Goal: Task Accomplishment & Management: Manage account settings

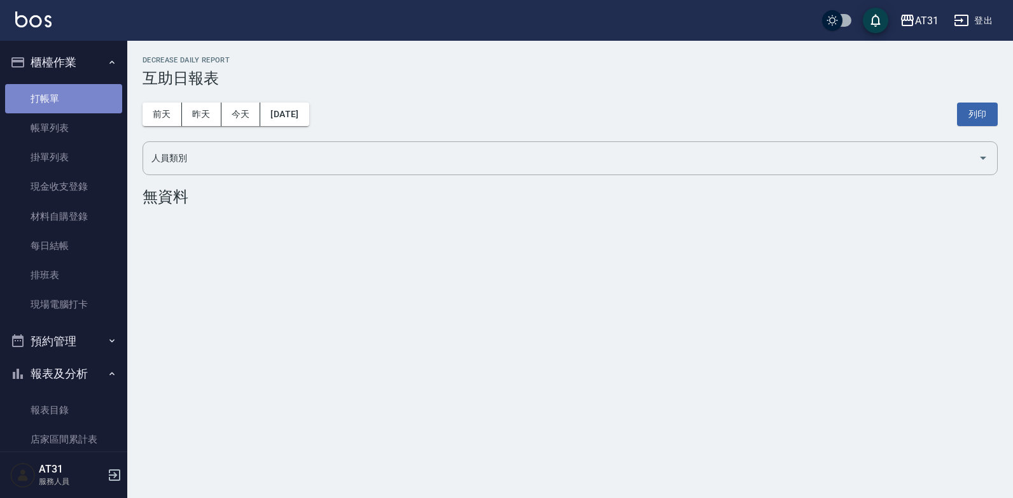
click at [63, 102] on link "打帳單" at bounding box center [63, 98] width 117 height 29
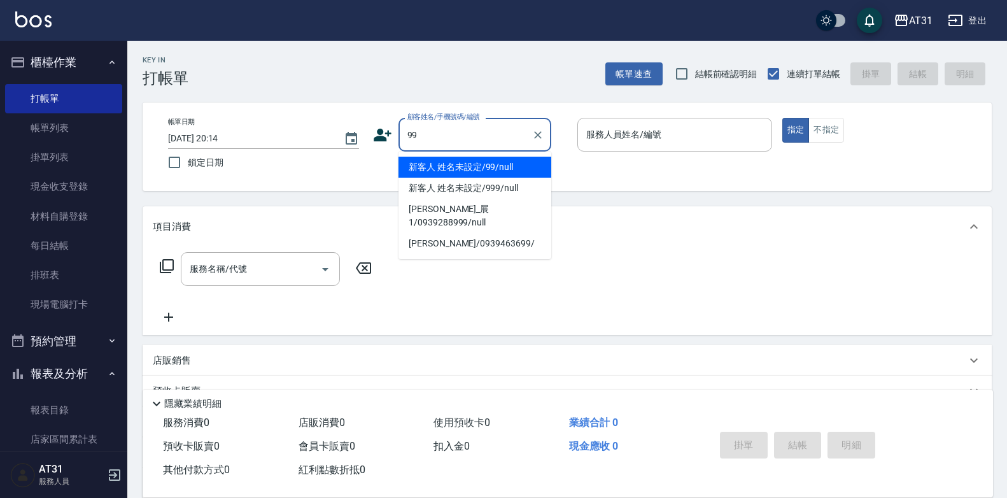
type input "新客人 姓名未設定/99/null"
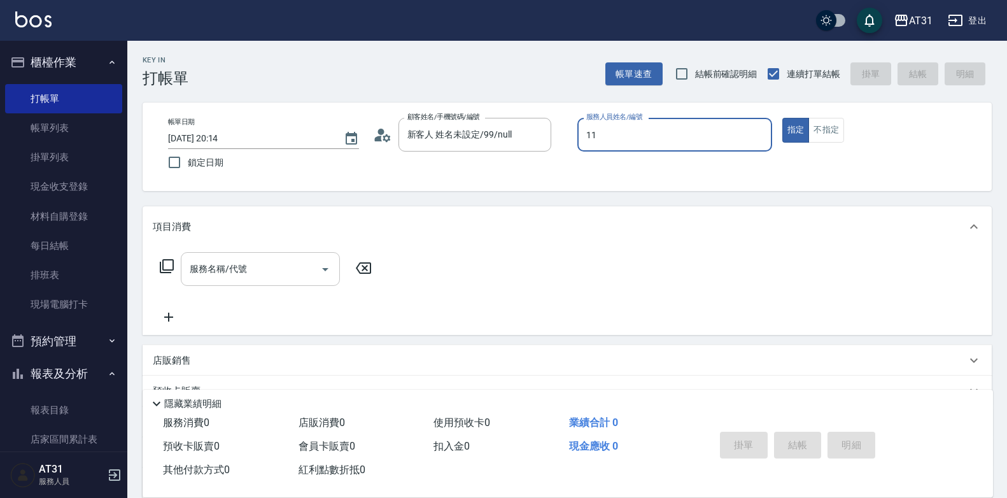
type input "BoBo-11"
type button "true"
click at [302, 261] on input "服務名稱/代號" at bounding box center [250, 269] width 129 height 22
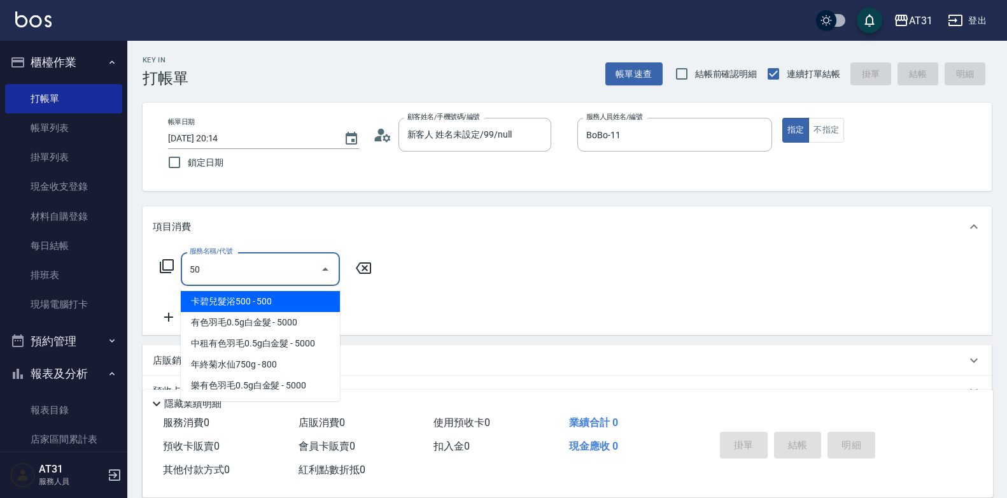
type input "501"
type input "160"
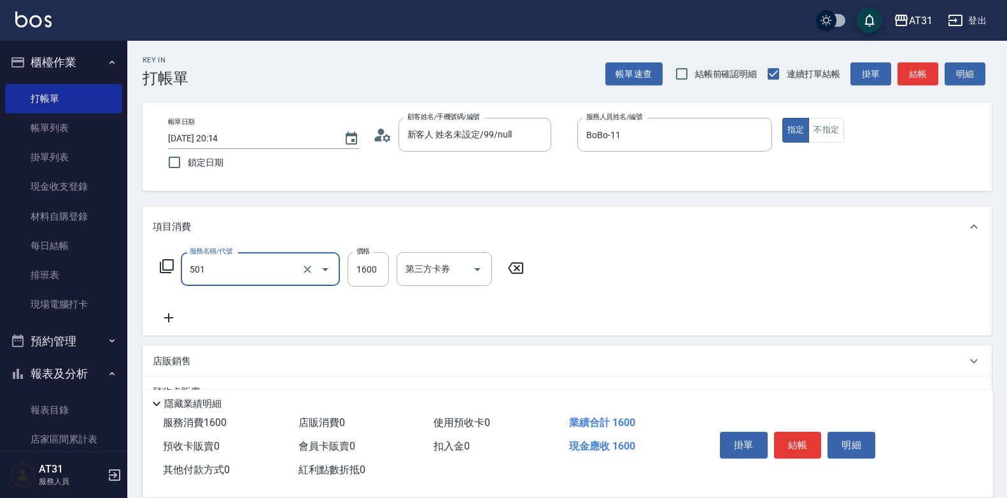
type input "染髮(501)"
type input "16"
type input "0"
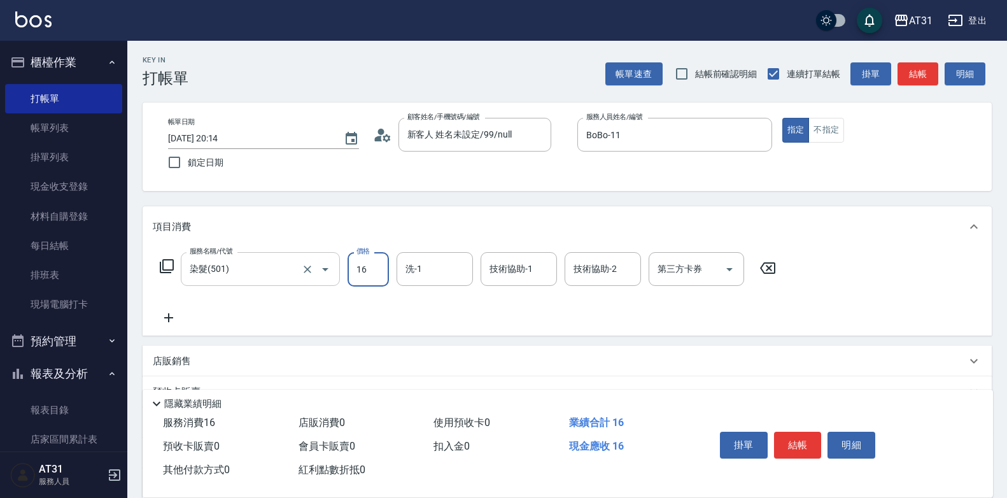
type input "160"
type input "1600"
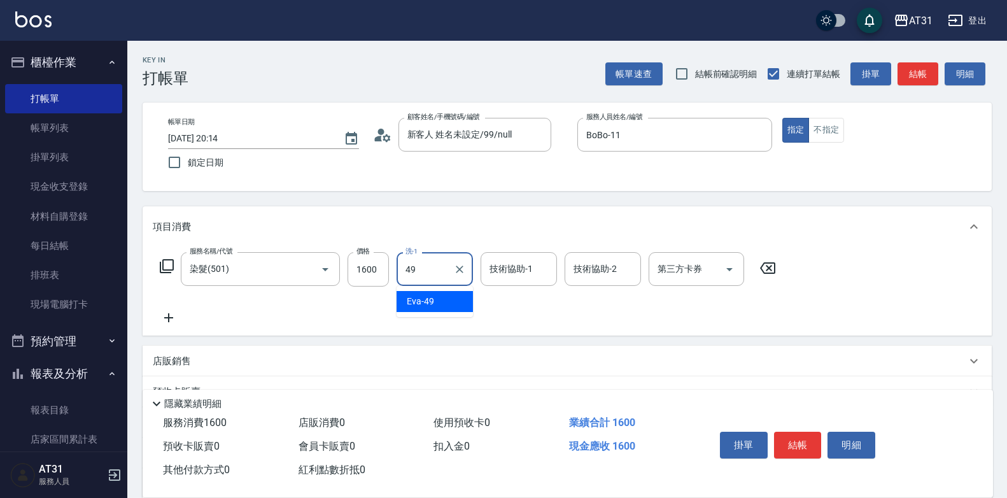
type input "[PERSON_NAME]-49"
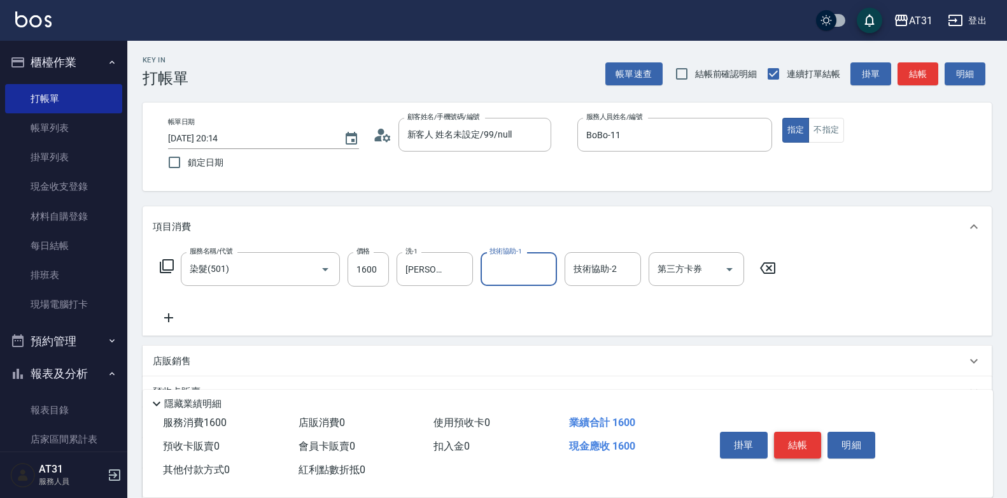
click at [797, 435] on button "結帳" at bounding box center [798, 444] width 48 height 27
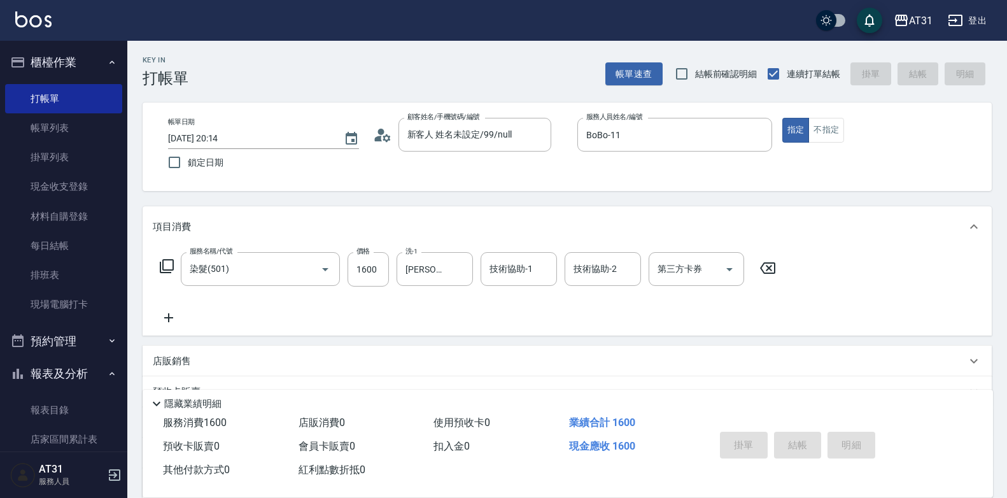
type input "0"
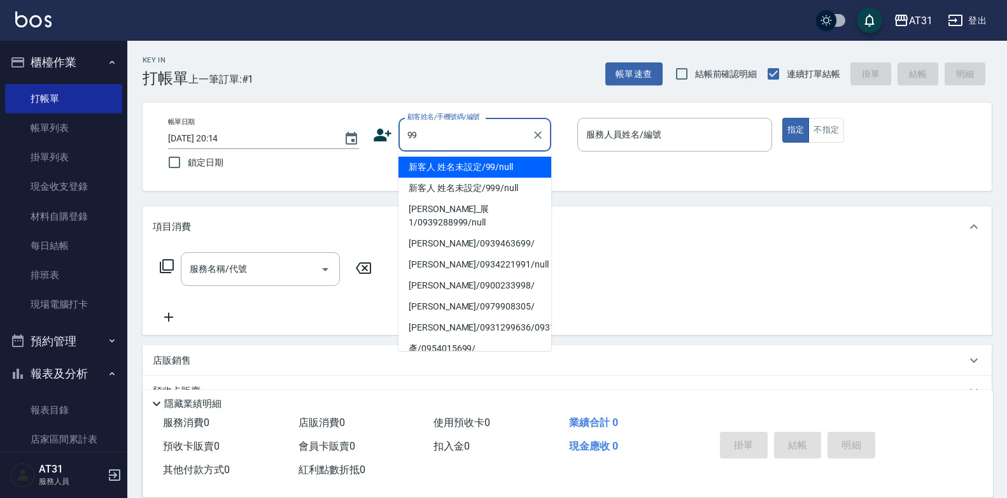
type input "新客人 姓名未設定/99/null"
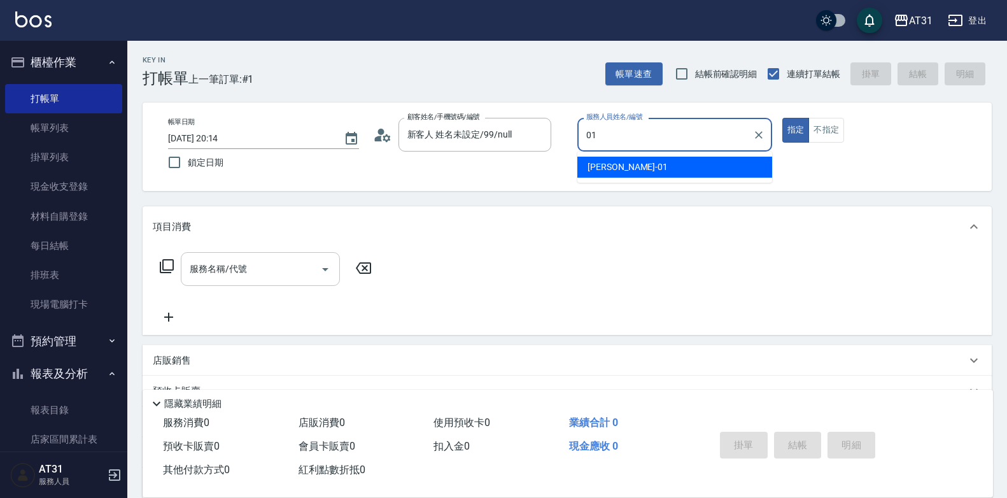
type input "[PERSON_NAME]-01"
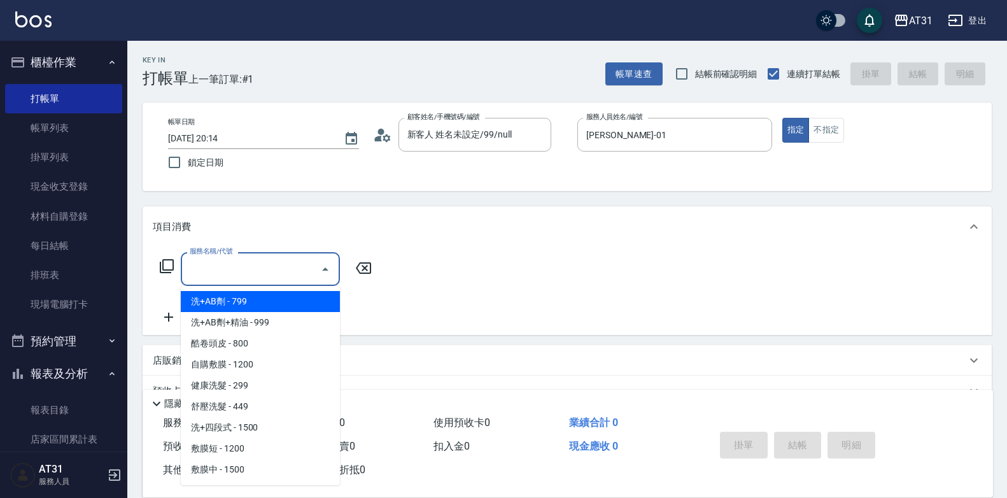
click at [275, 272] on input "服務名稱/代號" at bounding box center [250, 269] width 129 height 22
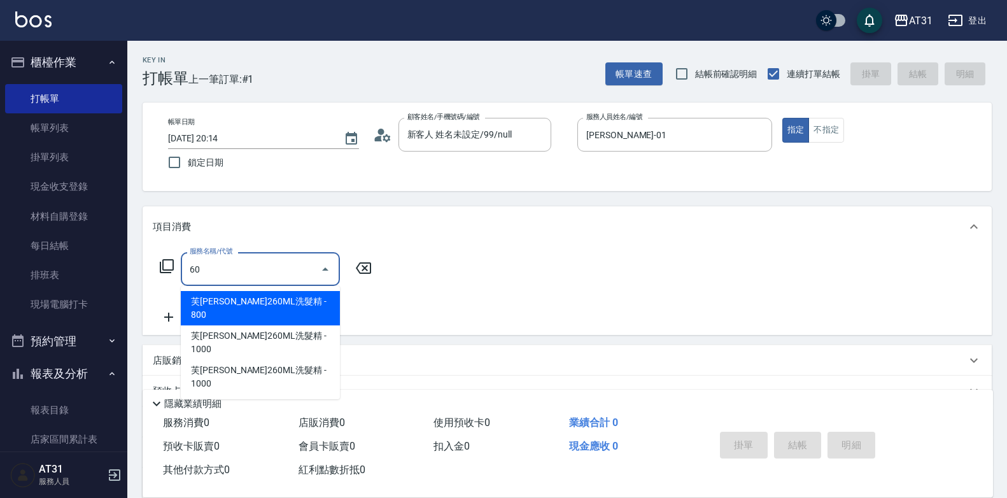
drag, startPoint x: 277, startPoint y: 277, endPoint x: 125, endPoint y: 277, distance: 151.5
click at [125, 277] on div "AT31 登出 櫃檯作業 打帳單 帳單列表 掛單列表 現金收支登錄 材料自購登錄 每日結帳 排班表 現場電腦打卡 預約管理 預約管理 單日預約紀錄 單週預約紀…" at bounding box center [503, 325] width 1007 height 650
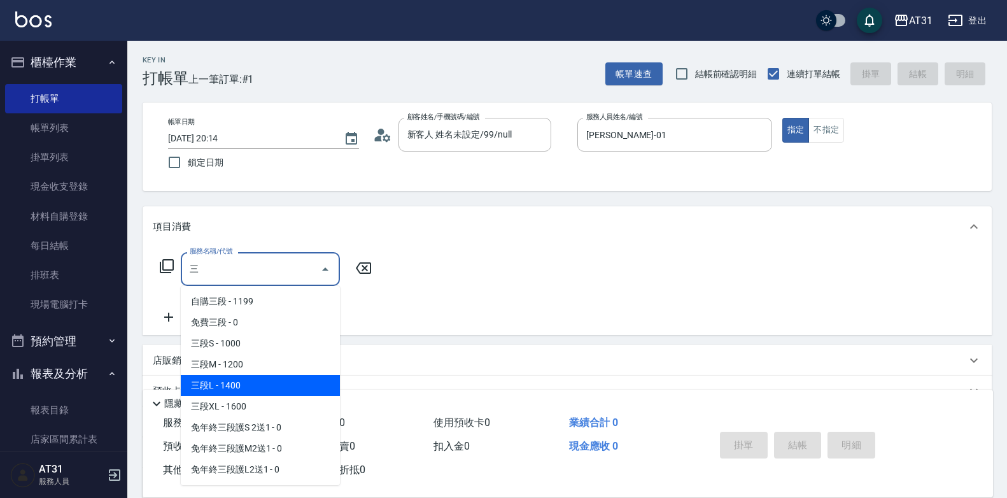
click at [248, 377] on span "三段L - 1400" at bounding box center [260, 385] width 159 height 21
type input "三段L(627)"
type input "140"
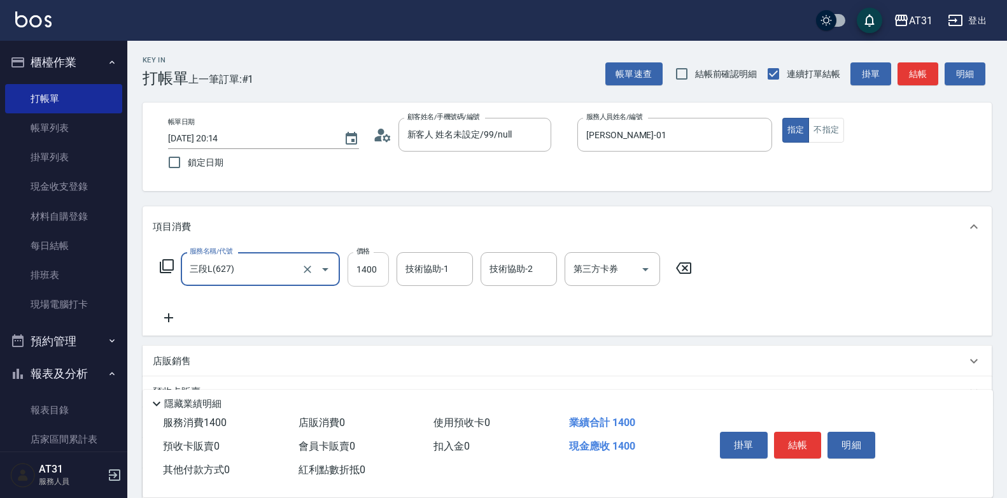
type input "三段L(627)"
click at [363, 274] on input "1400" at bounding box center [367, 269] width 41 height 34
type input "0"
type input "1"
click at [266, 265] on input "三段L(627)" at bounding box center [242, 269] width 112 height 22
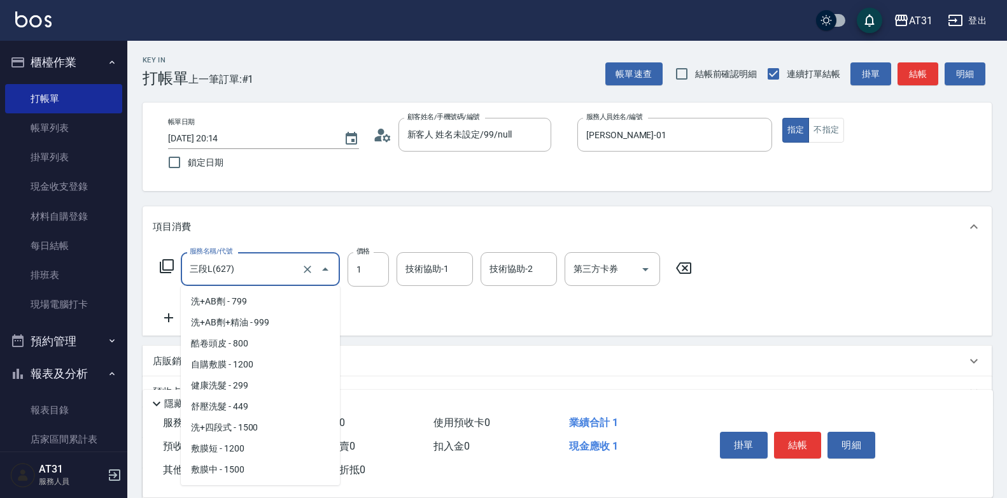
scroll to position [1688, 0]
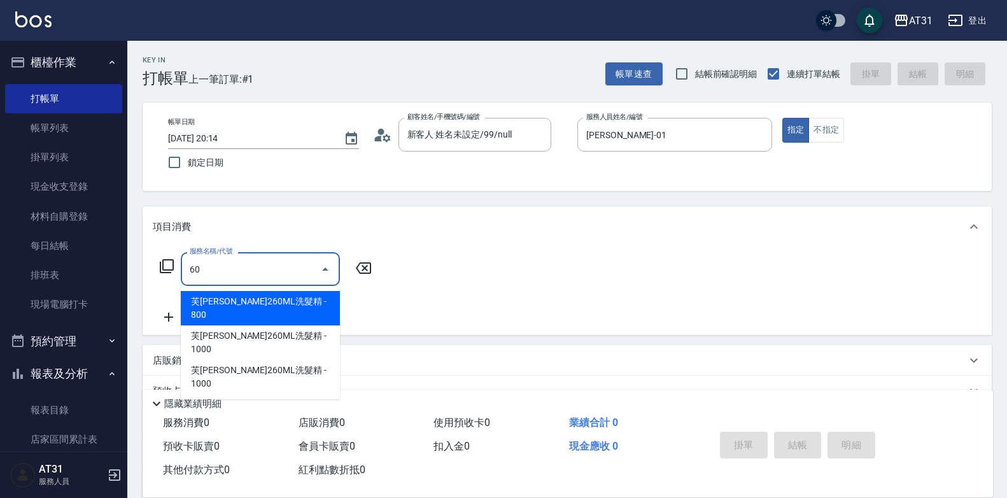
type input "609"
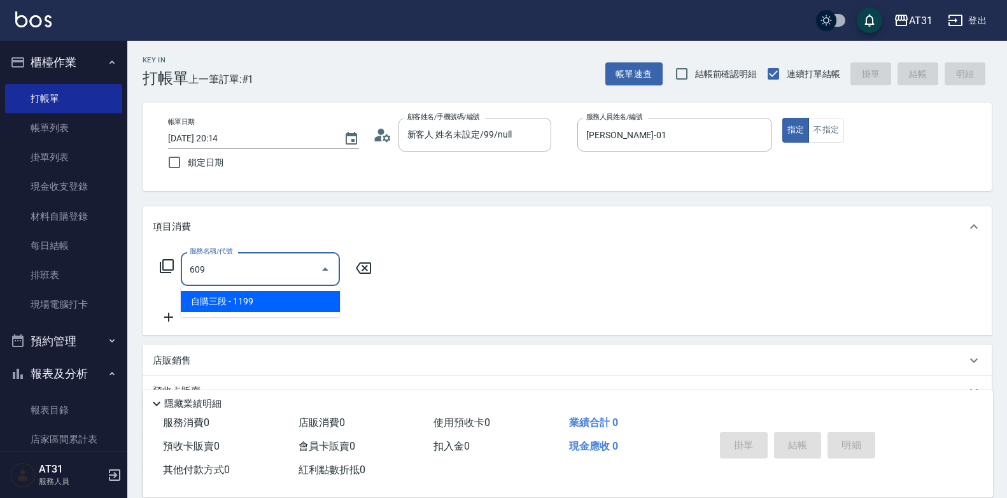
type input "110"
type input "自購三段(609)"
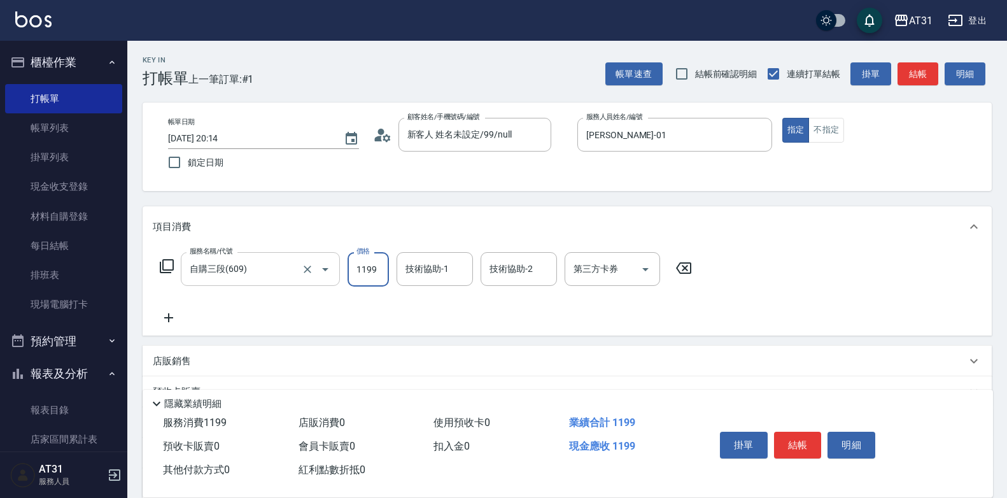
type input "0"
type input "160"
type input "1600"
type input "鳳梨-41"
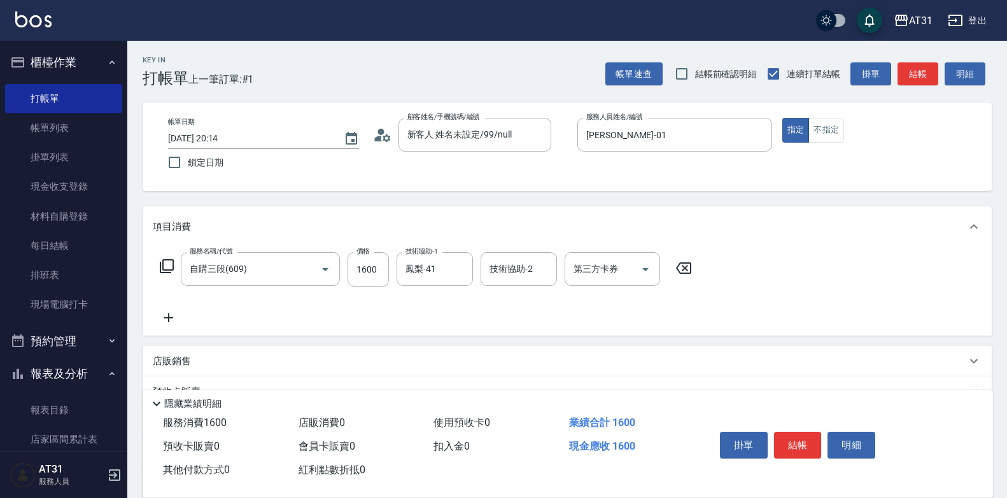
click at [181, 320] on icon at bounding box center [169, 317] width 32 height 15
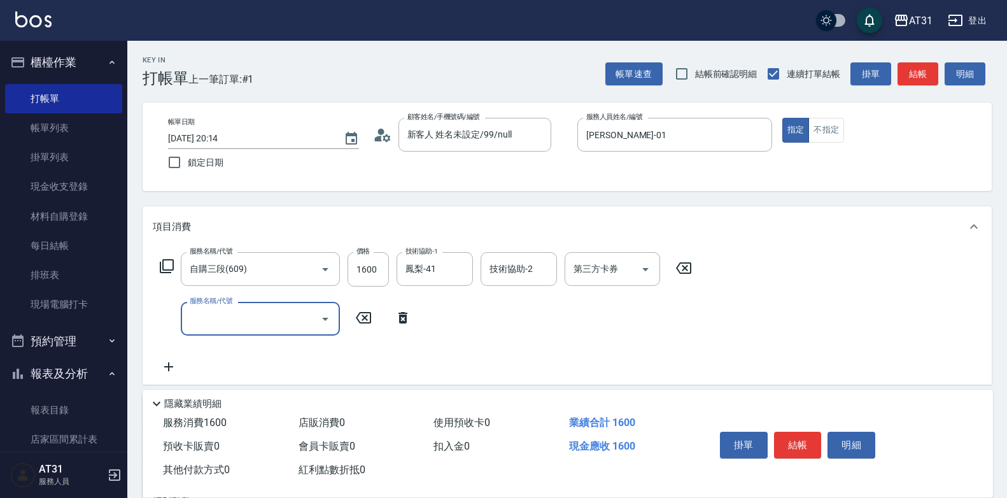
click at [186, 318] on div "服務名稱/代號" at bounding box center [260, 319] width 159 height 34
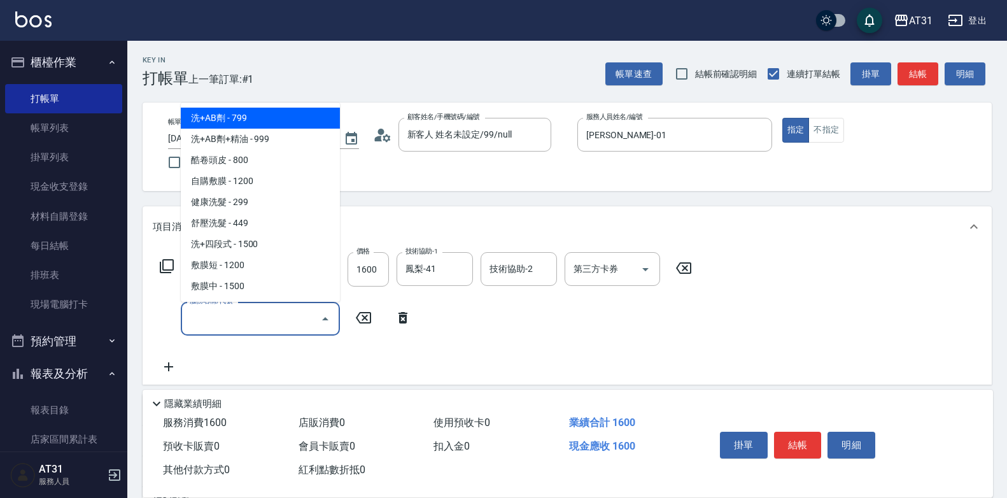
click at [251, 120] on span "洗+AB劑 - 799" at bounding box center [260, 118] width 159 height 21
type input "230"
type input "洗+AB劑(101)"
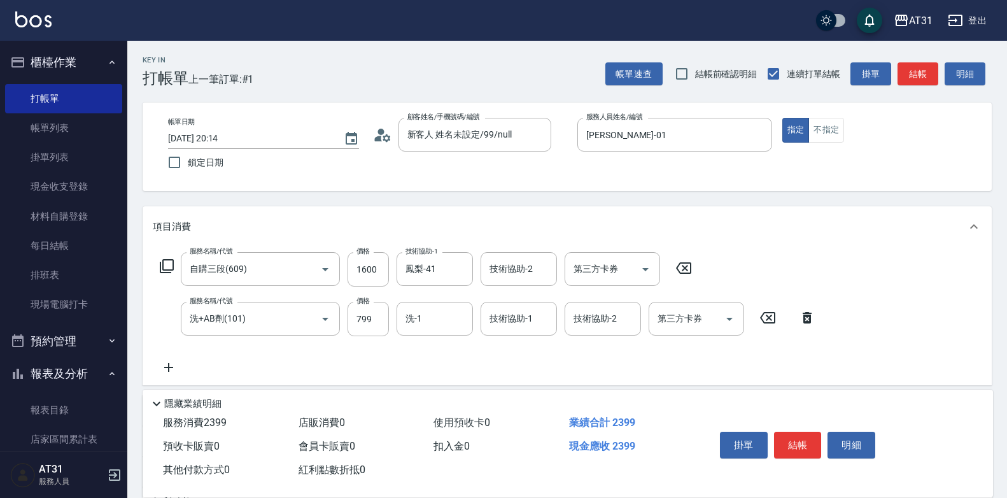
click at [165, 368] on icon at bounding box center [169, 367] width 32 height 15
type input "401"
type input "260"
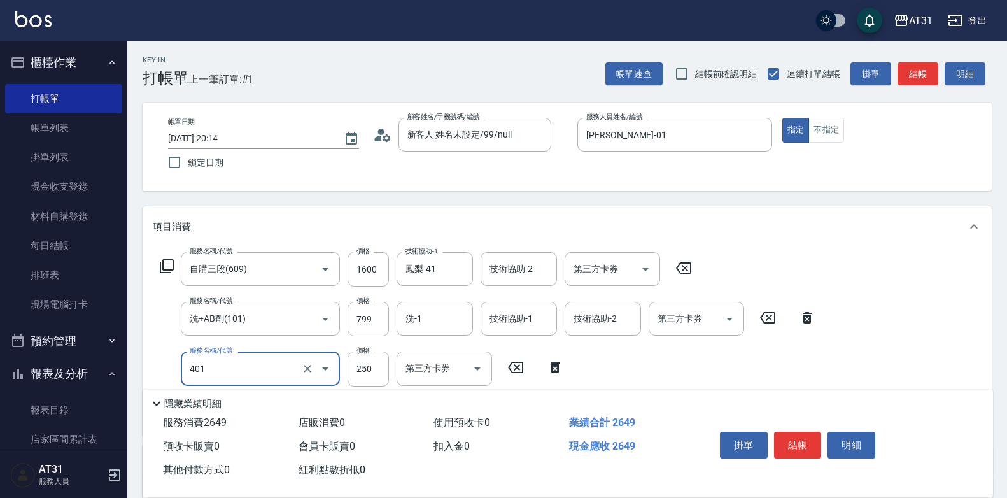
type input "剪髮(401)"
type input "30"
type input "260"
type input "300"
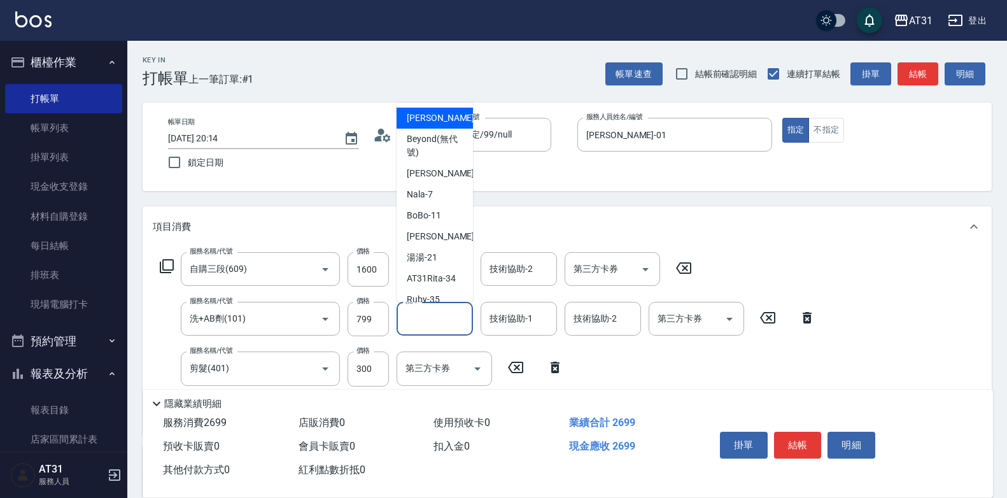
click at [452, 309] on input "洗-1" at bounding box center [434, 318] width 65 height 22
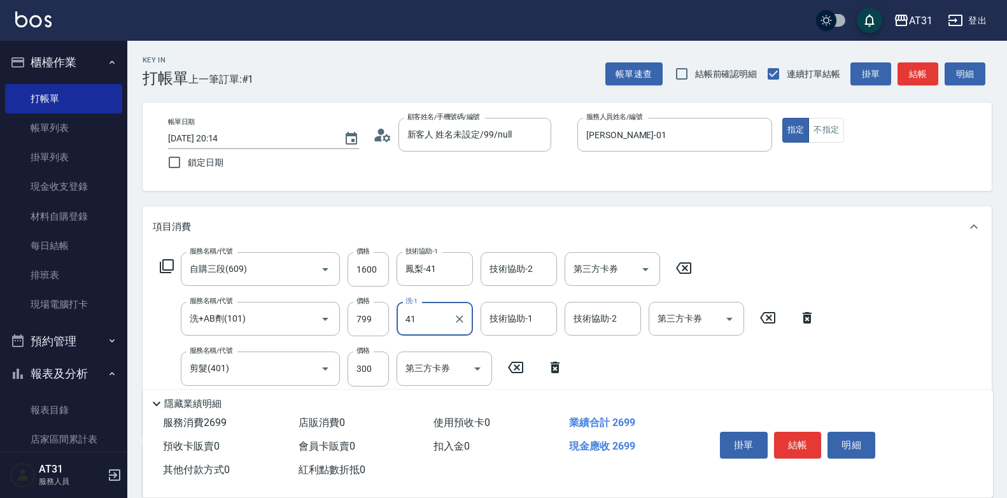
type input "鳳梨-41"
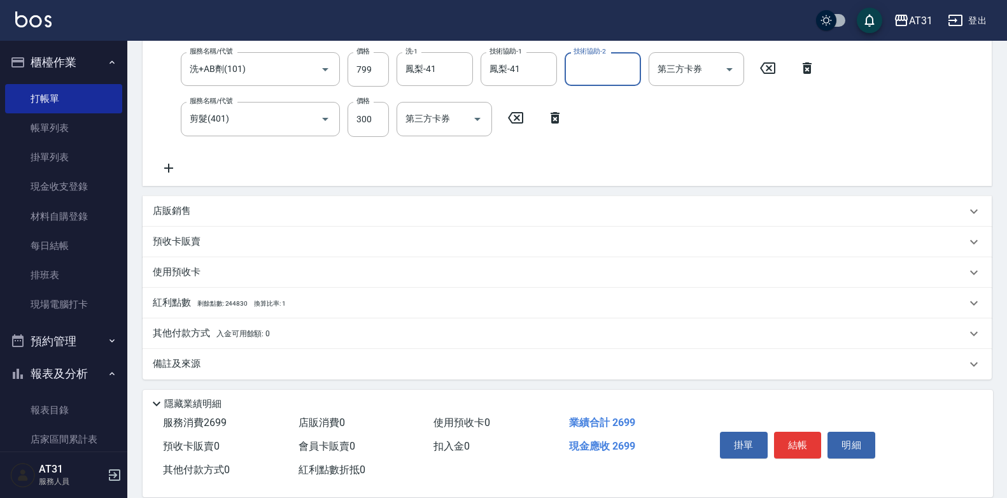
scroll to position [253, 0]
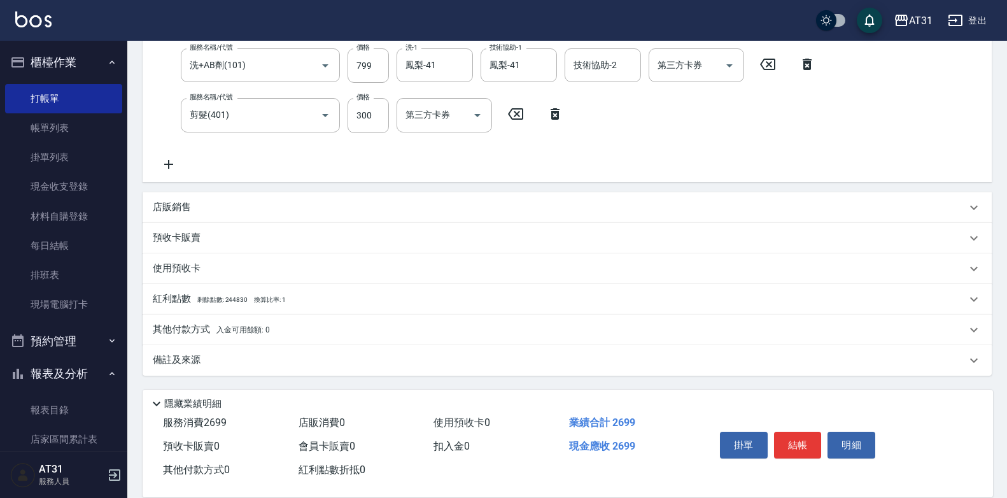
click at [226, 334] on p "其他付款方式 入金可用餘額: 0" at bounding box center [211, 330] width 117 height 14
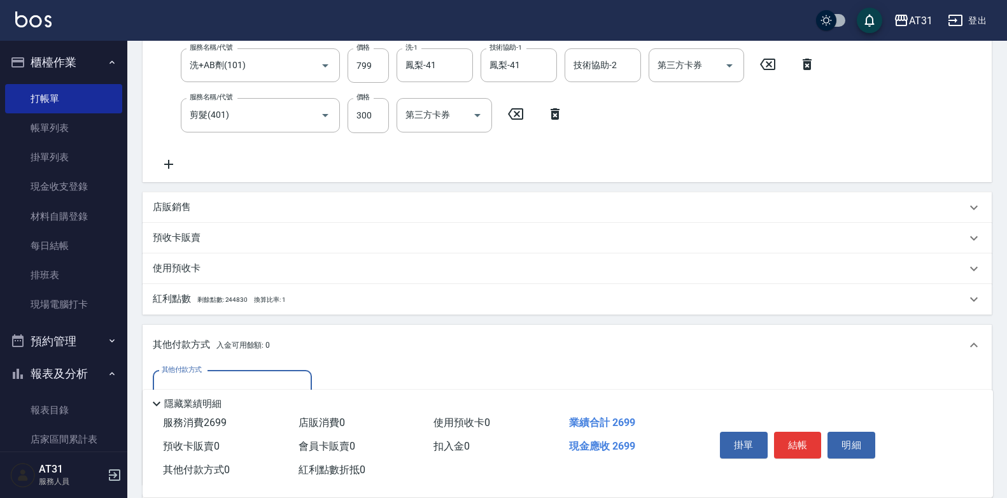
scroll to position [0, 0]
click at [234, 369] on div "其他付款方式 其他付款方式 入金剩餘： 0元 0 ​ 整筆扣入金 0元 異動入金" at bounding box center [567, 424] width 849 height 119
click at [233, 370] on div "其他付款方式 其他付款方式 入金剩餘： 0元 0 ​ 整筆扣入金 0元 異動入金" at bounding box center [567, 424] width 849 height 119
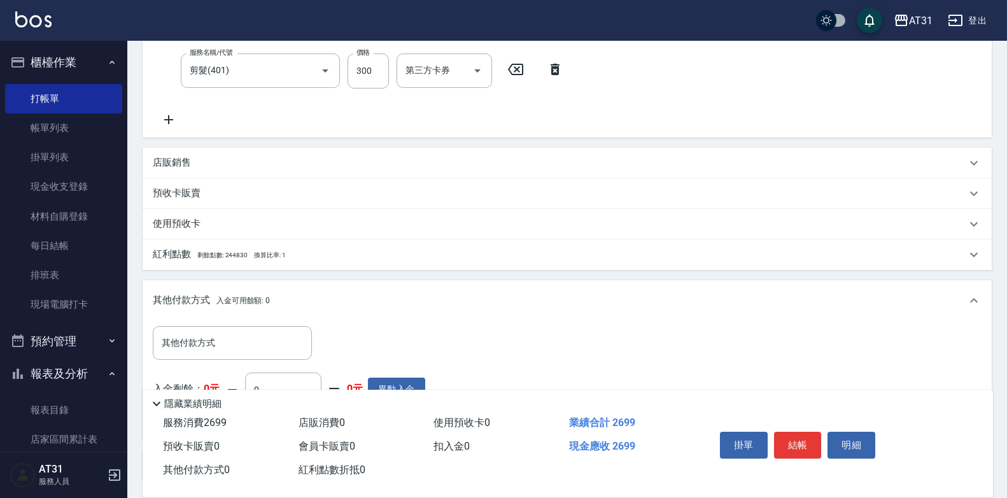
scroll to position [317, 0]
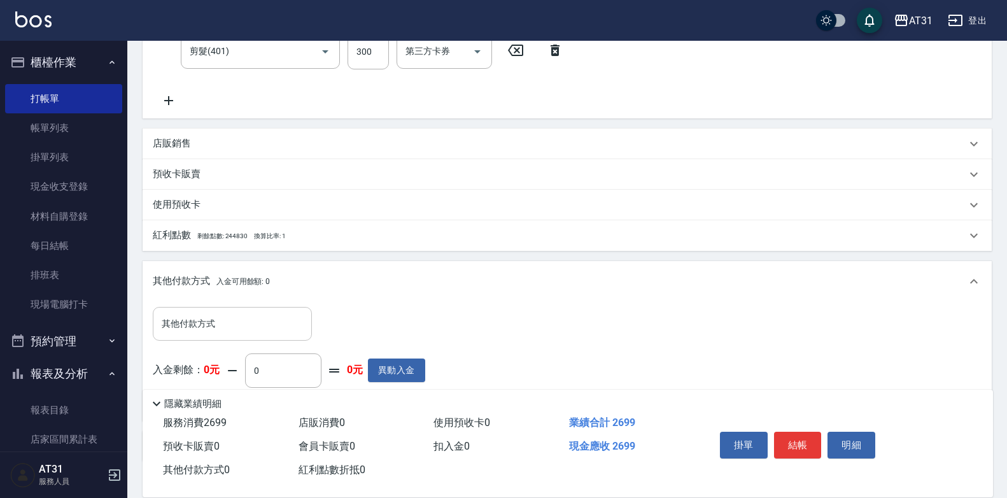
drag, startPoint x: 243, startPoint y: 323, endPoint x: 242, endPoint y: 329, distance: 6.5
click at [243, 323] on input "其他付款方式" at bounding box center [232, 323] width 148 height 22
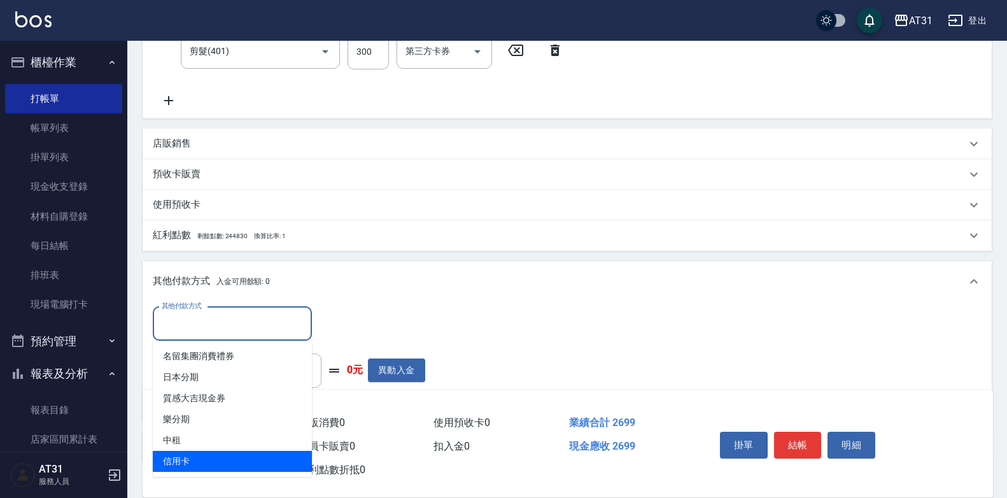
drag, startPoint x: 224, startPoint y: 456, endPoint x: 278, endPoint y: 386, distance: 88.5
click at [225, 456] on span "信用卡" at bounding box center [232, 461] width 159 height 21
type input "信用卡"
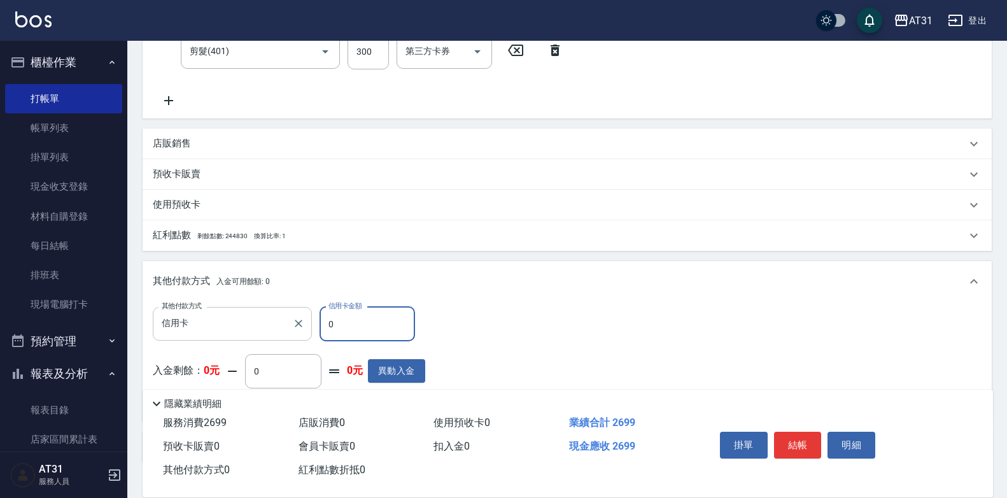
drag, startPoint x: 375, startPoint y: 325, endPoint x: 283, endPoint y: 331, distance: 93.1
click at [278, 342] on div "其他付款方式 信用卡 其他付款方式 信用卡金額 0 信用卡金額 入金剩餘： 0元 0 ​ 整筆扣入金 0元 異動入金" at bounding box center [289, 359] width 272 height 104
type input "269"
type input "0"
type input "2699"
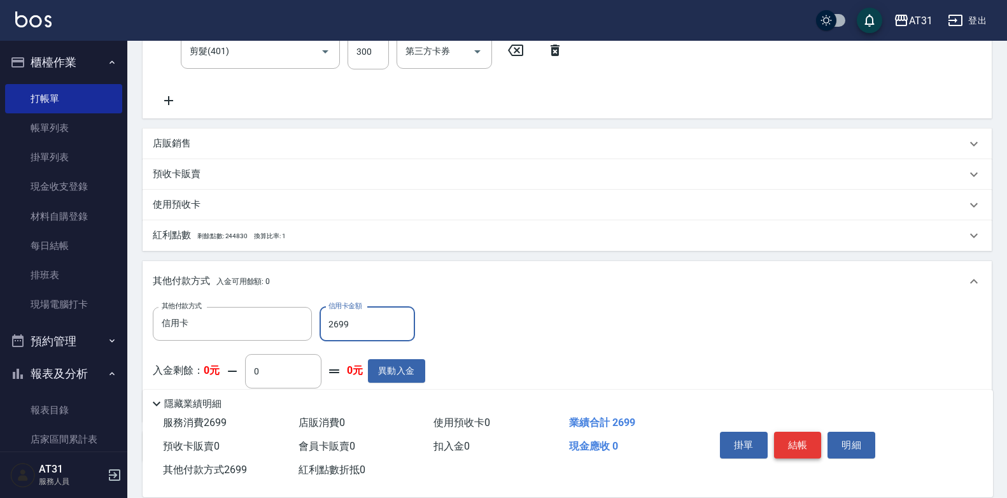
click at [804, 439] on button "結帳" at bounding box center [798, 444] width 48 height 27
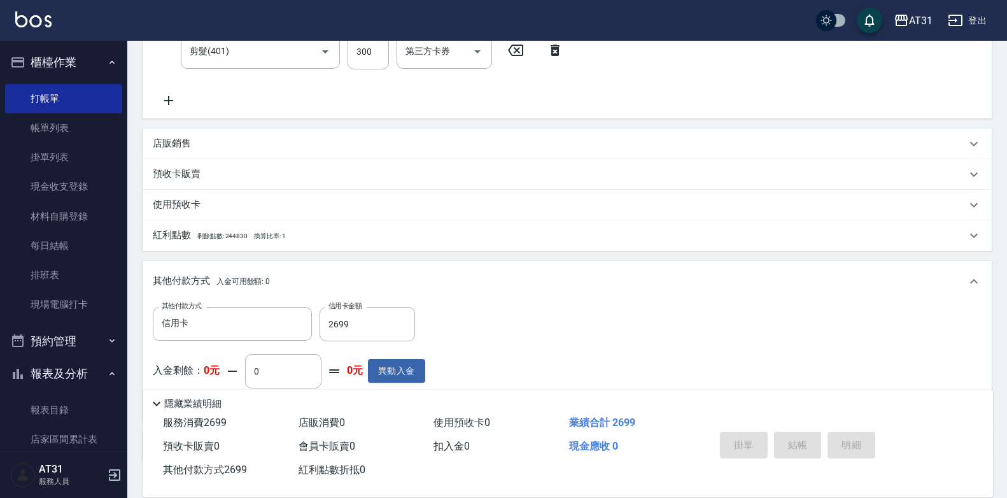
type input "[DATE] 20:15"
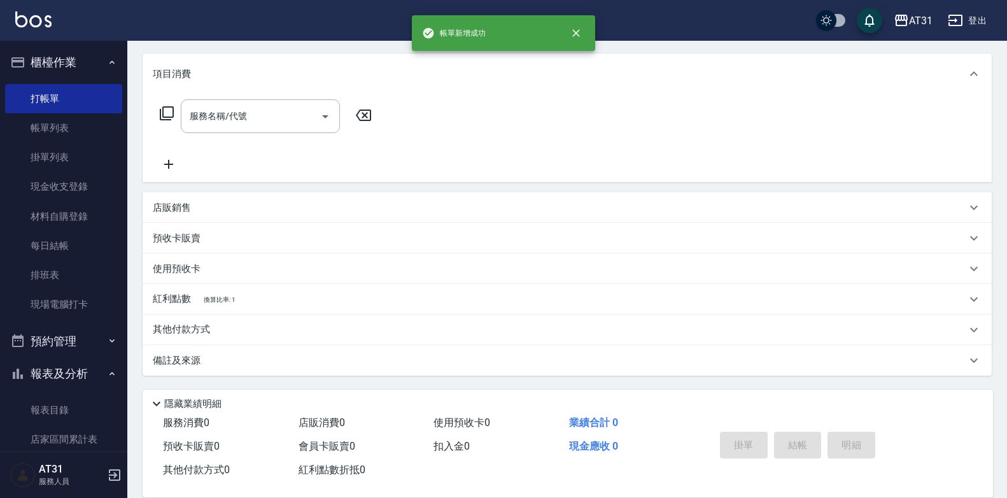
scroll to position [0, 0]
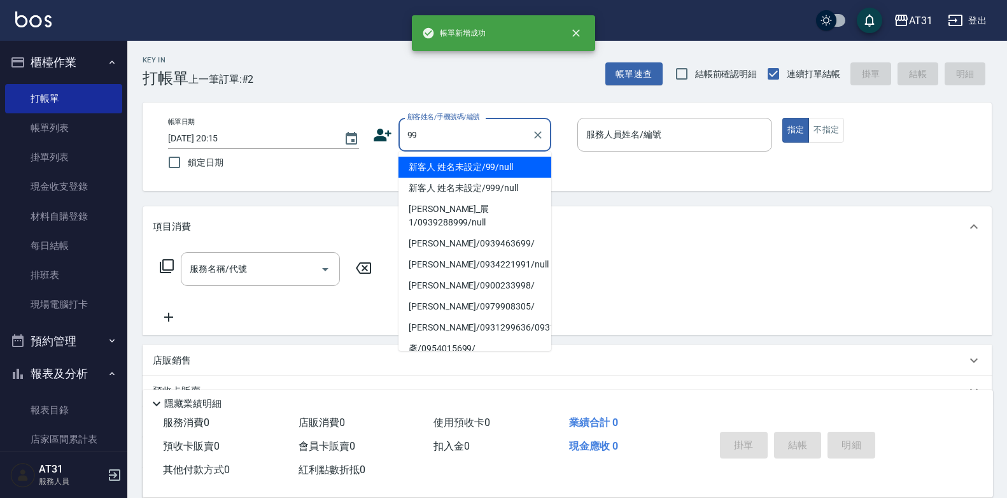
type input "新客人 姓名未設定/99/null"
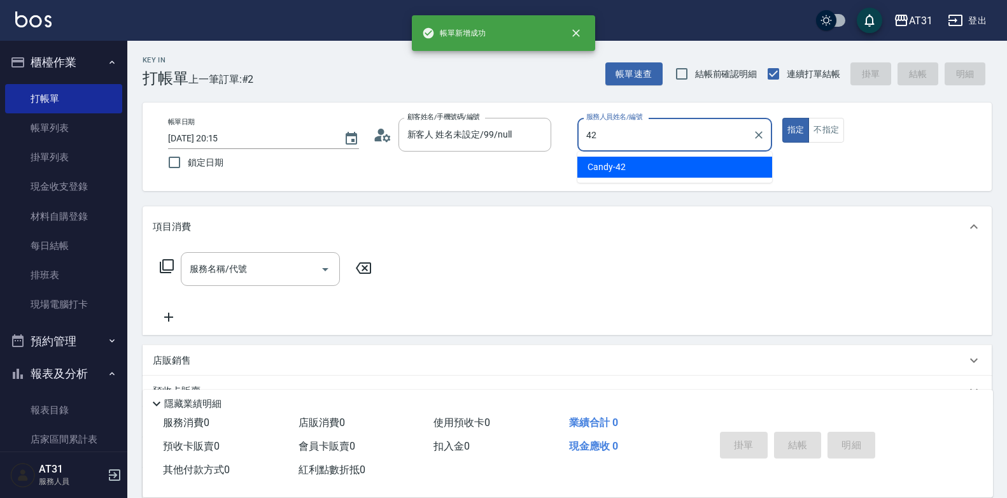
type input "Candy-42"
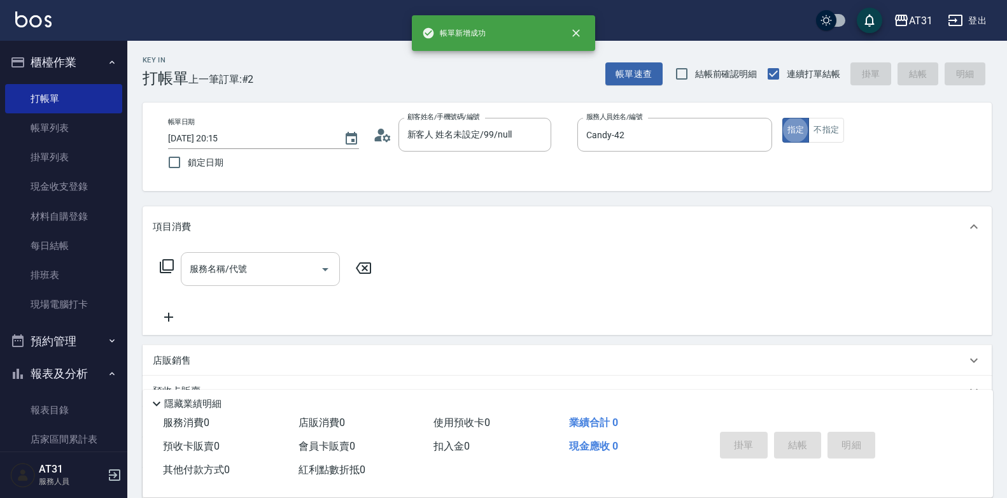
click at [213, 265] on input "服務名稱/代號" at bounding box center [250, 269] width 129 height 22
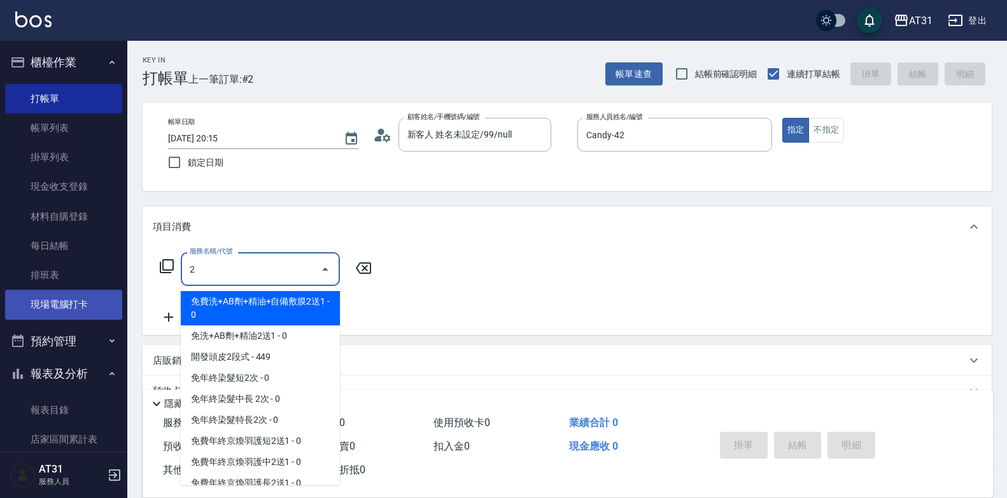
click at [86, 290] on div "AT31 登出 櫃檯作業 打帳單 帳單列表 掛單列表 現金收支登錄 材料自購登錄 每日結帳 排班表 現場電腦打卡 預約管理 預約管理 單日預約紀錄 單週預約紀…" at bounding box center [503, 325] width 1007 height 650
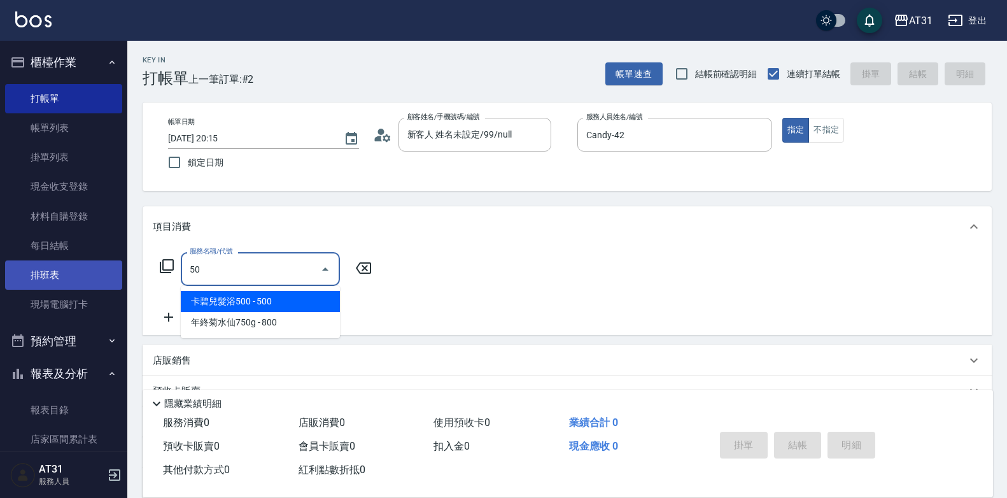
type input "501"
type input "160"
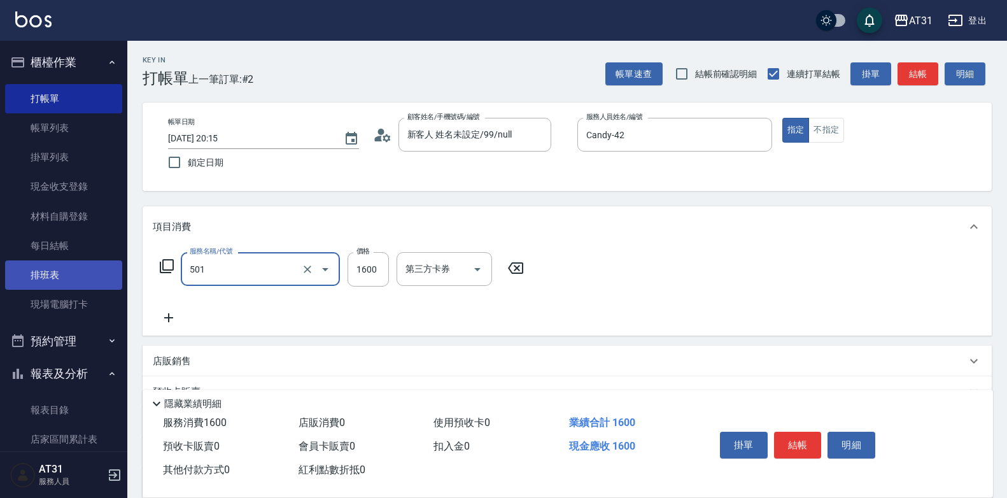
type input "染髮(501)"
type input "1"
type input "0"
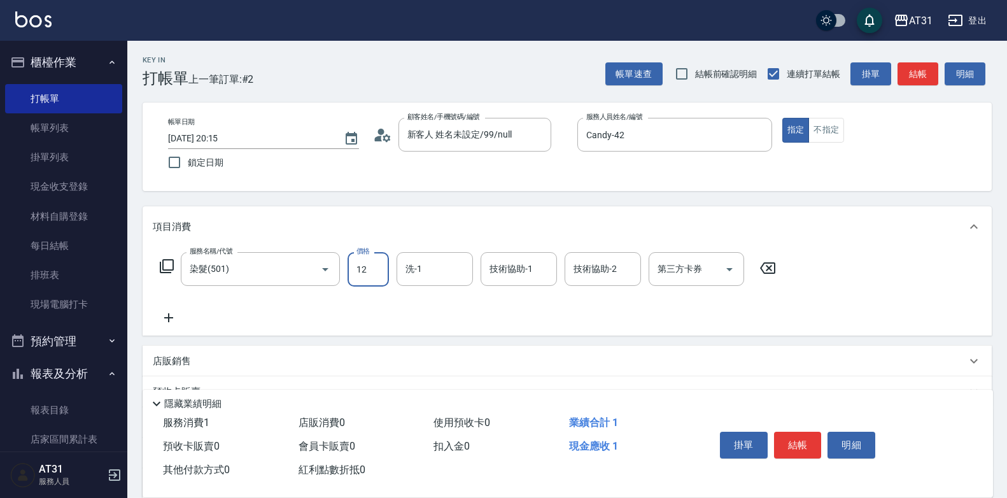
type input "120"
type input "1200"
click at [794, 431] on button "結帳" at bounding box center [798, 444] width 48 height 27
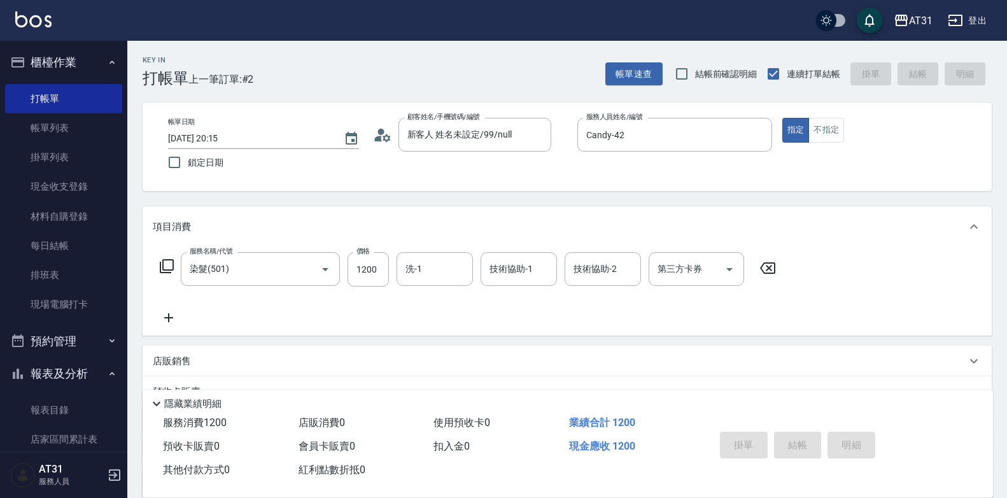
type input "0"
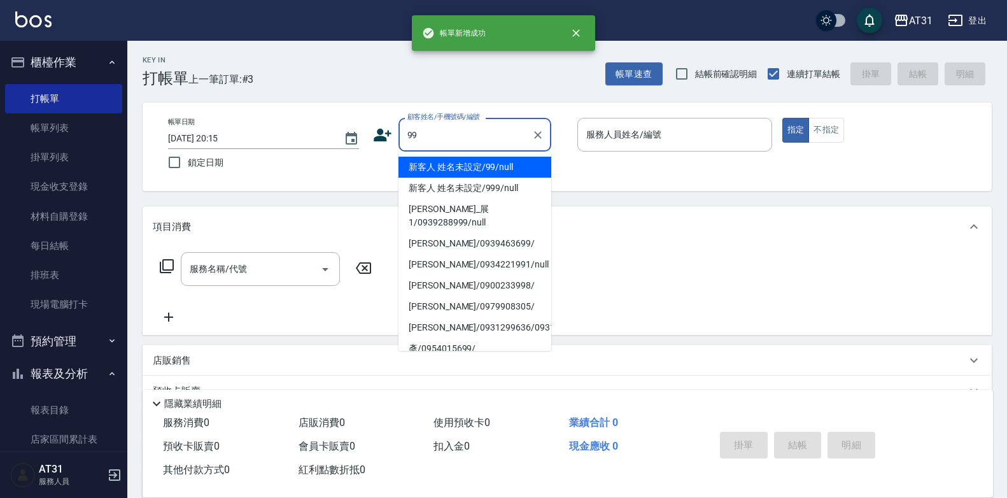
type input "新客人 姓名未設定/99/null"
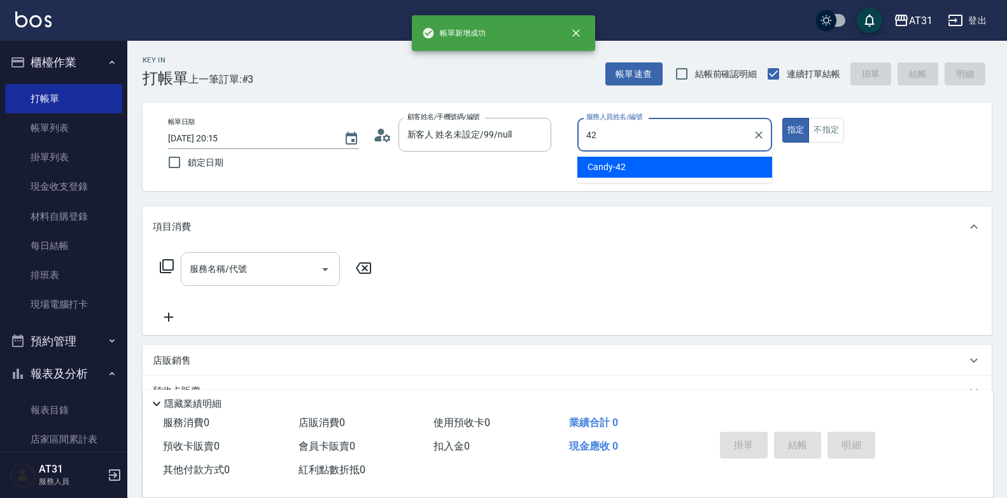
type input "Candy-42"
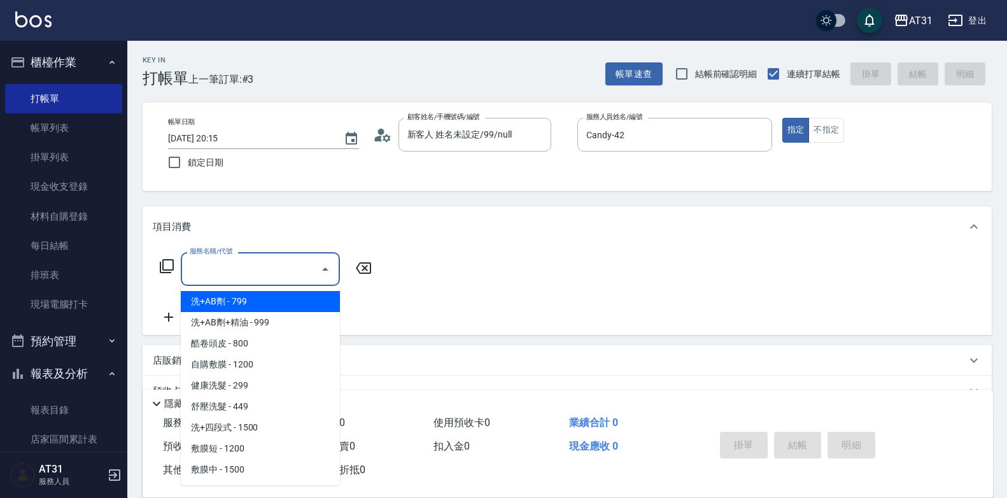
click at [228, 269] on input "服務名稱/代號" at bounding box center [250, 269] width 129 height 22
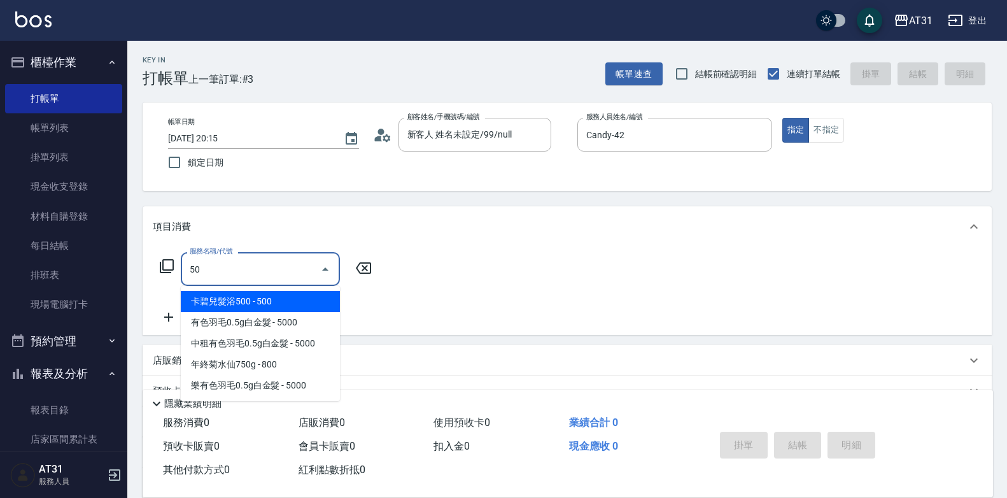
type input "501"
type input "160"
type input "染髮(501)"
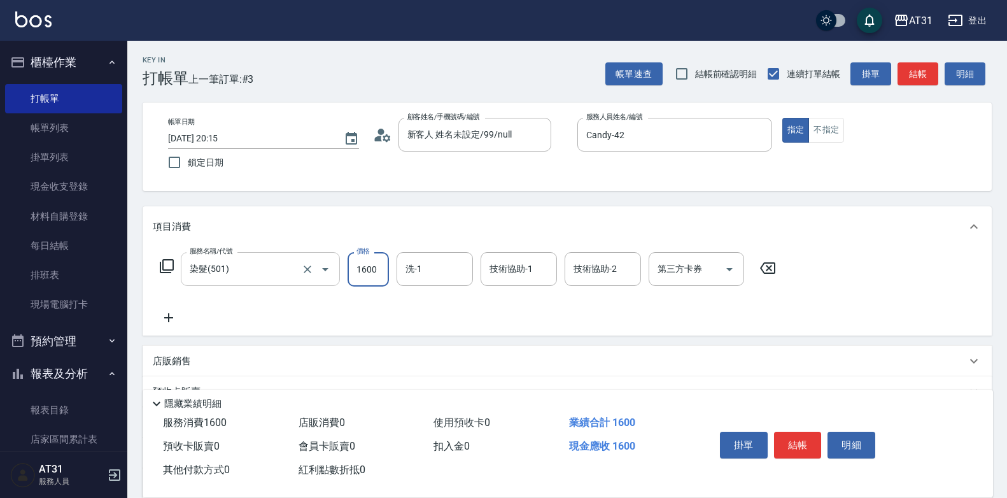
type input "0"
type input "680"
click at [367, 272] on input "680" at bounding box center [367, 269] width 41 height 34
type input "0"
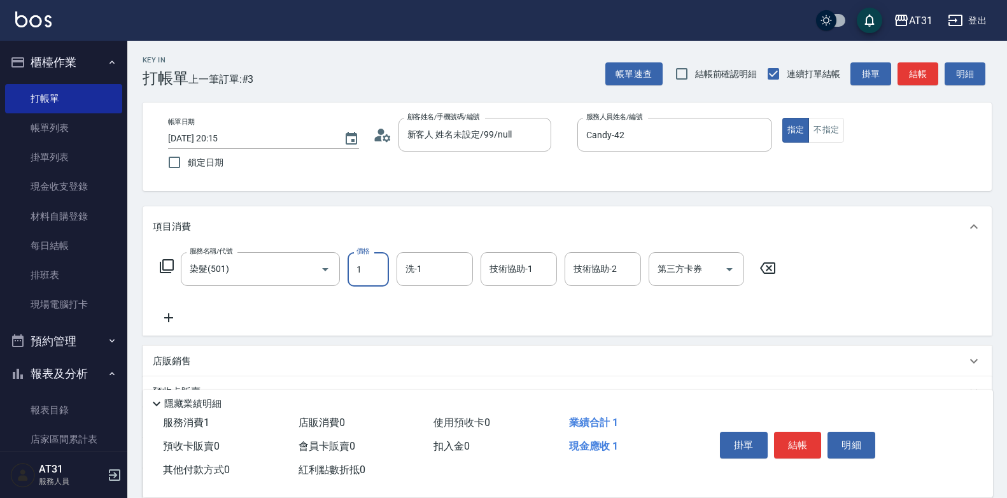
type input "16"
type input "10"
type input "1680"
type input "160"
type input "1680"
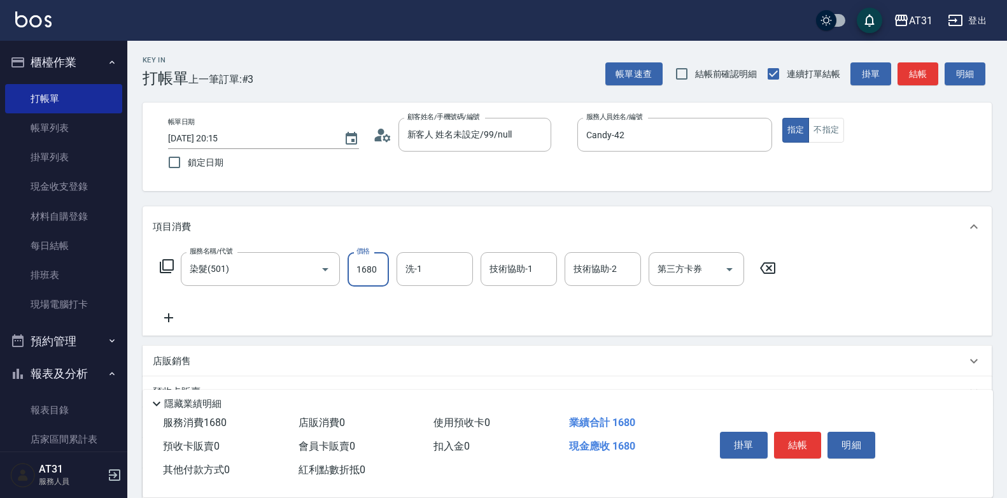
click at [167, 322] on icon at bounding box center [169, 317] width 32 height 15
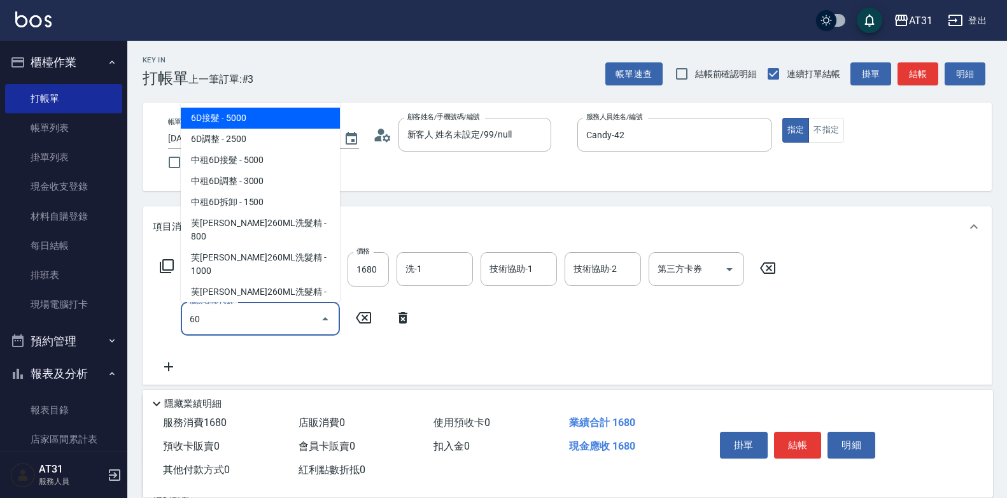
type input "608"
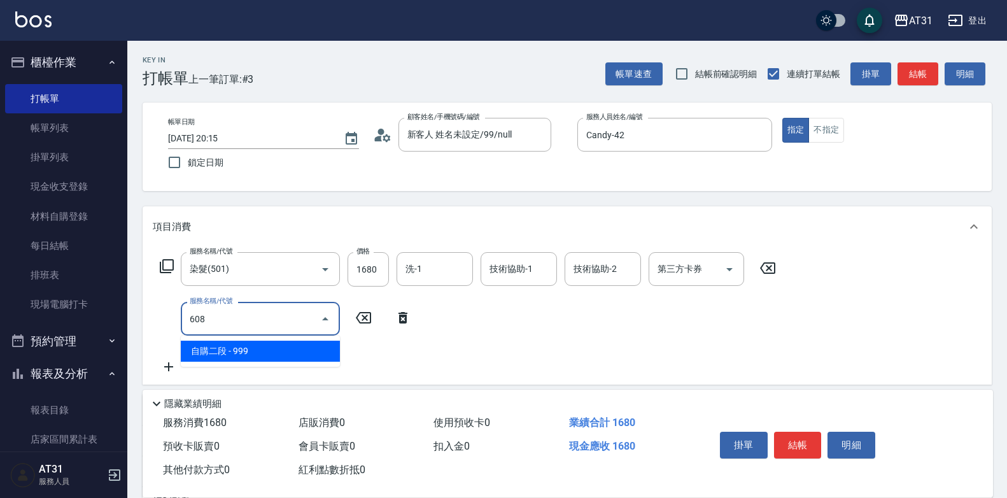
type input "260"
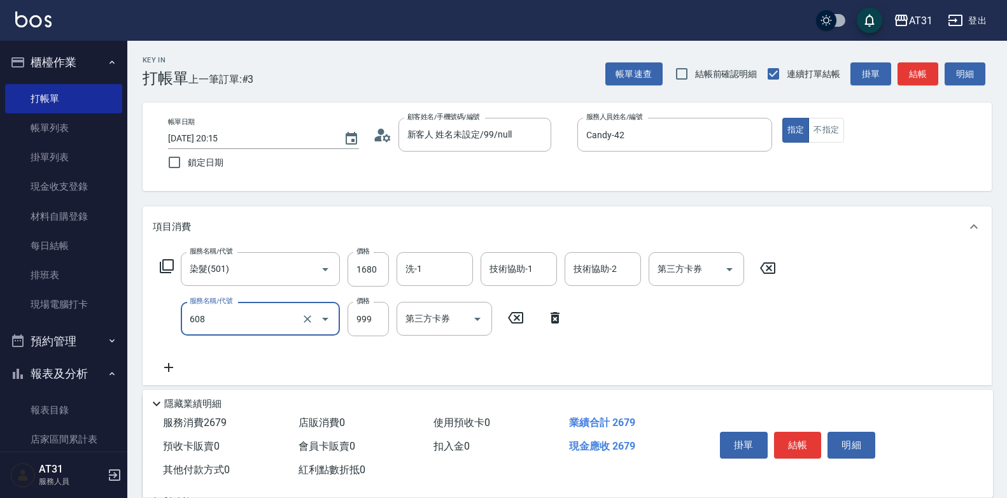
type input "自購二段(608)"
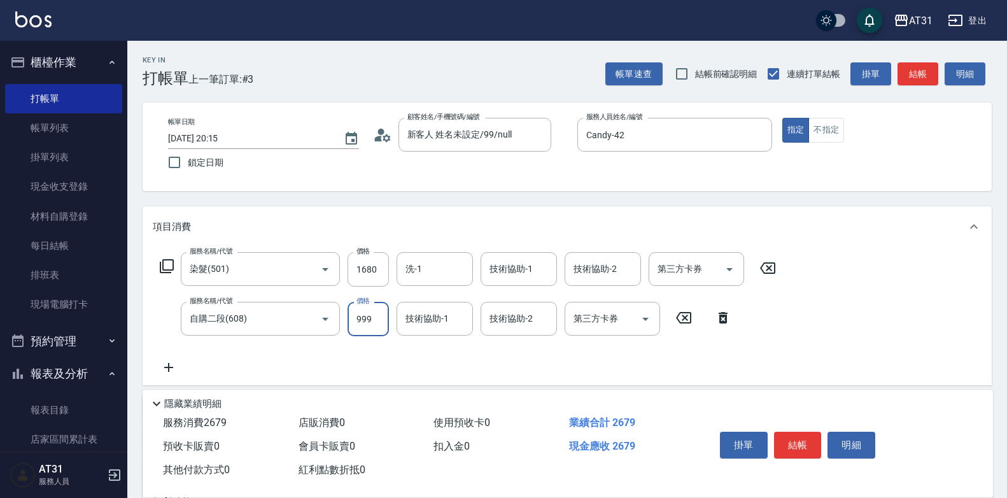
type input "160"
type input "80"
type input "240"
type input "800"
type input "[PERSON_NAME]-46"
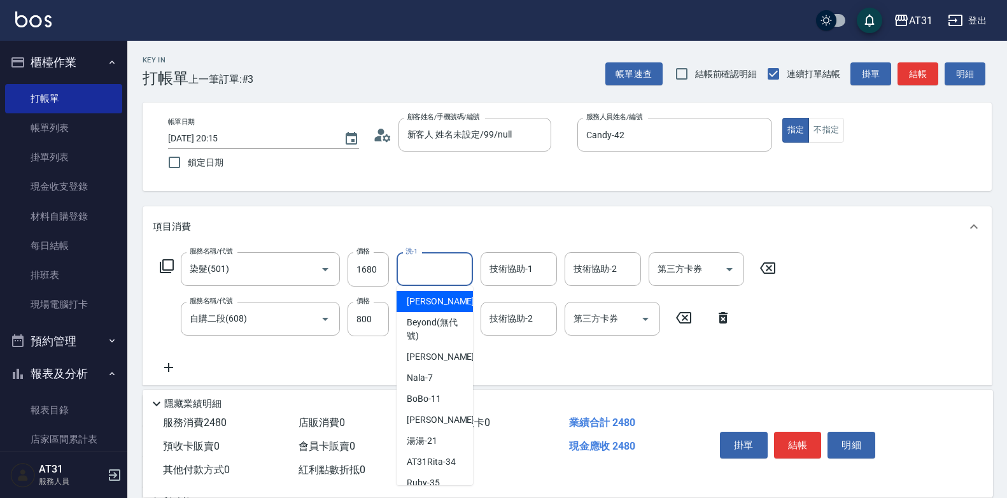
click at [432, 263] on input "洗-1" at bounding box center [434, 269] width 65 height 22
type input "[PERSON_NAME]-46"
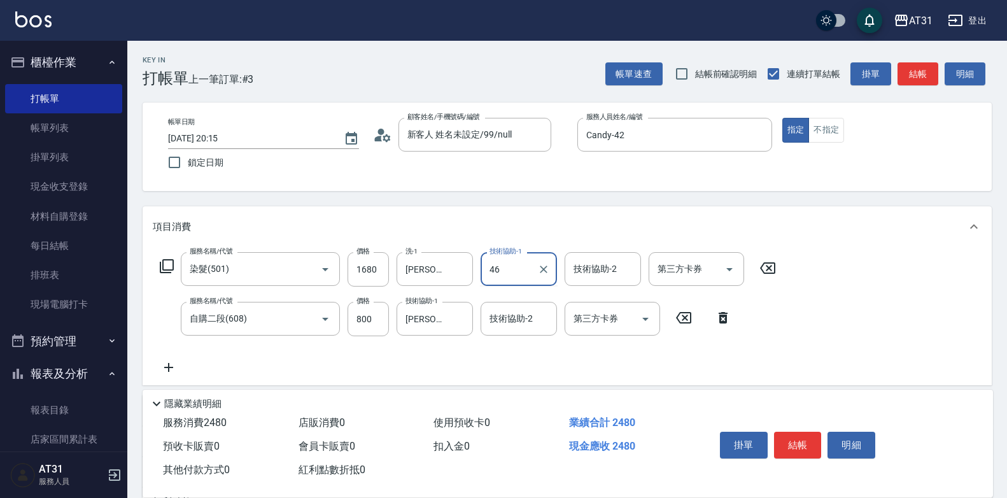
type input "[PERSON_NAME]-46"
click at [811, 433] on button "結帳" at bounding box center [798, 444] width 48 height 27
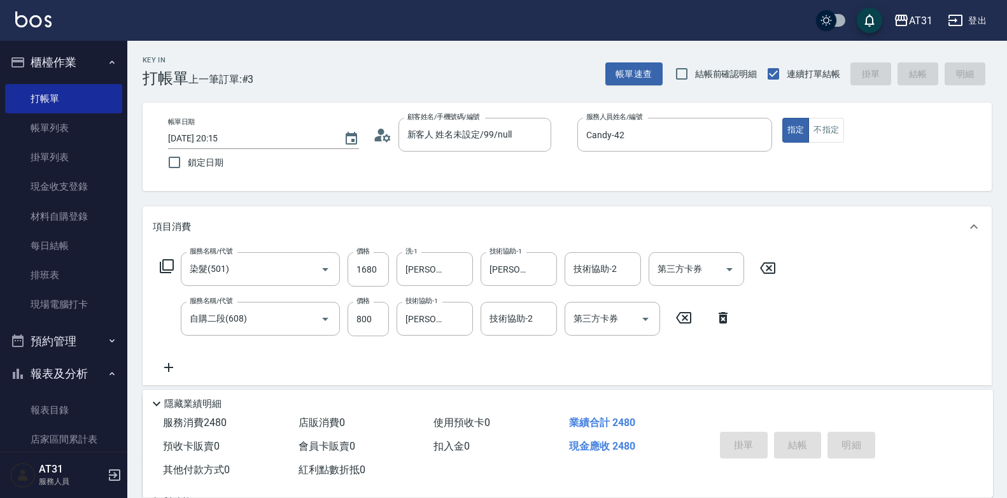
type input "0"
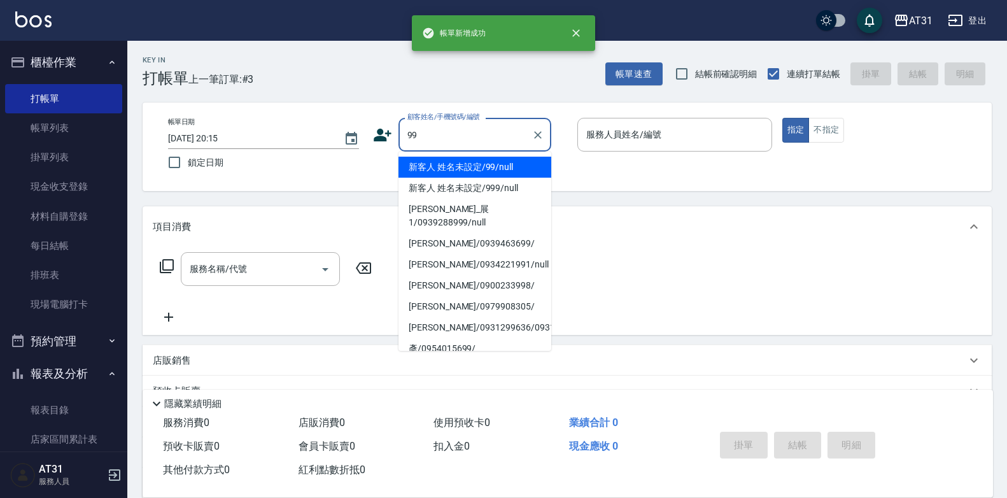
type input "99"
type input "1"
type input "新客人 姓名未設定/99/null"
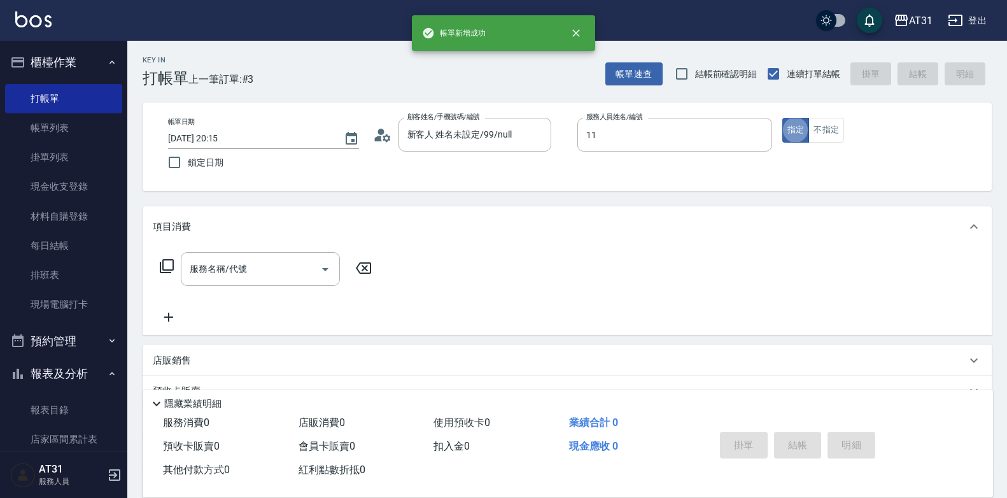
type input "BoBo-11"
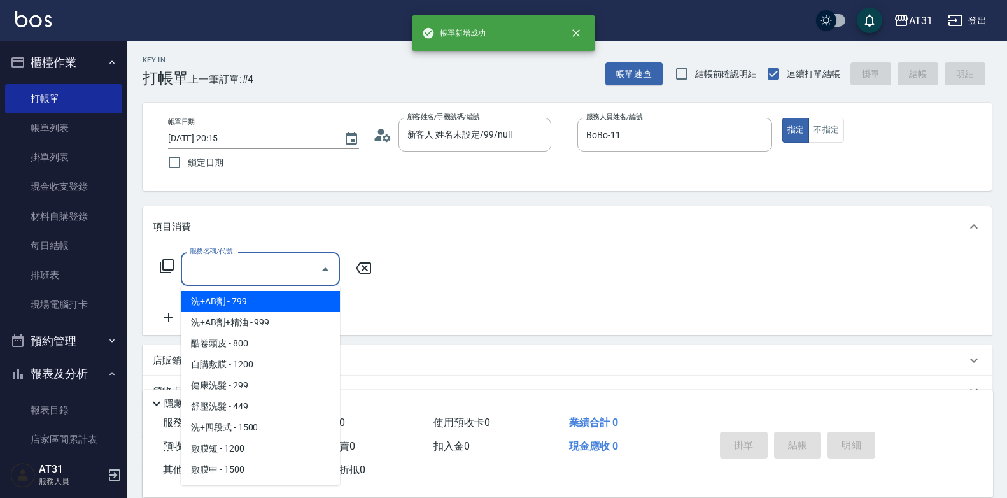
click at [244, 269] on input "服務名稱/代號" at bounding box center [250, 269] width 129 height 22
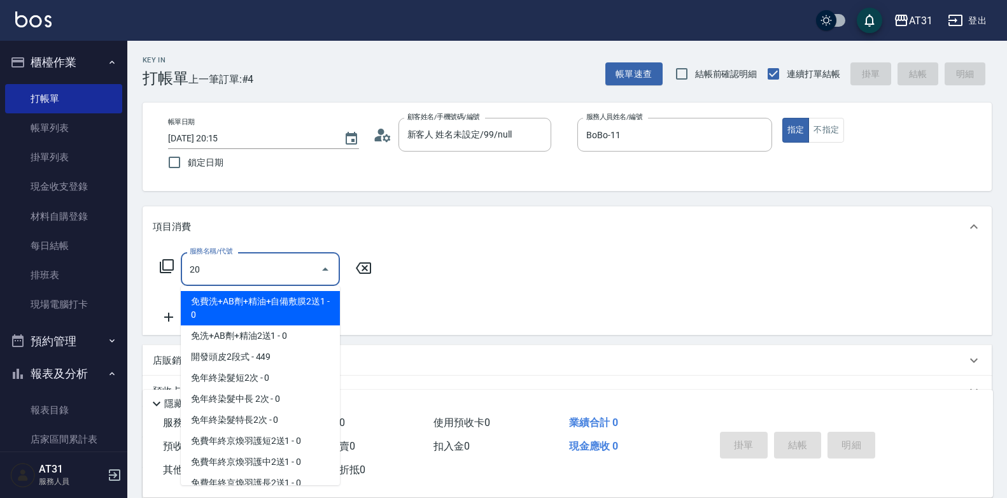
type input "201"
type input "20"
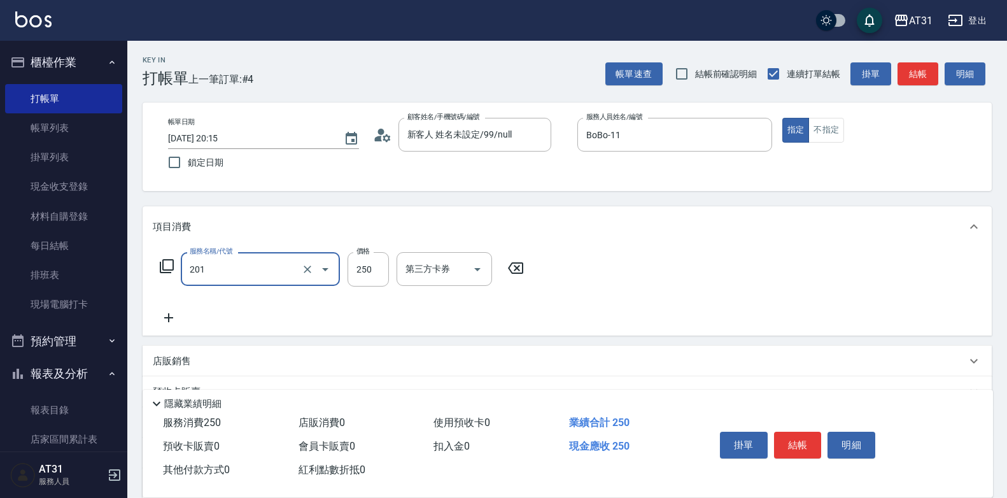
type input "洗髮(201)"
type input "0"
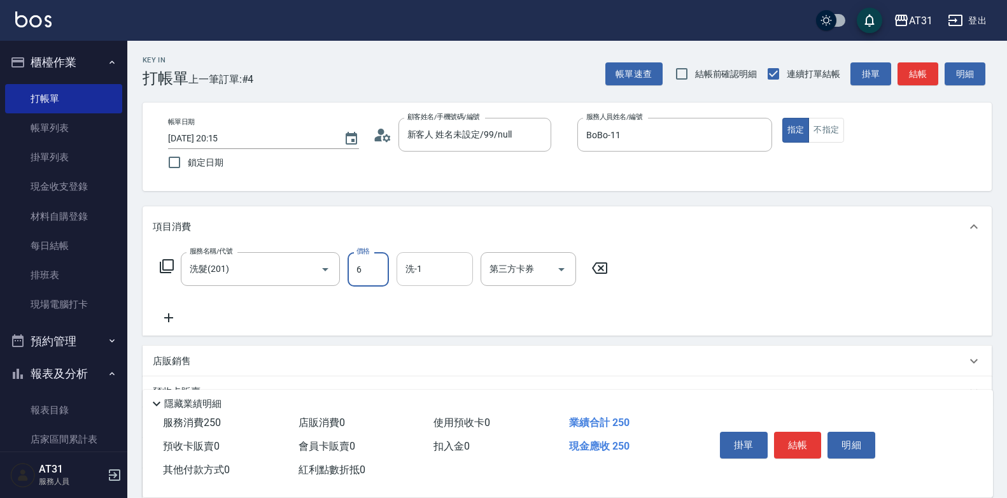
type input "60"
type input "600"
click at [802, 435] on button "結帳" at bounding box center [798, 444] width 48 height 27
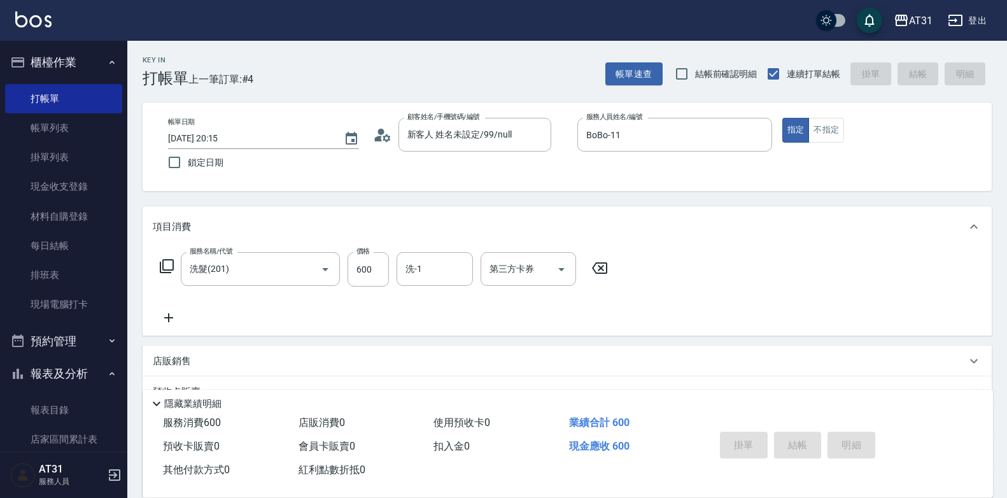
type input "0"
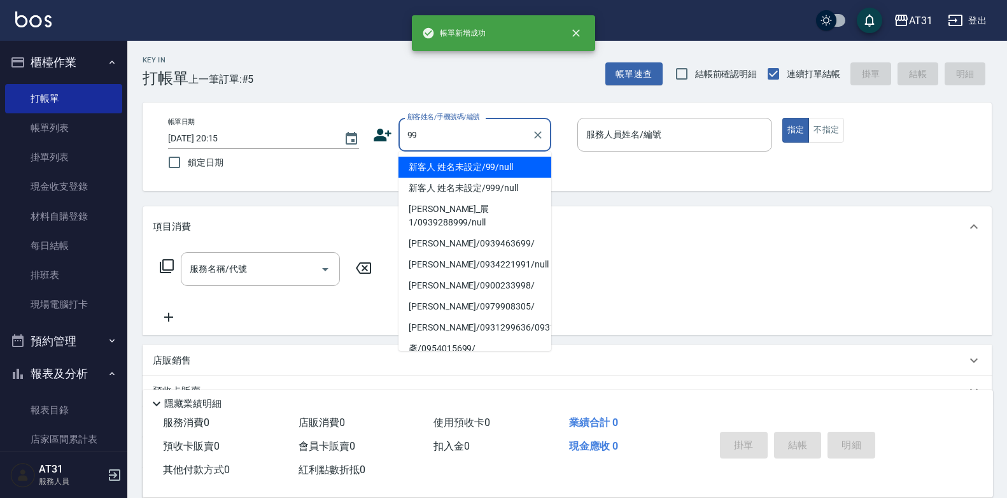
type input "新客人 姓名未設定/99/null"
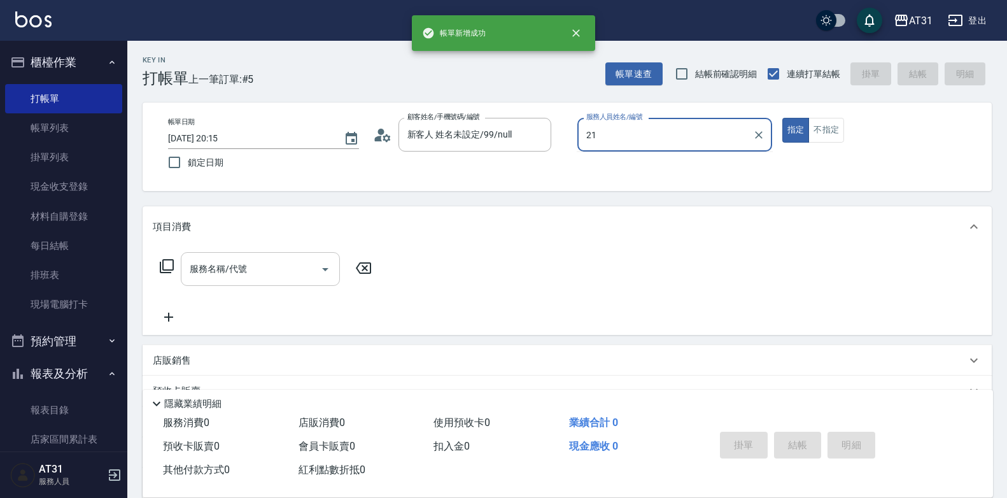
type input "湯湯-21"
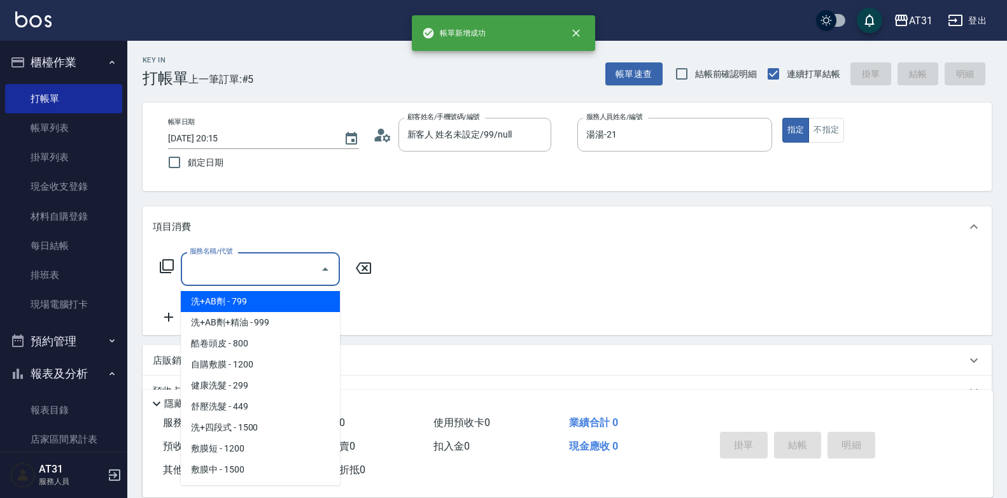
click at [257, 270] on input "服務名稱/代號" at bounding box center [250, 269] width 129 height 22
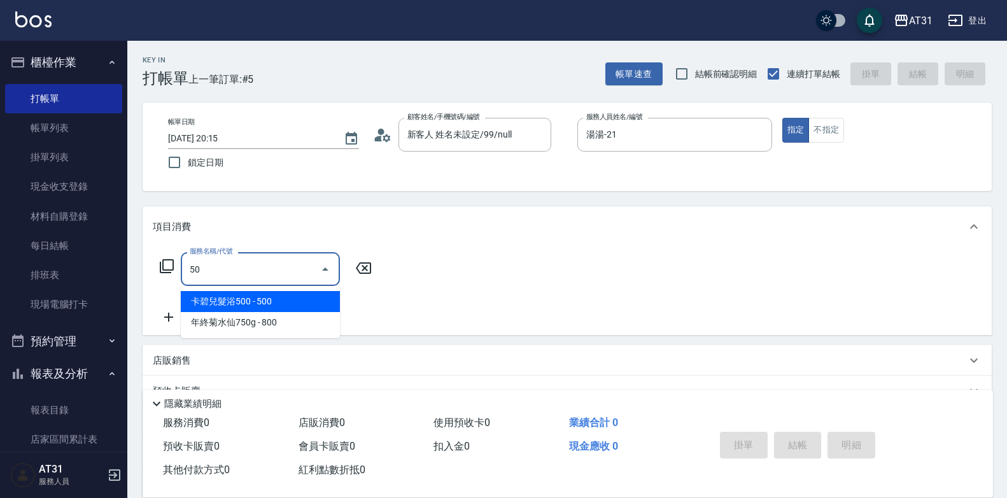
type input "501"
type input "160"
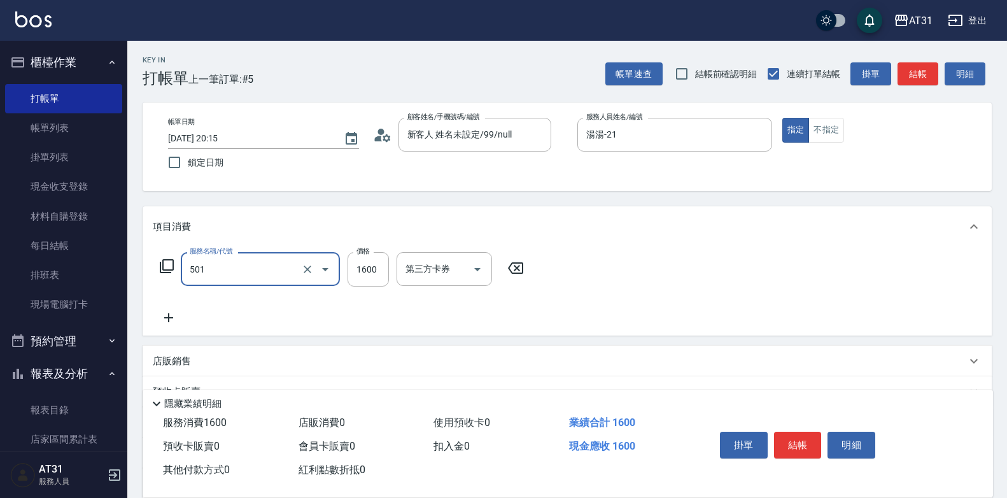
type input "染髮(501)"
type input "415"
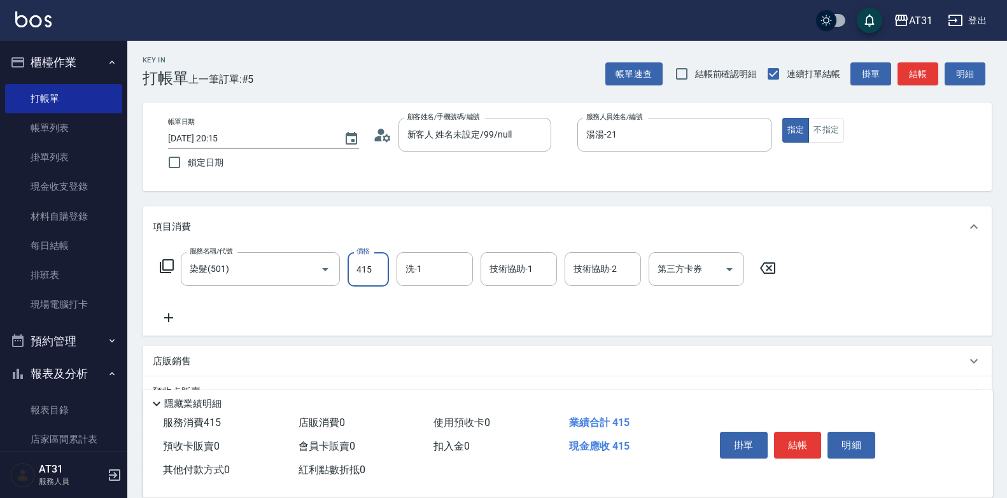
click at [371, 268] on input "415" at bounding box center [367, 269] width 41 height 34
type input "0"
type input "15"
type input "10"
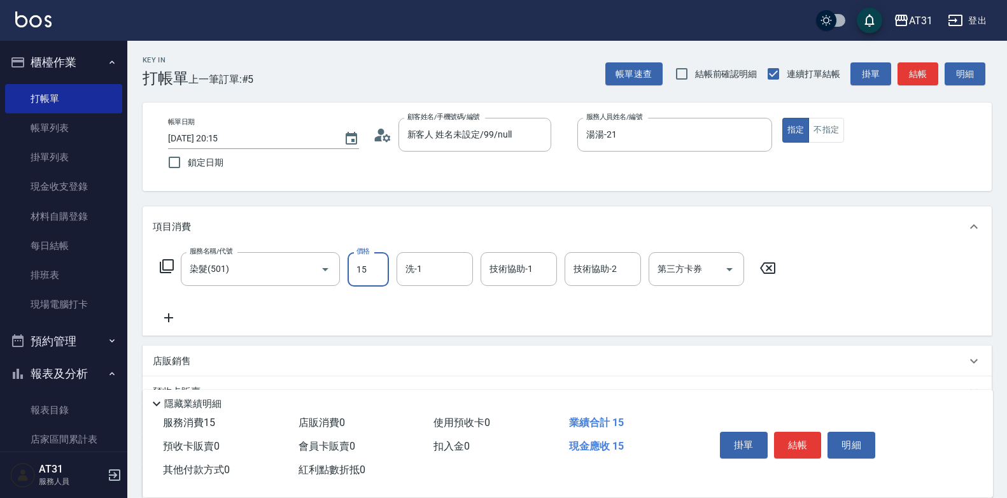
type input "150"
type input "1500"
click at [167, 319] on icon at bounding box center [169, 317] width 32 height 15
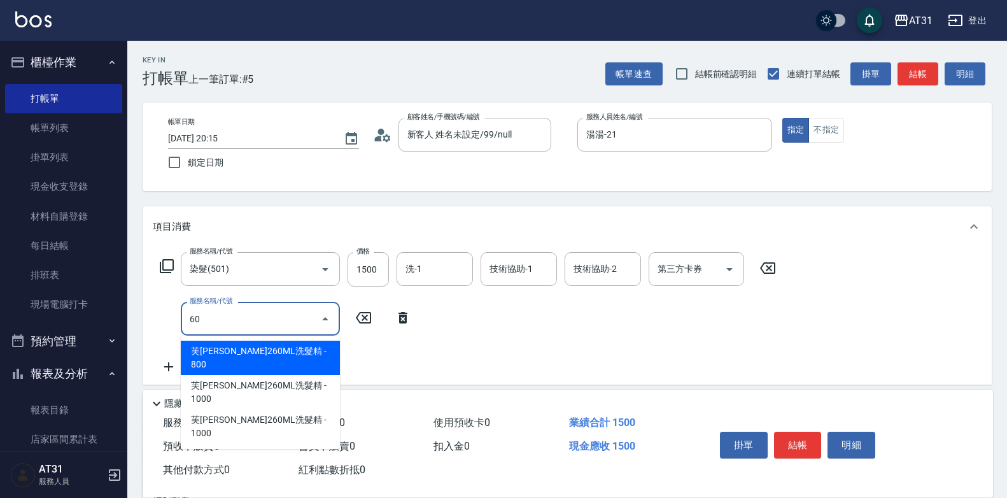
type input "601"
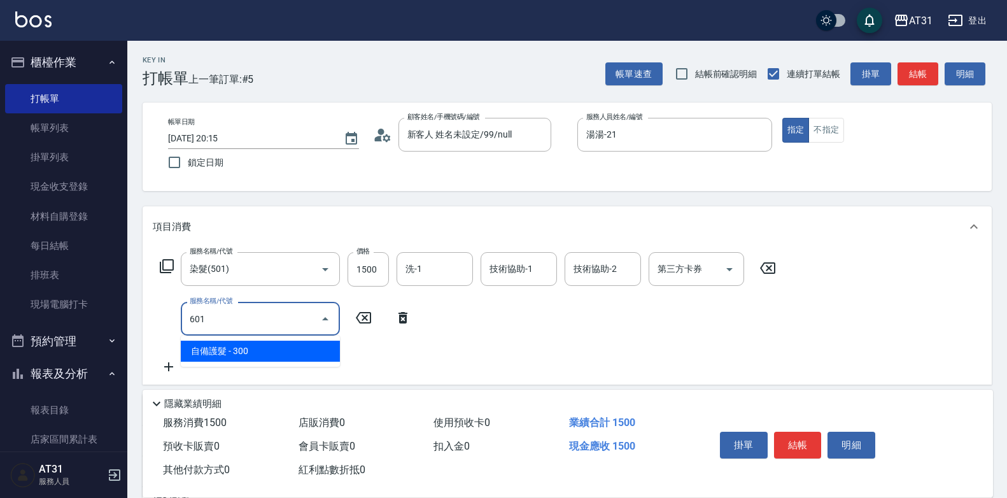
type input "180"
type input "自備護髮(601)"
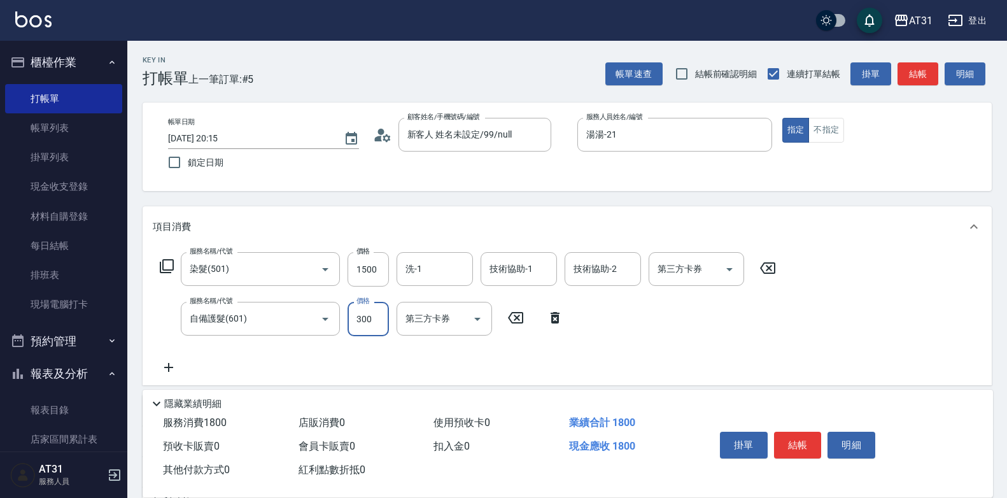
type input "150"
type input "30"
type input "180"
type input "300"
click at [166, 366] on icon at bounding box center [169, 367] width 32 height 15
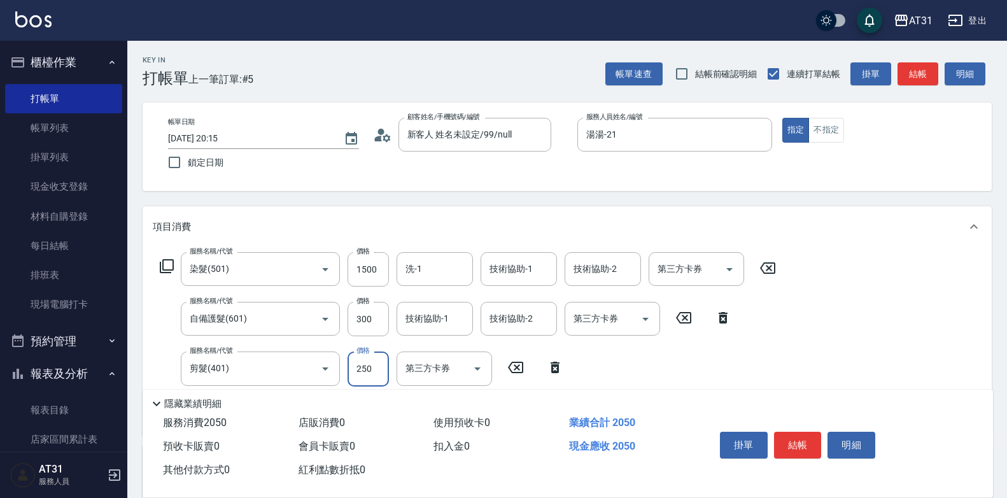
type input "200"
type input "30"
type input "180"
type input "300"
type input "210"
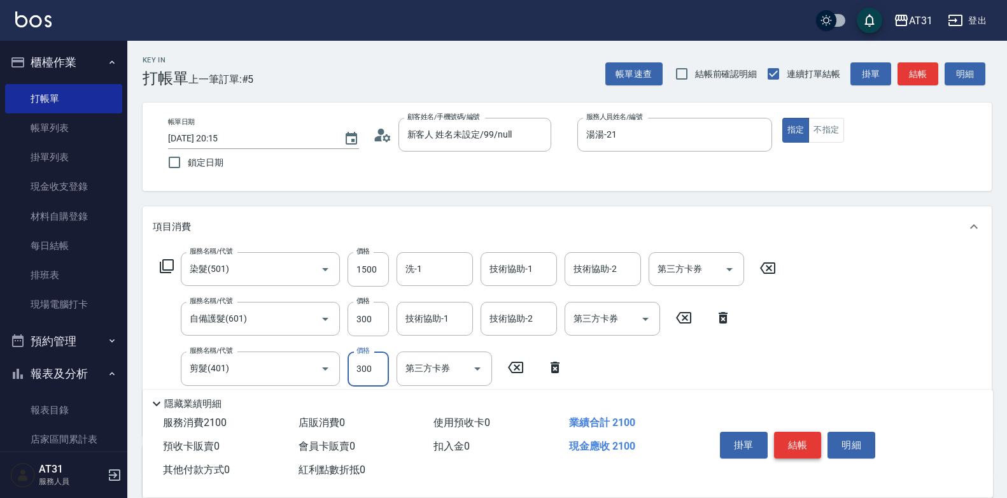
type input "300"
click at [800, 438] on button "結帳" at bounding box center [798, 444] width 48 height 27
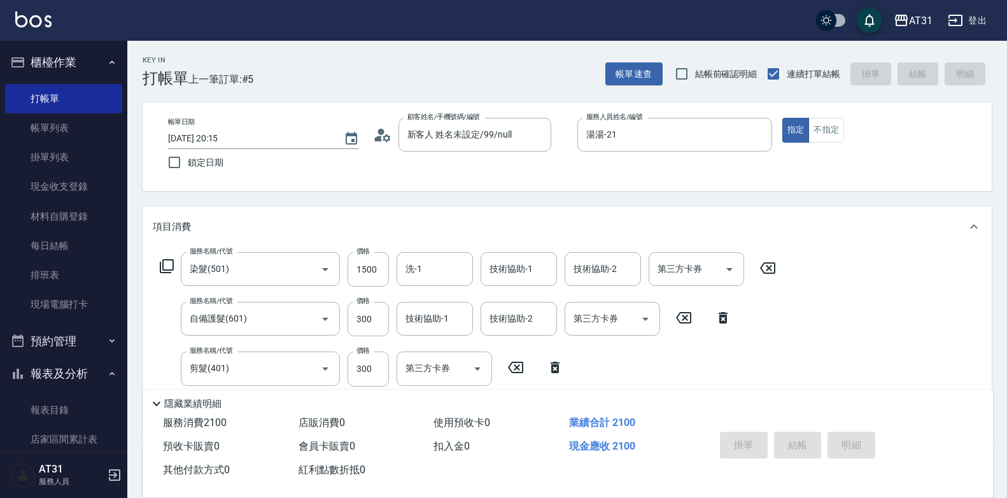
type input "[DATE] 20:16"
type input "0"
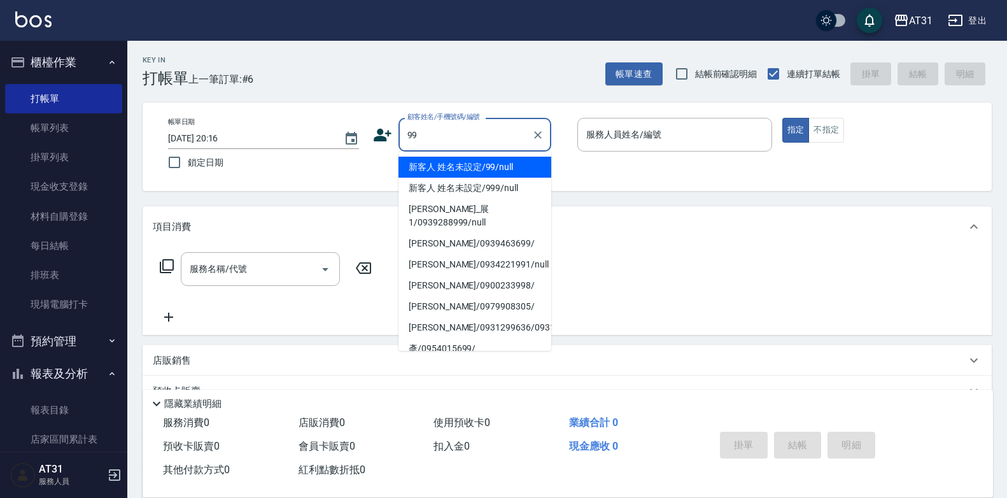
type input "新客人 姓名未設定/99/null"
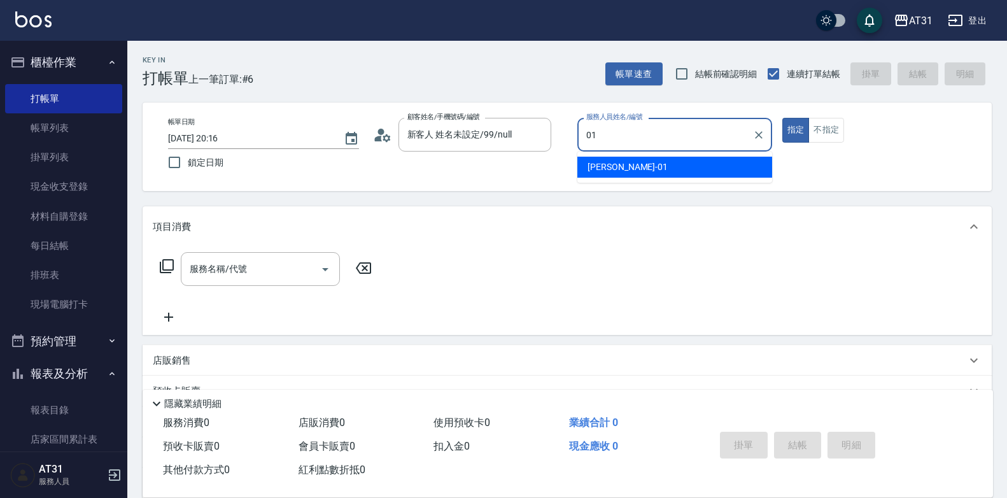
type input "[PERSON_NAME]-01"
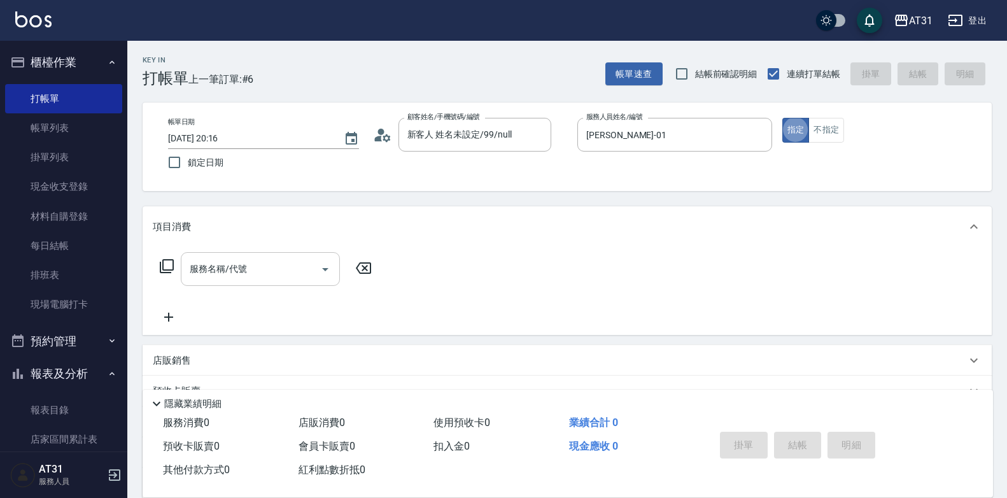
click at [256, 276] on input "服務名稱/代號" at bounding box center [250, 269] width 129 height 22
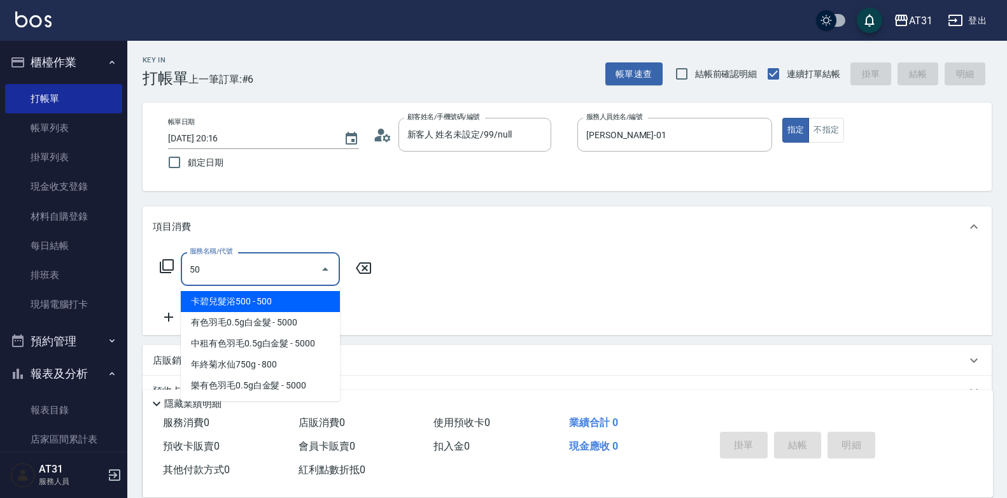
type input "501"
type input "160"
type input "染髮(501)"
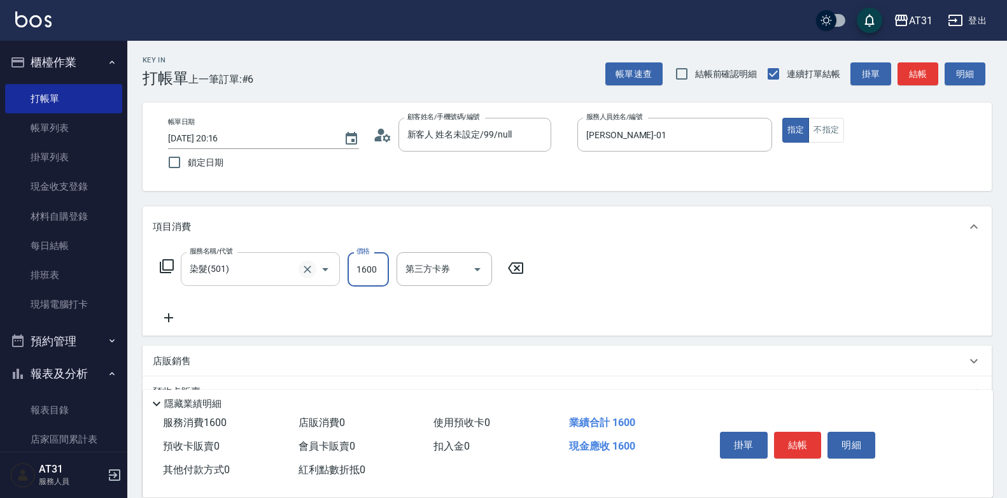
type input "1"
type input "0"
type input "159"
type input "150"
type input "1599"
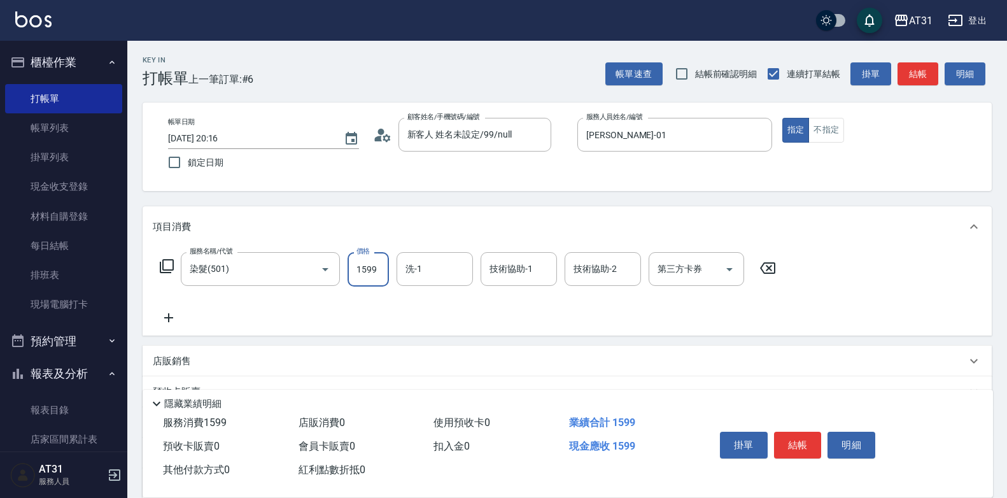
click at [174, 314] on icon at bounding box center [169, 317] width 32 height 15
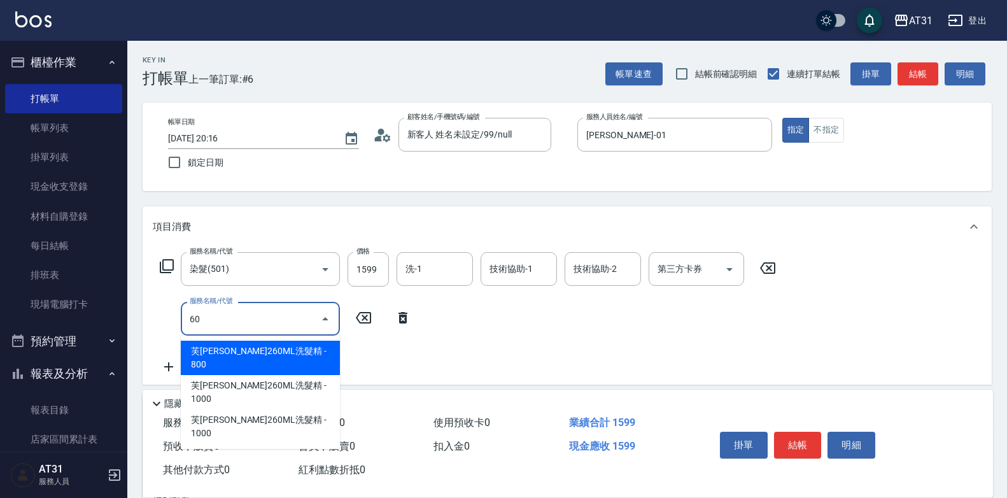
type input "601"
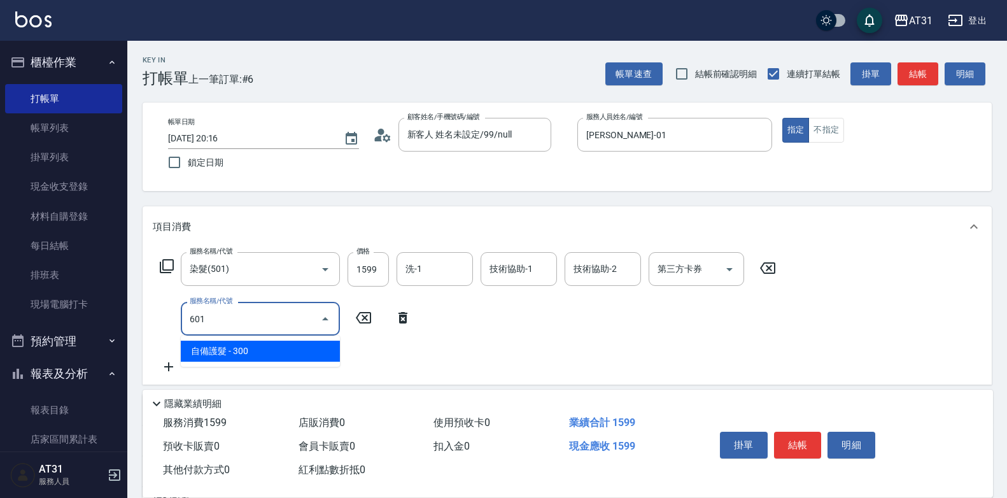
type input "180"
type input "自備護髮(601)"
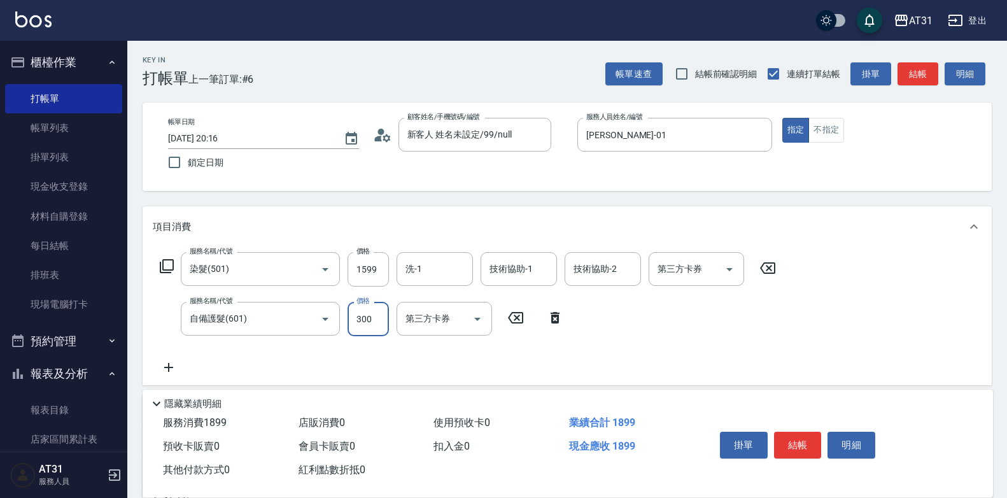
type input "160"
type input "10"
type input "170"
type input "1090"
type input "260"
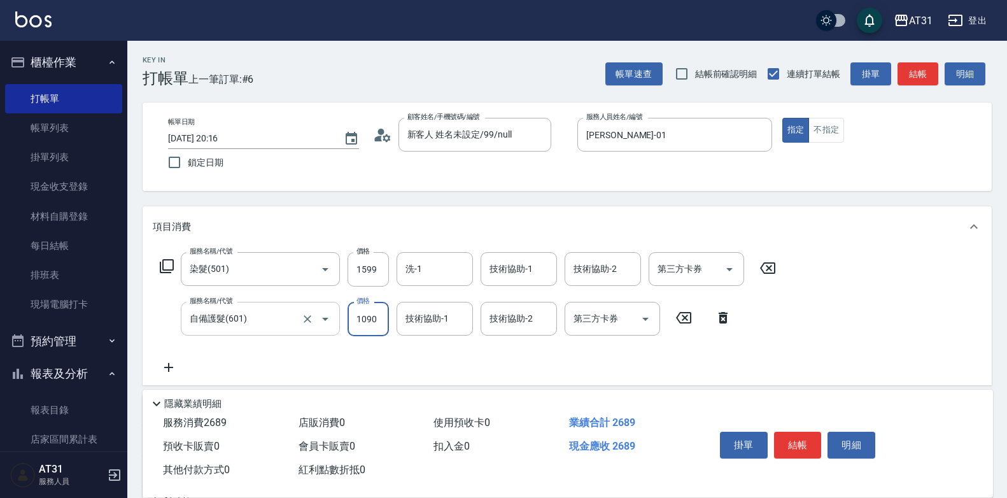
type input "1090"
click at [802, 434] on button "結帳" at bounding box center [798, 444] width 48 height 27
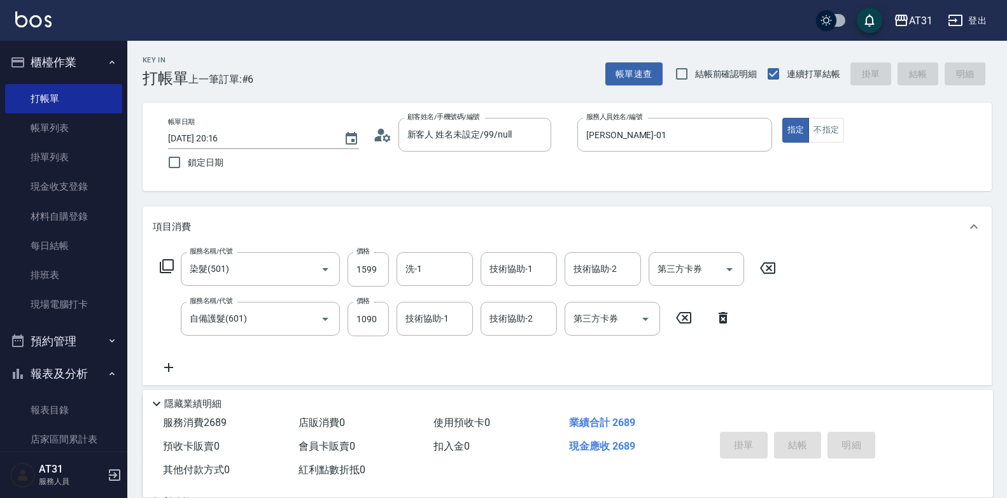
type input "0"
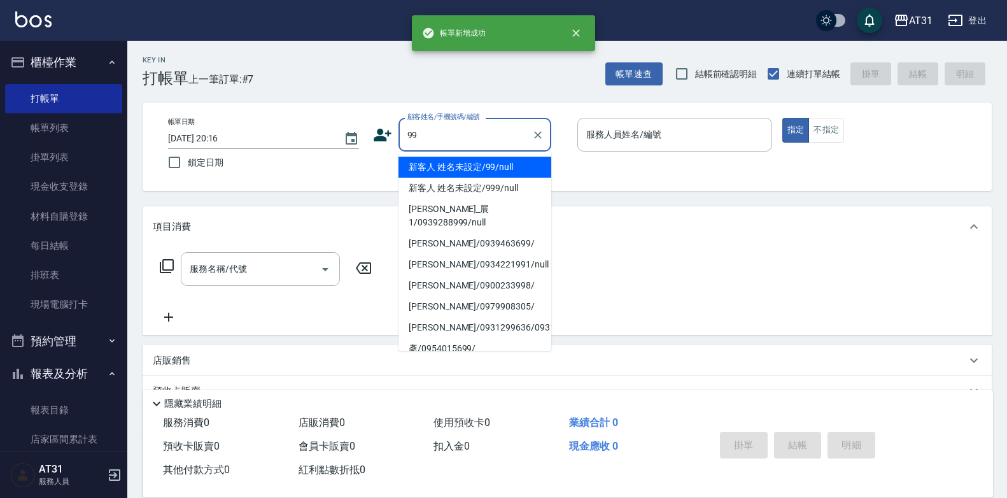
type input "新客人 姓名未設定/99/null"
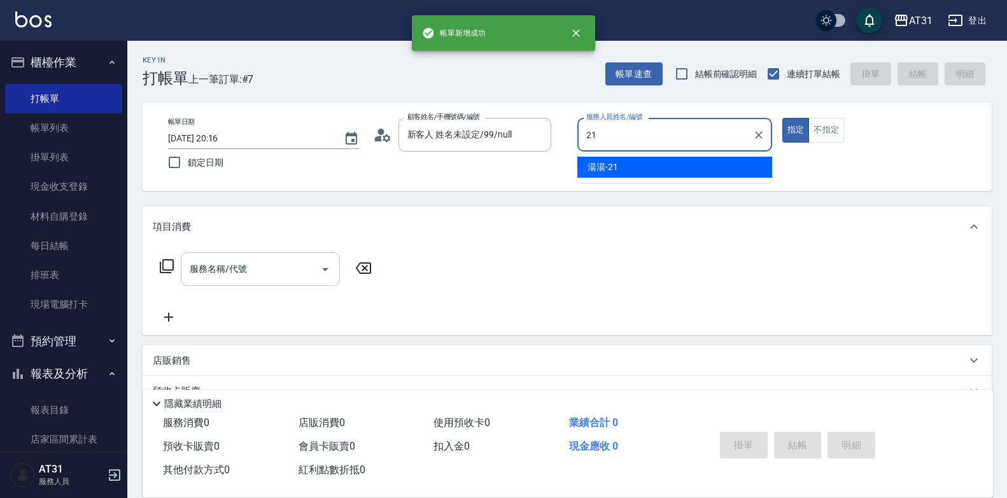
type input "湯湯-21"
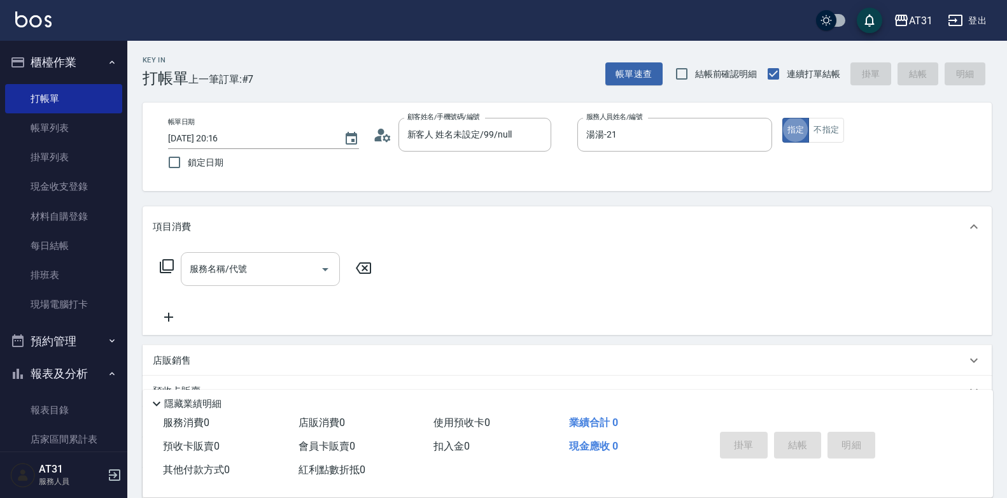
click at [251, 277] on input "服務名稱/代號" at bounding box center [250, 269] width 129 height 22
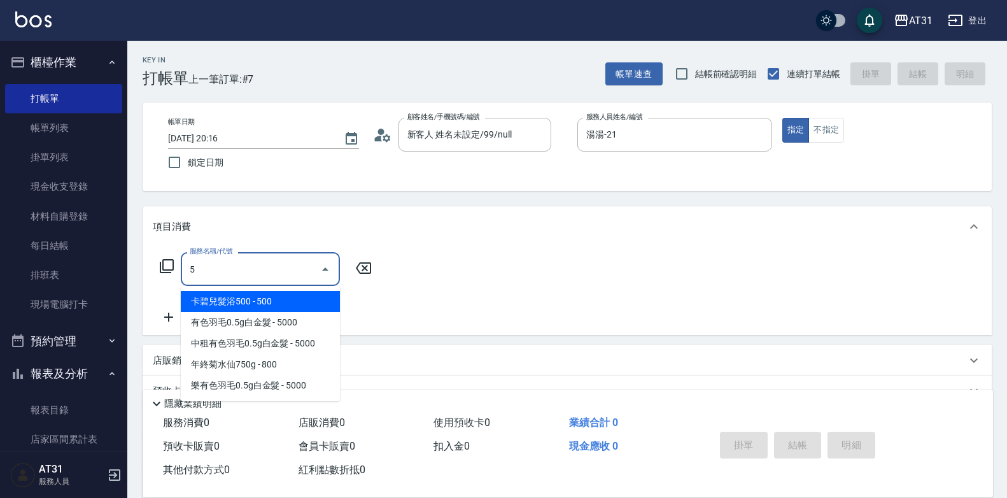
drag, startPoint x: 250, startPoint y: 274, endPoint x: 119, endPoint y: 288, distance: 131.8
click at [119, 288] on div "AT31 登出 櫃檯作業 打帳單 帳單列表 掛單列表 現金收支登錄 材料自購登錄 每日結帳 排班表 現場電腦打卡 預約管理 預約管理 單日預約紀錄 單週預約紀…" at bounding box center [503, 325] width 1007 height 650
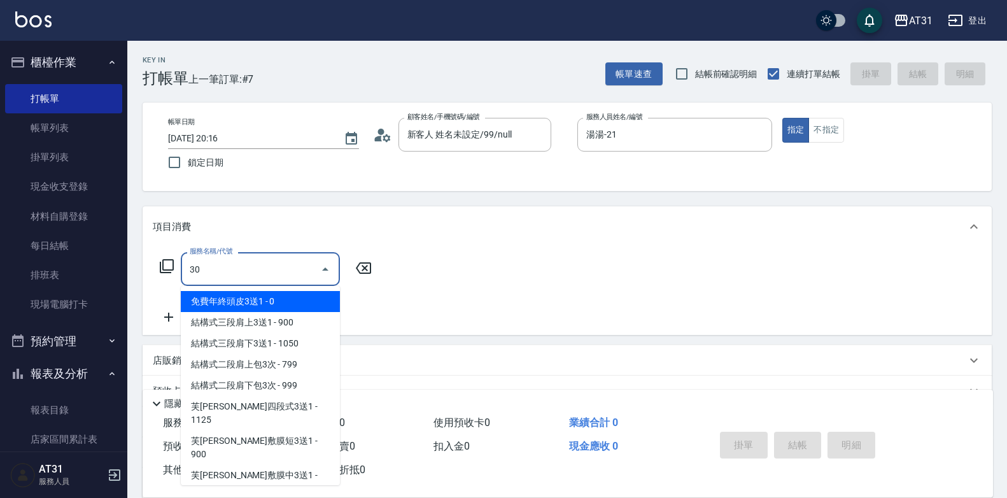
type input "301"
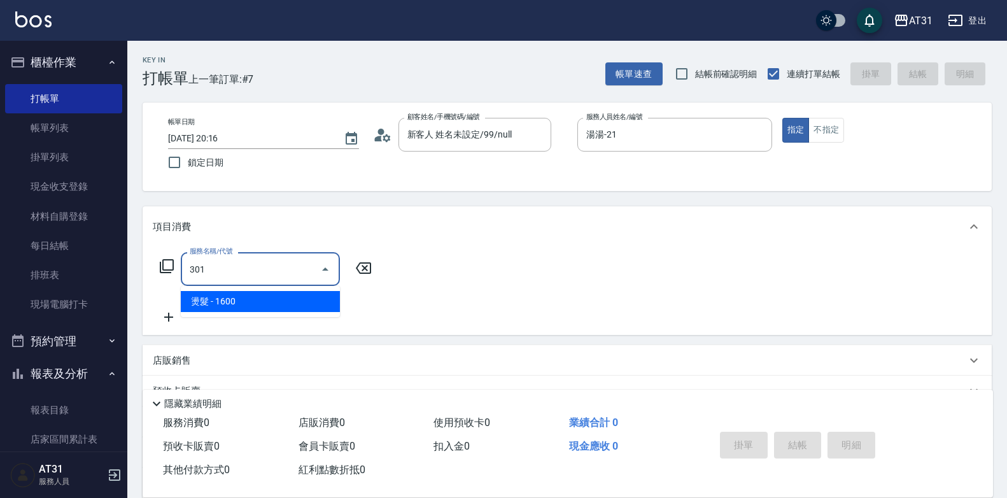
type input "160"
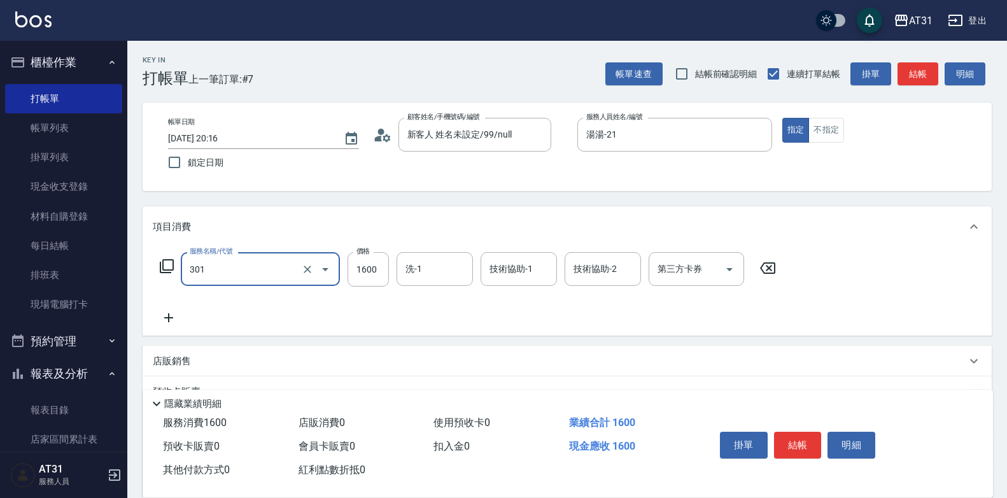
type input "燙髮(301)"
type input "0"
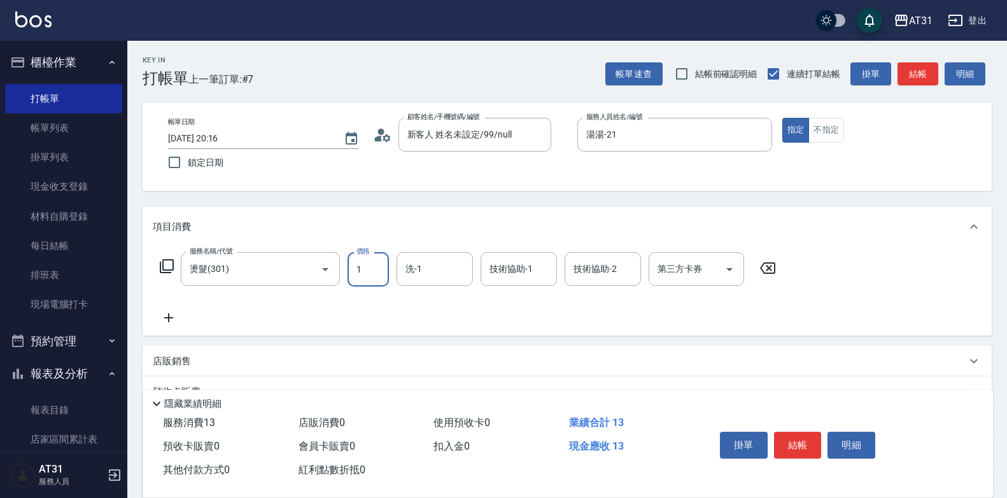
type input "13"
type input "10"
type input "138"
type input "130"
type input "1388"
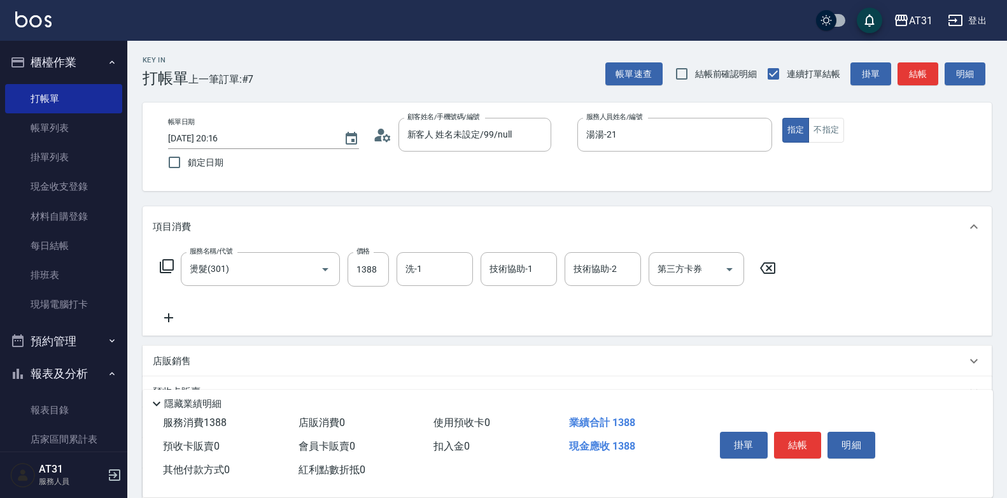
click at [171, 307] on div "服務名稱/代號 燙髮(301) 服務名稱/代號 價格 1388 價格 洗-1 洗-1 技術協助-1 技術協助-1 技術協助-2 技術協助-2 第三方卡券 第三…" at bounding box center [468, 288] width 631 height 73
click at [171, 318] on icon at bounding box center [169, 317] width 32 height 15
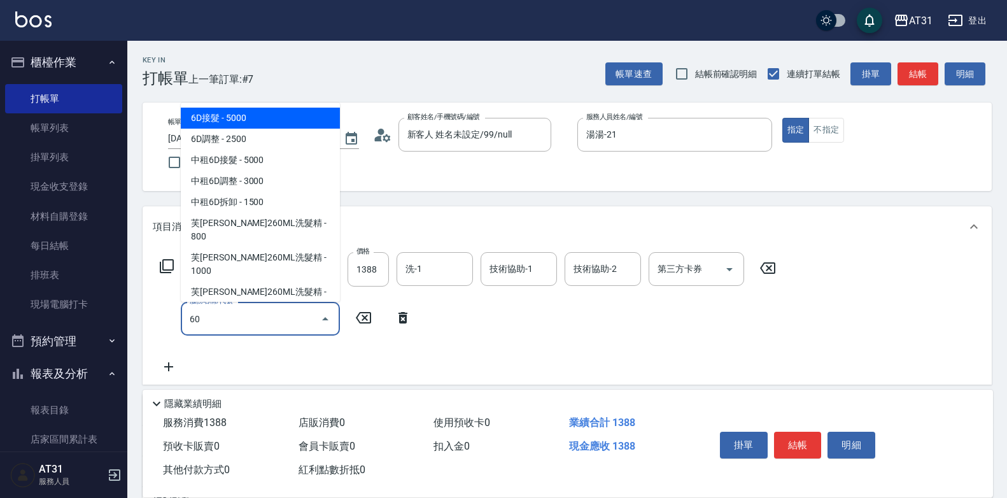
type input "609"
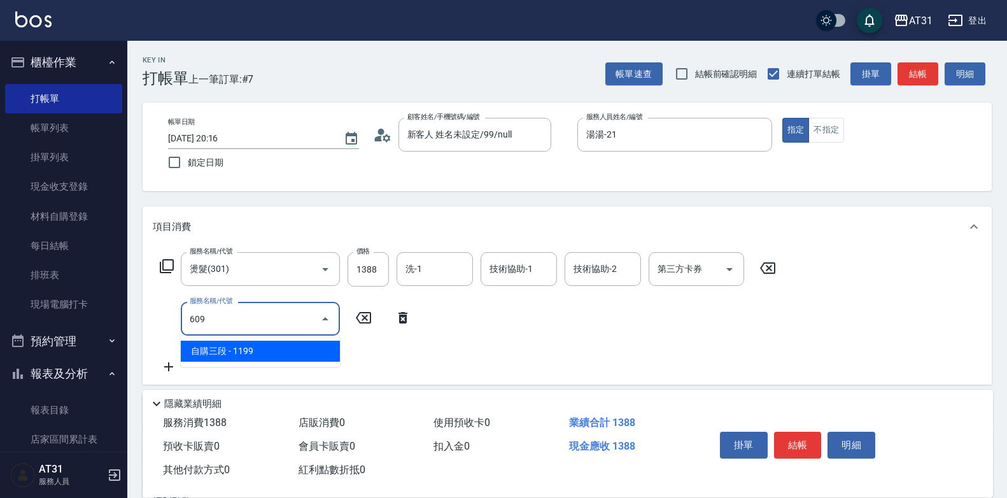
type input "250"
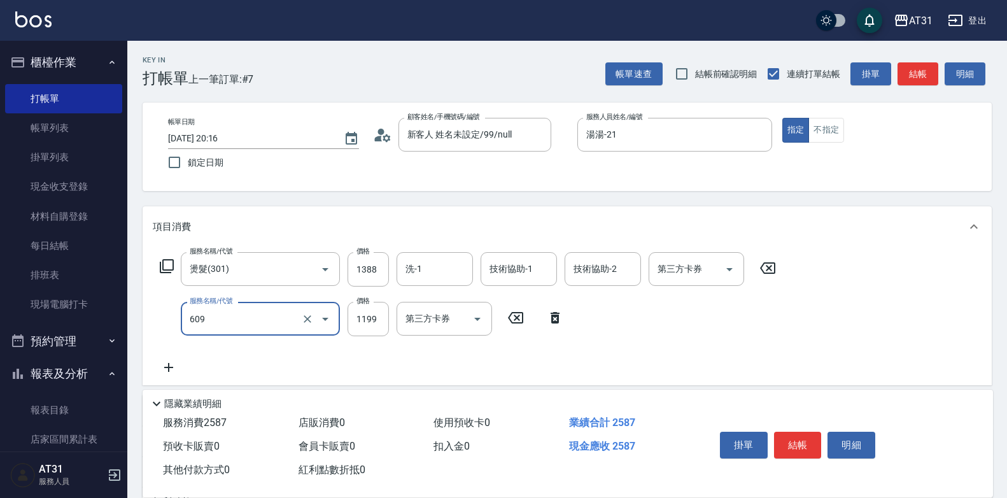
type input "自購三段(609)"
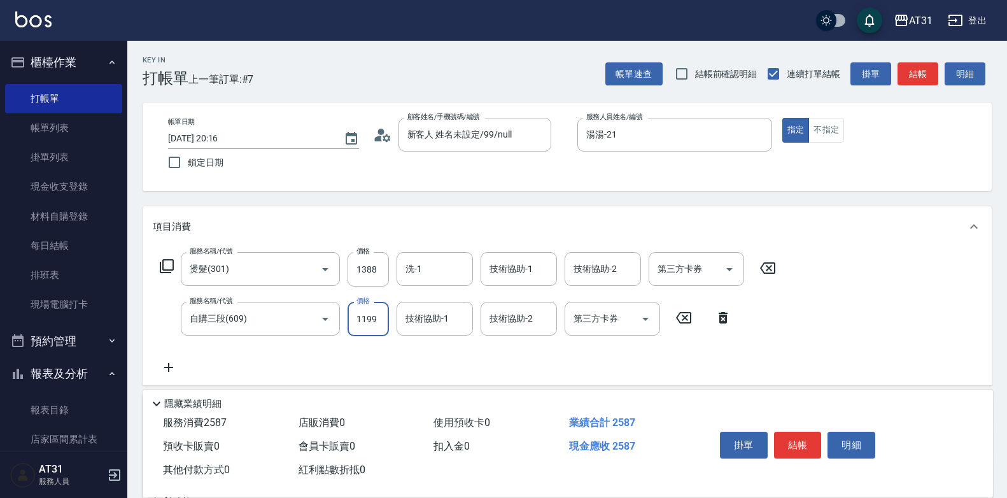
type input "130"
click at [374, 318] on input "10" at bounding box center [367, 319] width 41 height 34
type input "1"
type input "140"
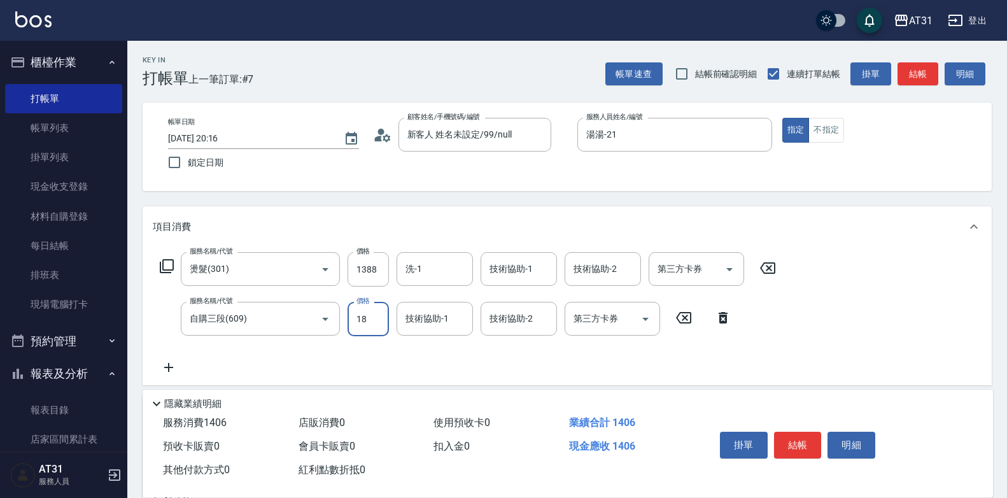
type input "180"
type input "310"
type input "1800"
type input "鳳梨-41"
click at [442, 269] on input "洗-1" at bounding box center [434, 269] width 65 height 22
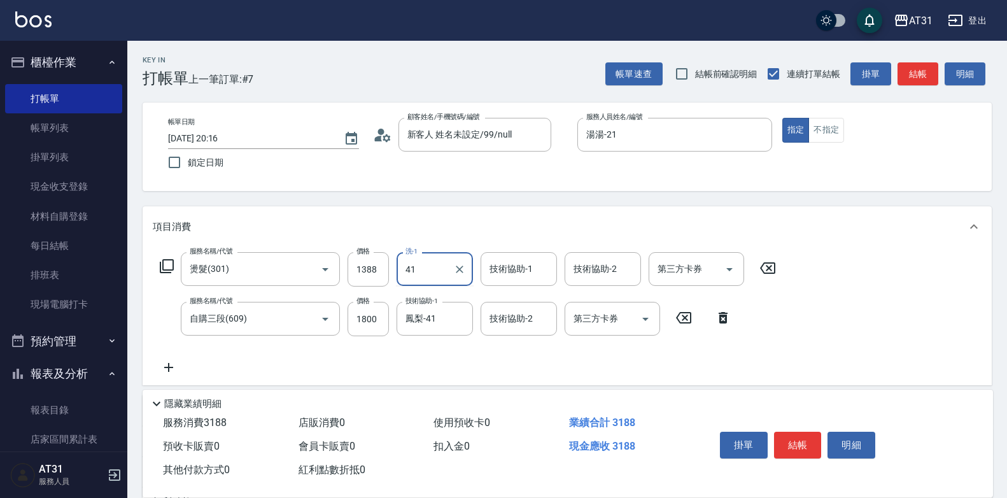
type input "鳳梨-41"
click at [804, 435] on button "結帳" at bounding box center [798, 444] width 48 height 27
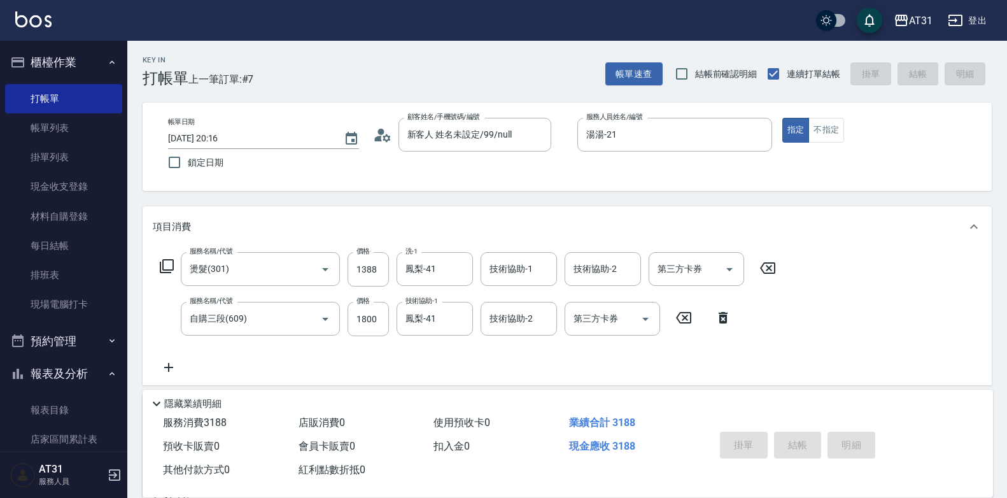
type input "0"
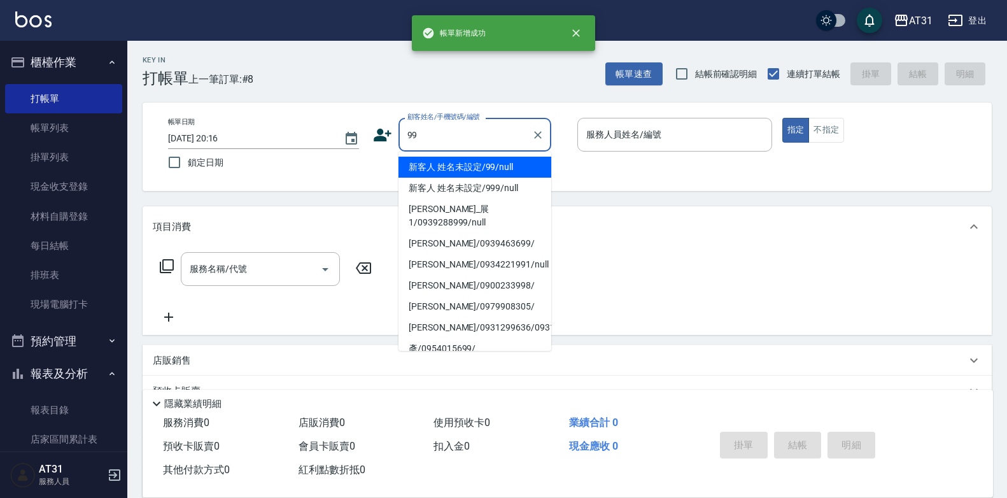
type input "新客人 姓名未設定/99/null"
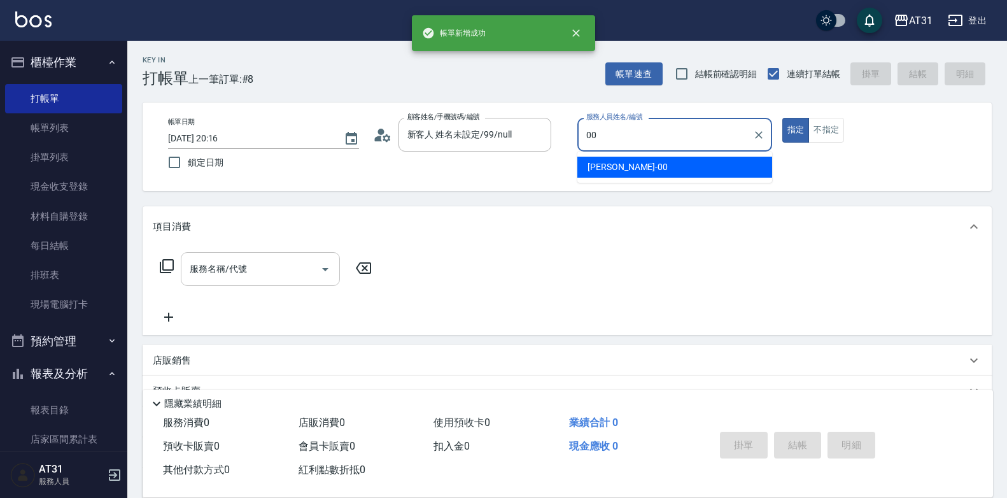
type input "[PERSON_NAME]-00"
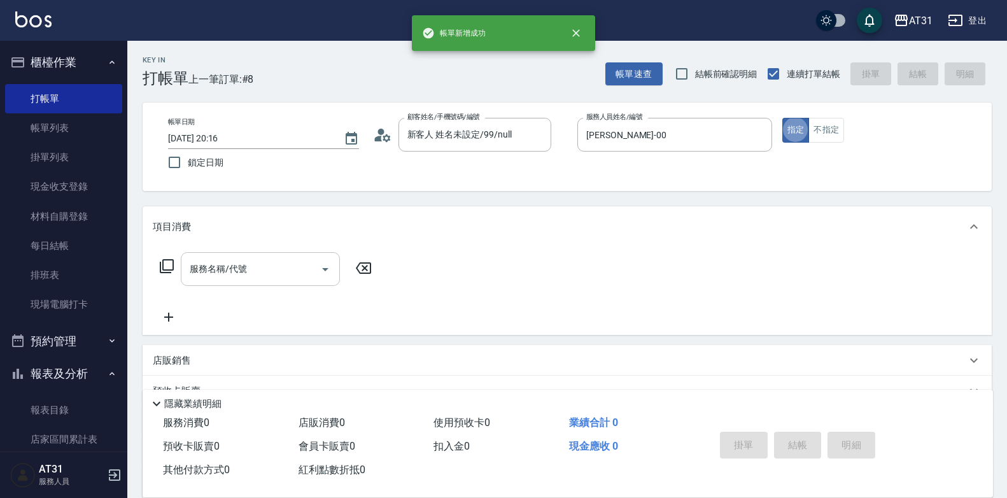
click at [293, 260] on input "服務名稱/代號" at bounding box center [250, 269] width 129 height 22
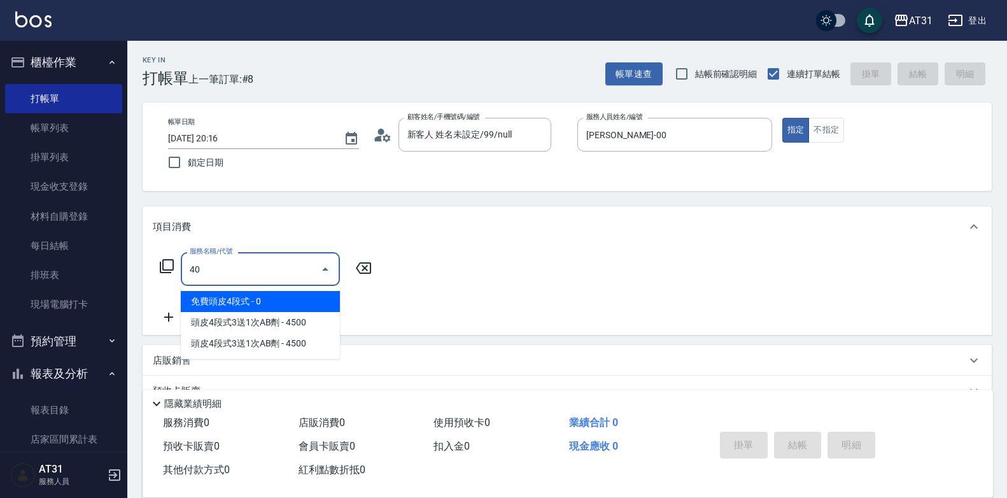
type input "401"
type input "20"
type input "剪髮(401)"
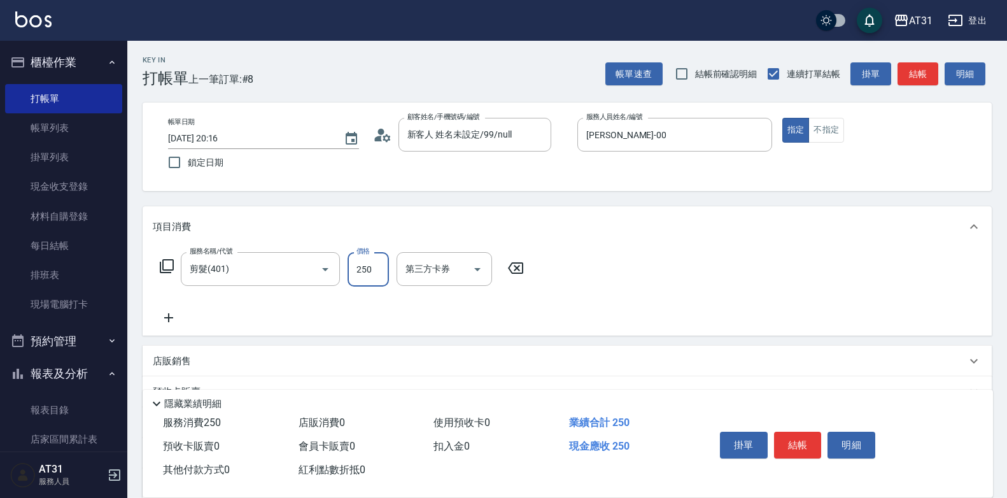
type input "3"
type input "0"
type input "30"
type input "300"
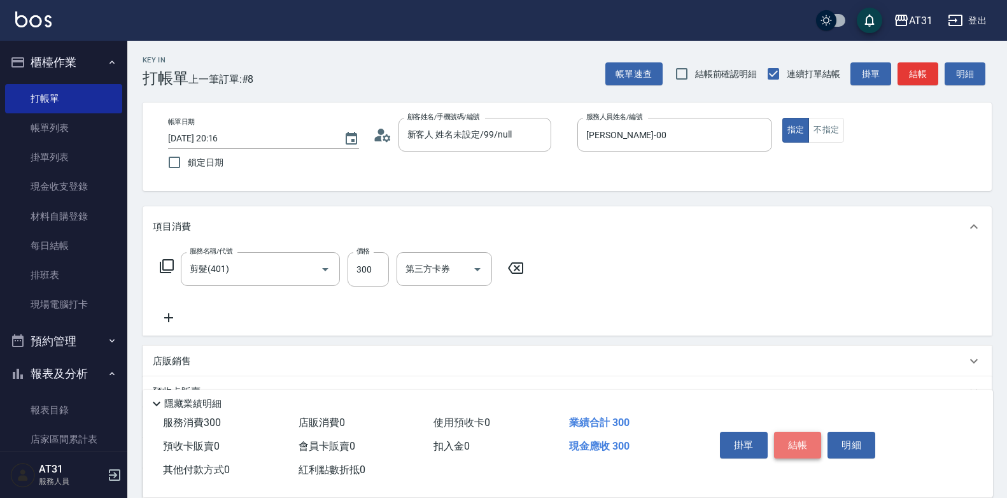
click at [801, 432] on button "結帳" at bounding box center [798, 444] width 48 height 27
type input "0"
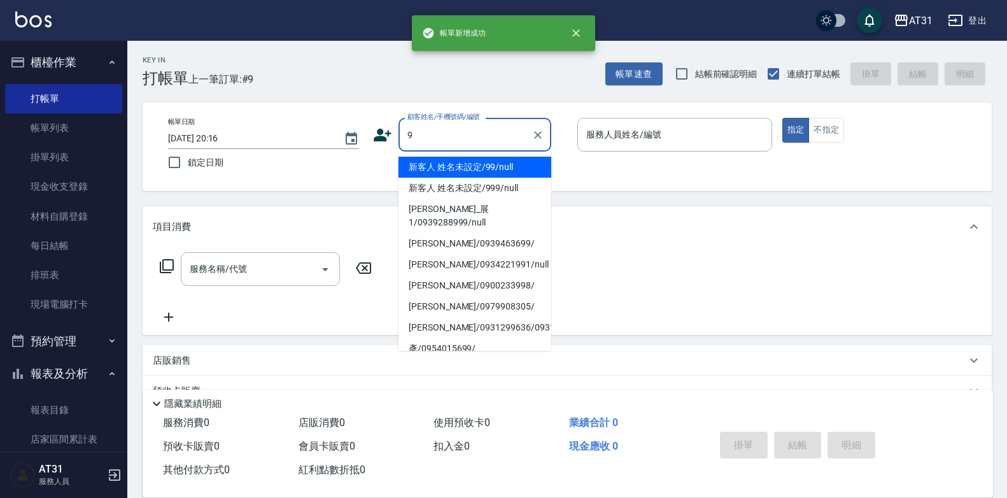
type input "[PERSON_NAME]/0900233998/"
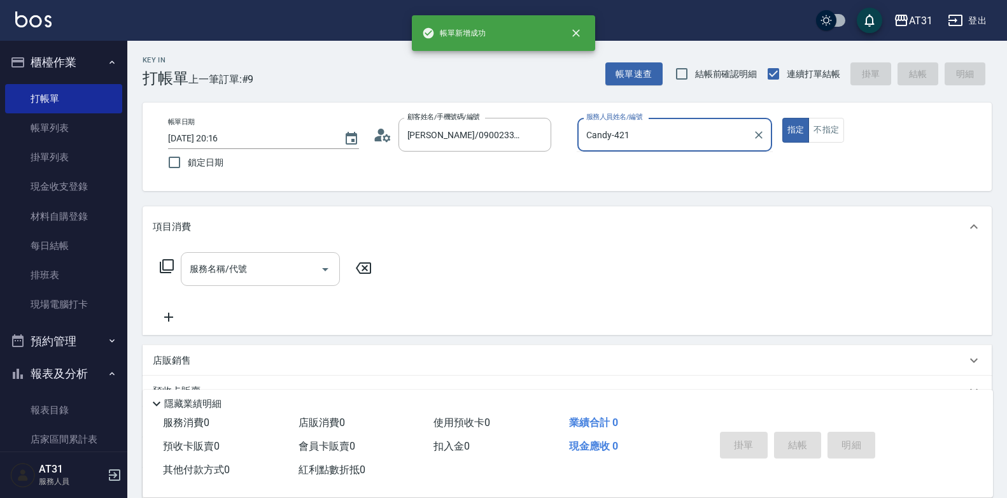
click at [782, 118] on button "指定" at bounding box center [795, 130] width 27 height 25
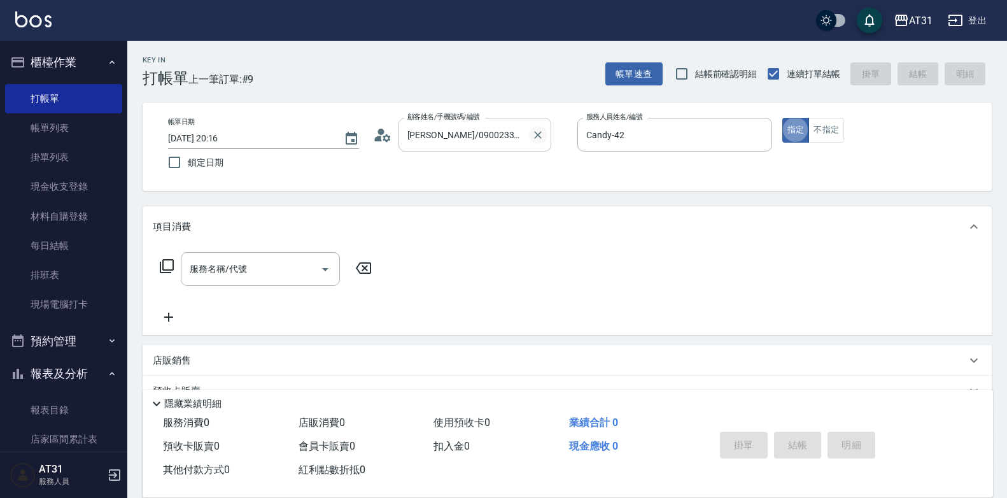
click at [534, 129] on icon "Clear" at bounding box center [537, 135] width 13 height 13
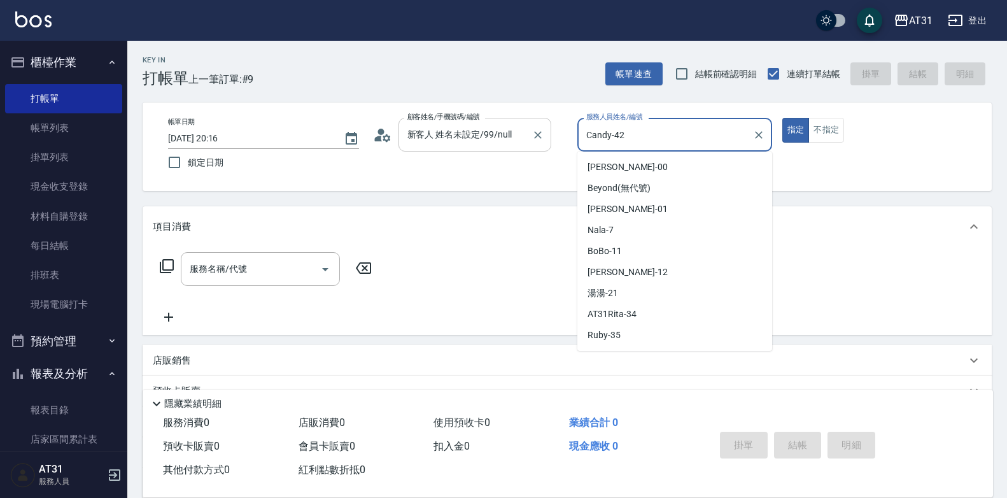
scroll to position [79, 0]
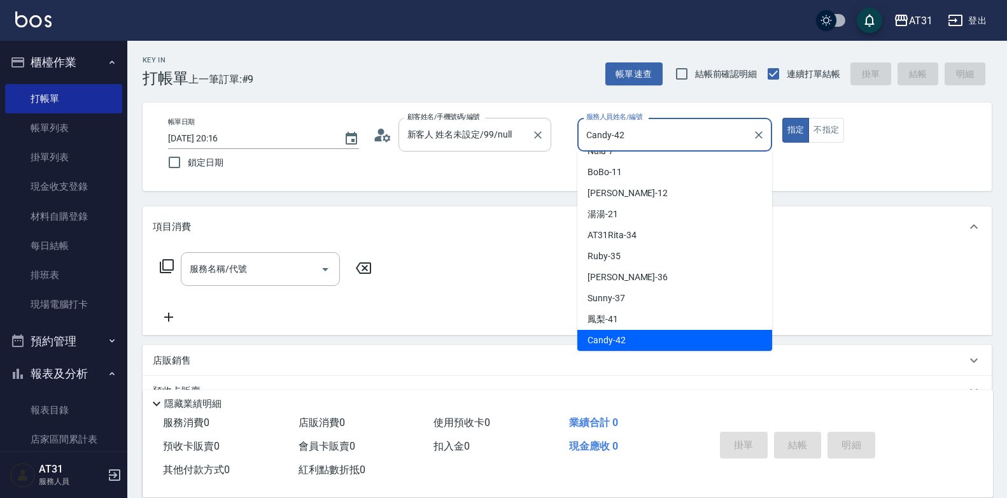
drag, startPoint x: 644, startPoint y: 128, endPoint x: 528, endPoint y: 146, distance: 117.2
click at [528, 146] on div "帳單日期 [DATE] 20:16 鎖定日期 顧客姓名/手機號碼/編號 新客人 姓名未設定/99/null 顧客姓名/手機號碼/編號 服務人員姓名/編號 Ca…" at bounding box center [567, 147] width 818 height 58
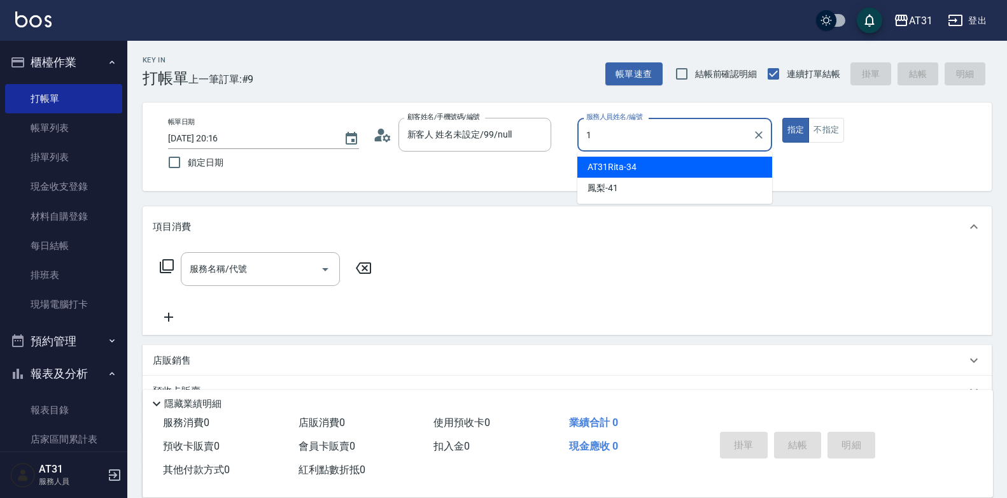
scroll to position [0, 0]
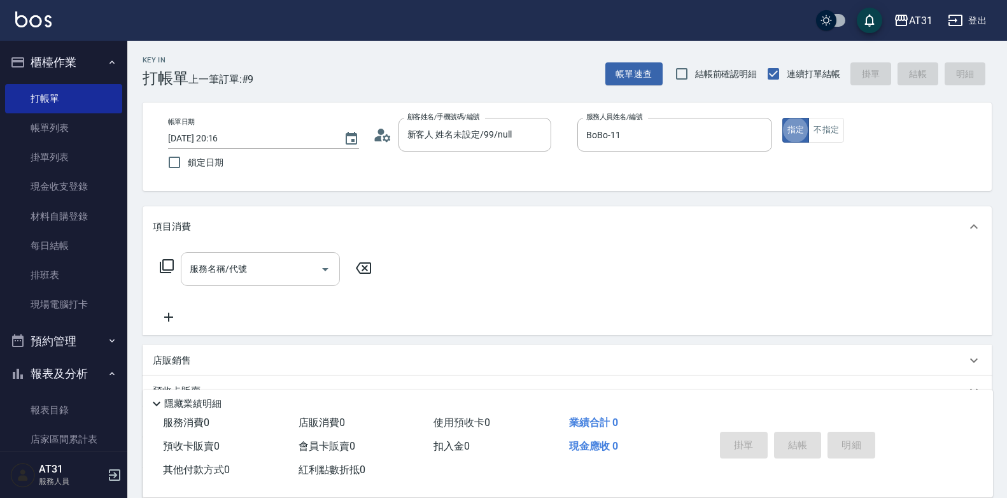
click at [274, 267] on input "服務名稱/代號" at bounding box center [250, 269] width 129 height 22
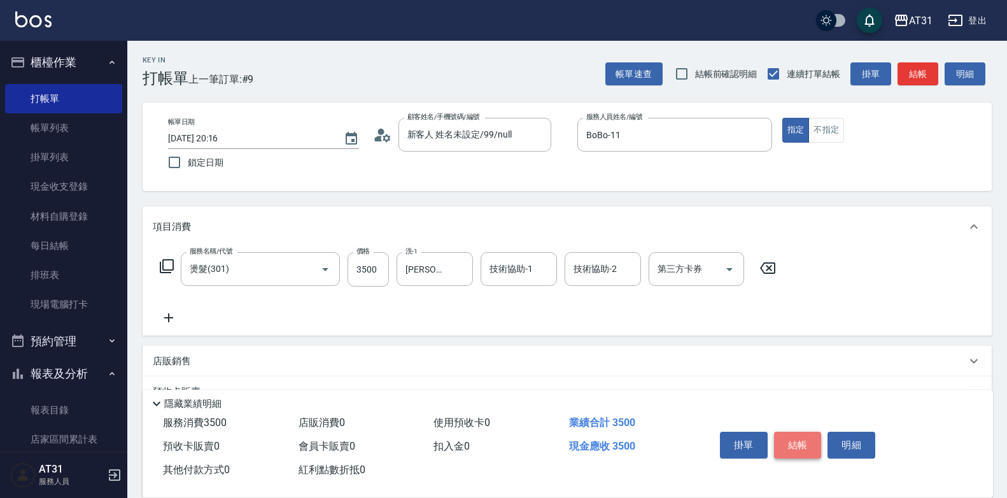
click at [804, 433] on button "結帳" at bounding box center [798, 444] width 48 height 27
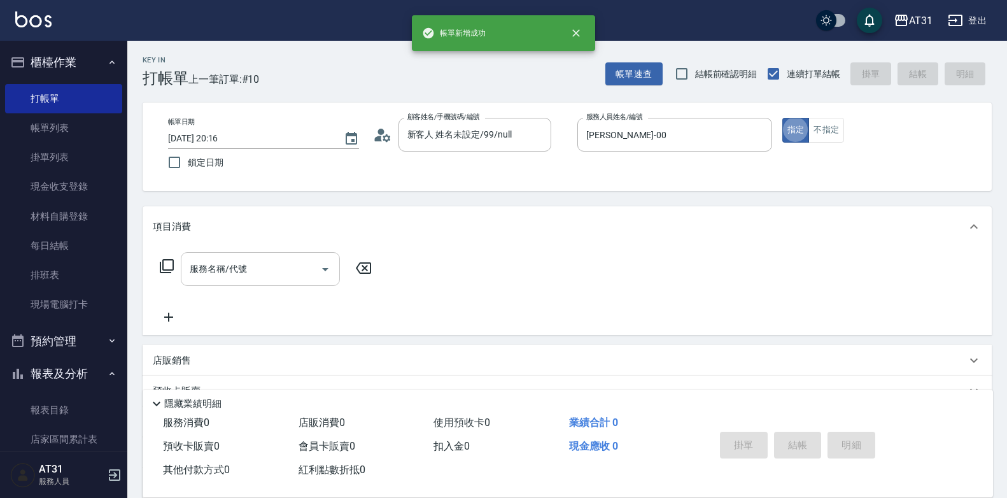
click at [280, 260] on input "服務名稱/代號" at bounding box center [250, 269] width 129 height 22
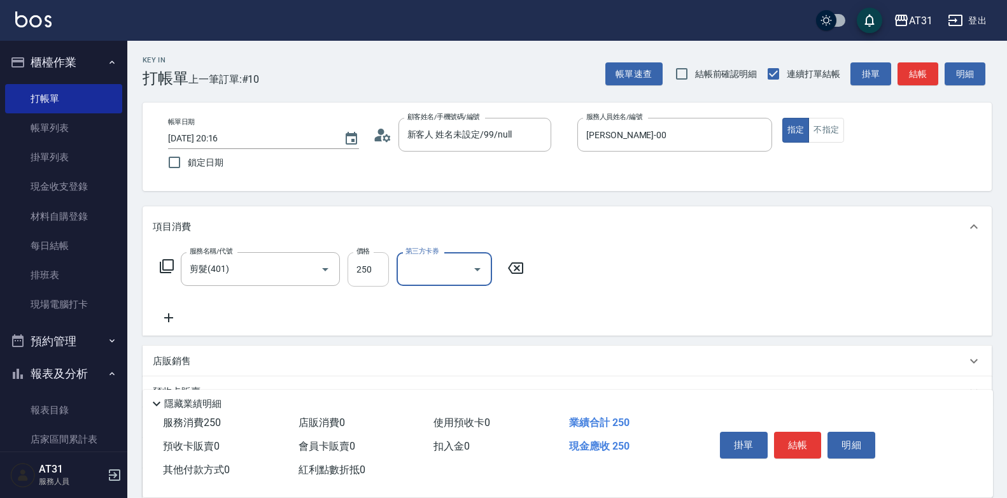
drag, startPoint x: 402, startPoint y: 276, endPoint x: 380, endPoint y: 270, distance: 22.4
click at [399, 276] on div "第三方卡券" at bounding box center [443, 269] width 95 height 34
click at [373, 270] on input "250" at bounding box center [367, 269] width 41 height 34
click at [797, 434] on button "結帳" at bounding box center [798, 444] width 48 height 27
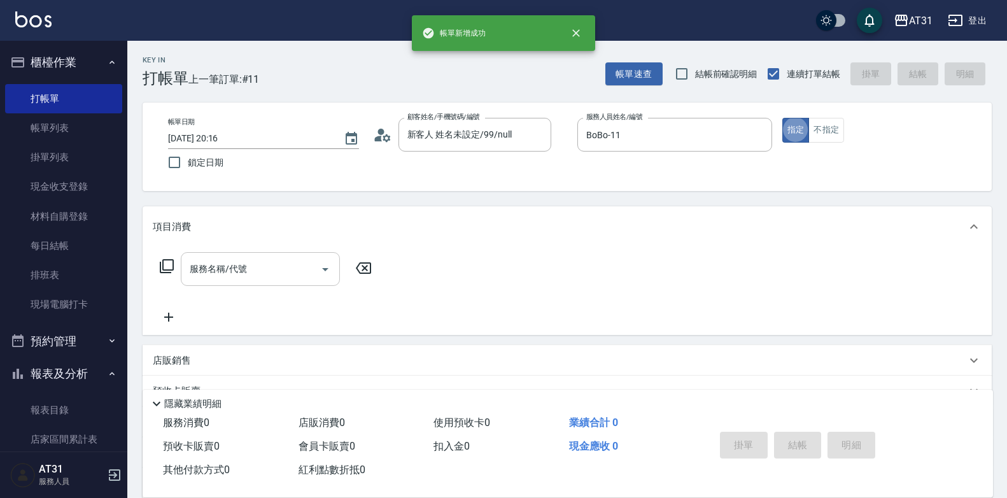
click at [241, 272] on input "服務名稱/代號" at bounding box center [250, 269] width 129 height 22
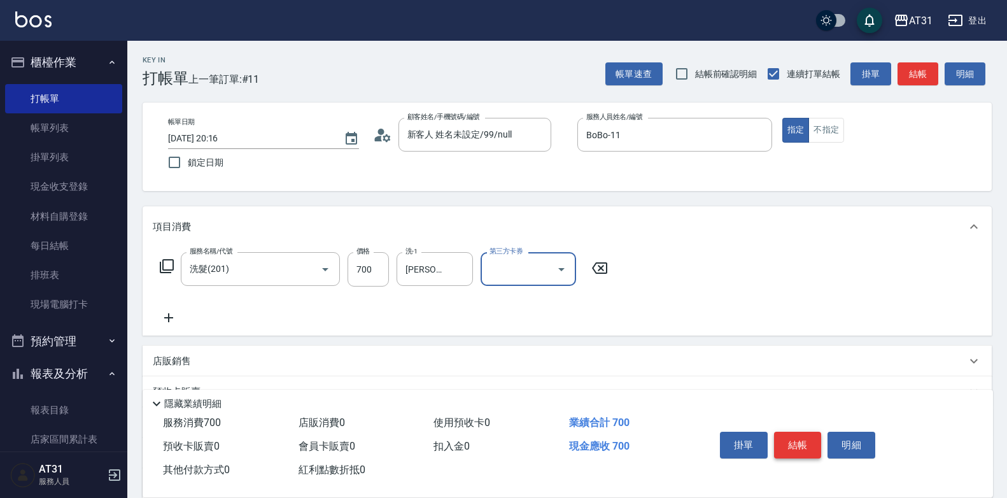
click at [807, 445] on button "結帳" at bounding box center [798, 444] width 48 height 27
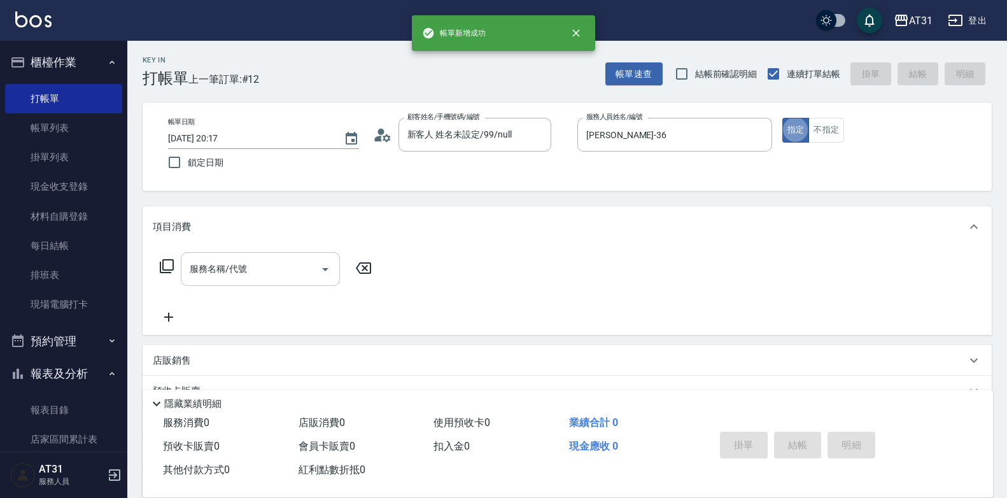
click at [260, 269] on input "服務名稱/代號" at bounding box center [250, 269] width 129 height 22
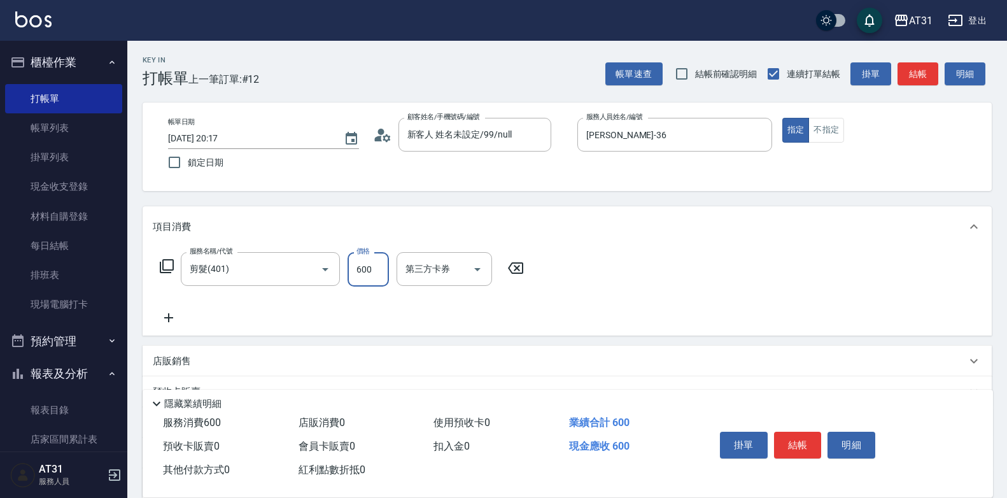
click at [174, 316] on icon at bounding box center [169, 317] width 32 height 15
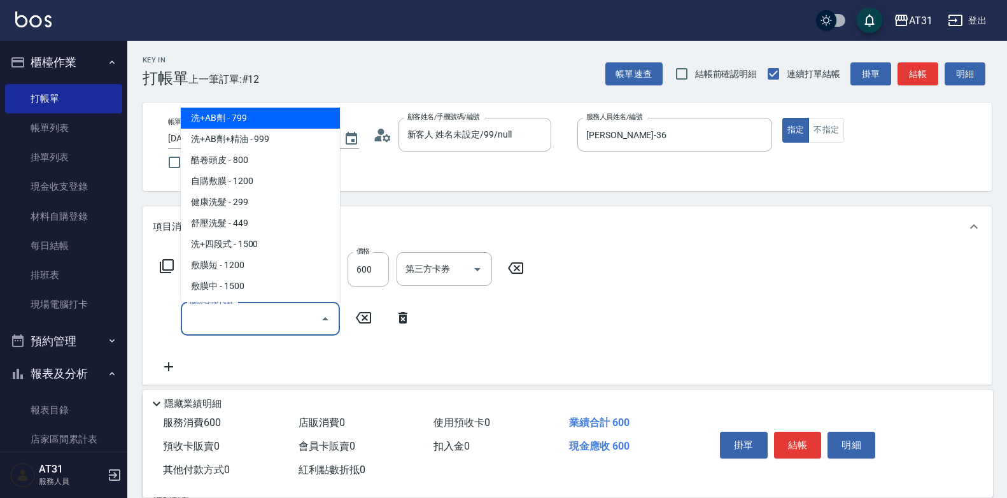
click at [242, 318] on input "服務名稱/代號" at bounding box center [250, 318] width 129 height 22
click at [246, 120] on span "洗+AB劑 - 799" at bounding box center [260, 118] width 159 height 21
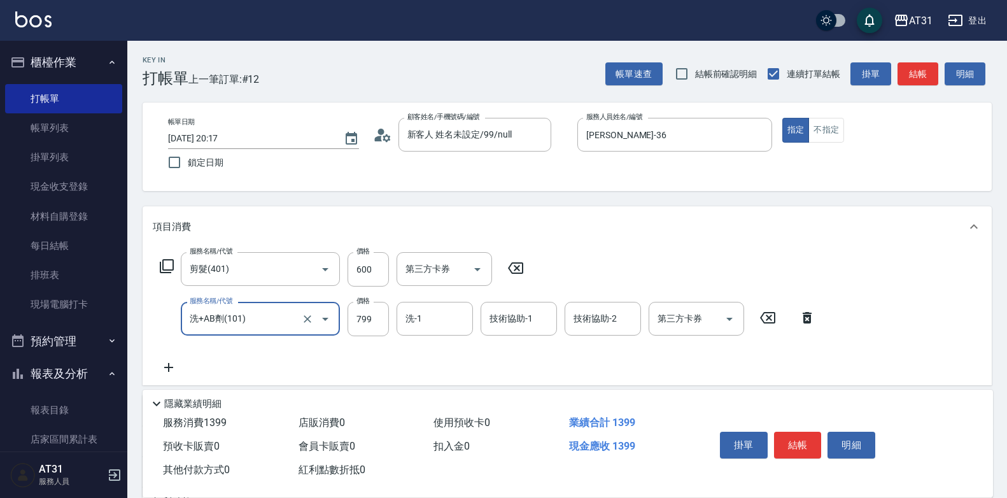
drag, startPoint x: 365, startPoint y: 321, endPoint x: 269, endPoint y: 340, distance: 98.0
click at [365, 321] on input "799" at bounding box center [367, 319] width 41 height 34
click at [172, 364] on icon at bounding box center [169, 367] width 32 height 15
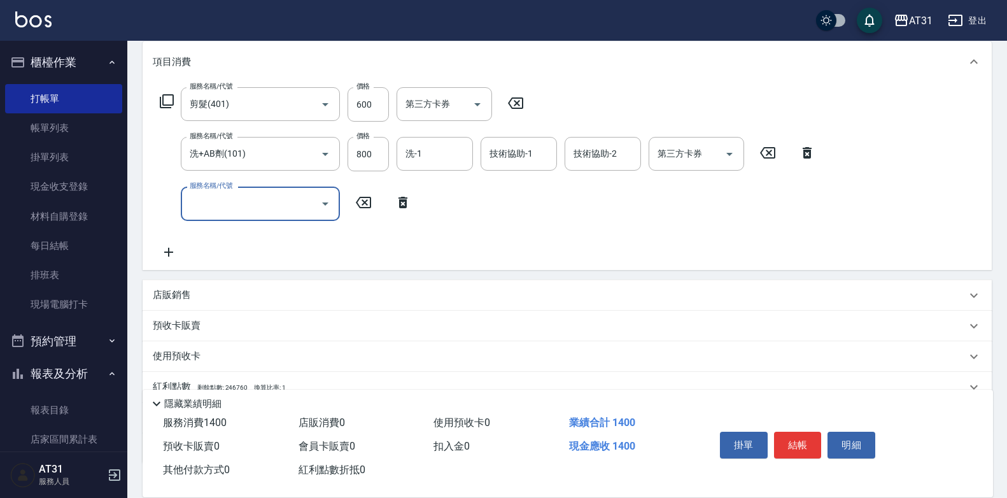
scroll to position [253, 0]
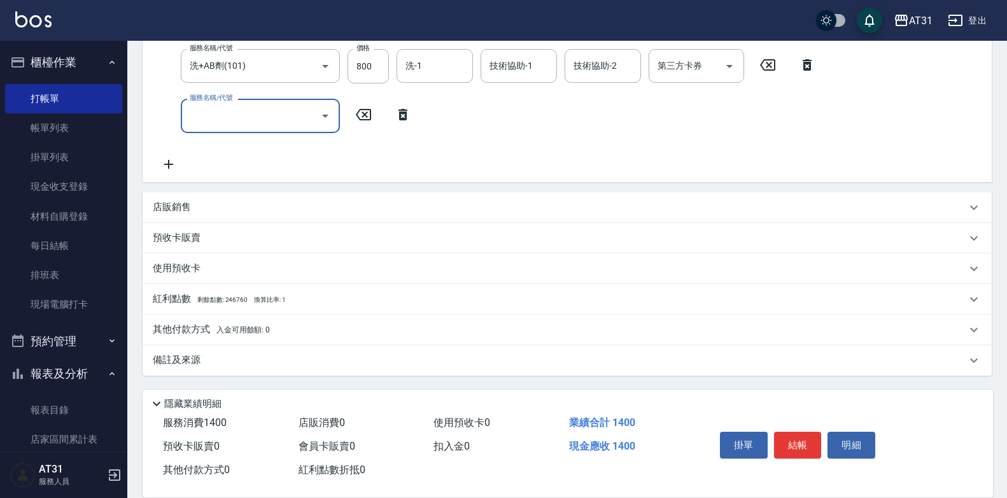
click at [205, 208] on div "店販銷售" at bounding box center [559, 206] width 813 height 13
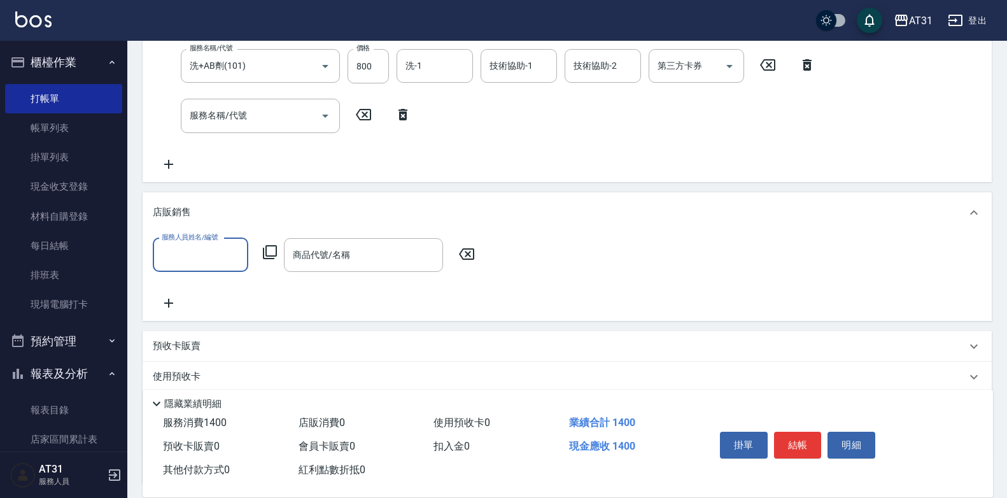
scroll to position [0, 0]
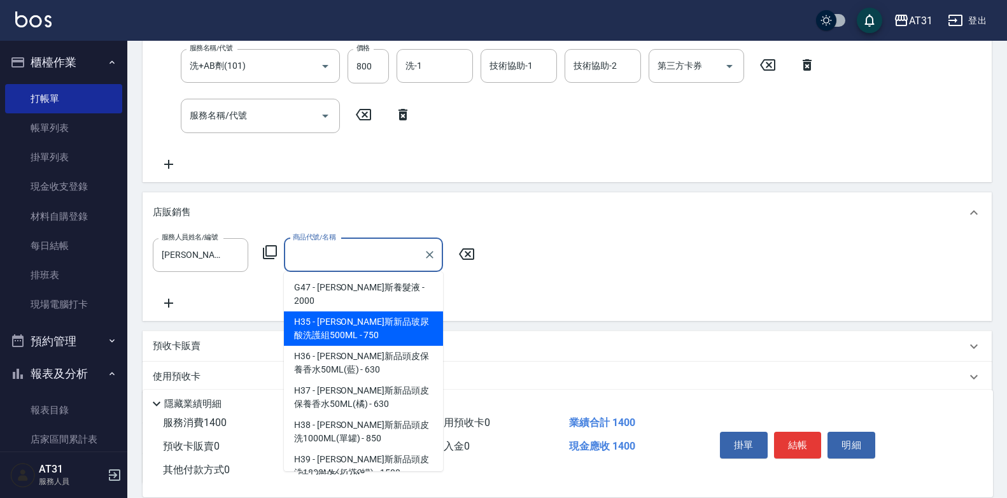
click at [440, 321] on div "項目消費 服務名稱/代號 剪髮(401) 服務名稱/代號 價格 600 價格 第三方卡券 第三方卡券 服務名稱/代號 洗+AB劑(101) 服務名稱/代號 價…" at bounding box center [567, 219] width 849 height 530
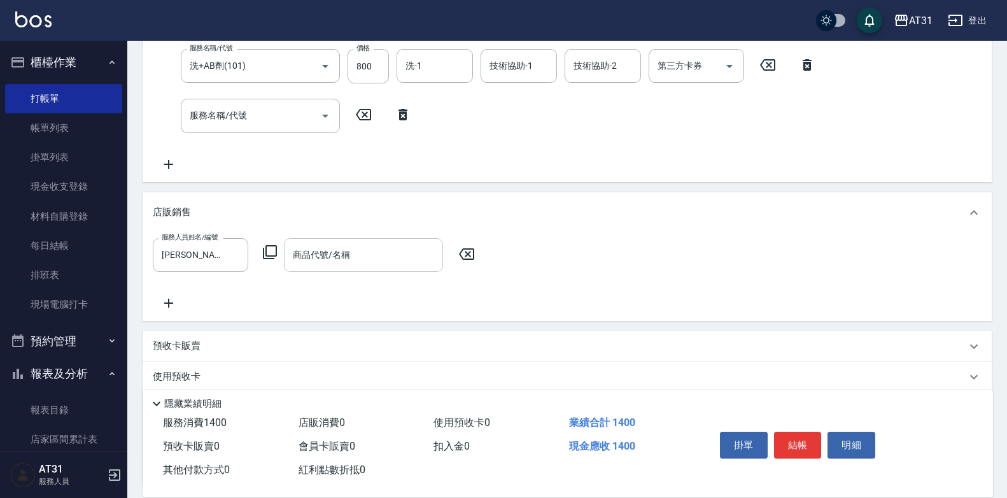
click at [381, 251] on input "商品代號/名稱" at bounding box center [364, 255] width 148 height 22
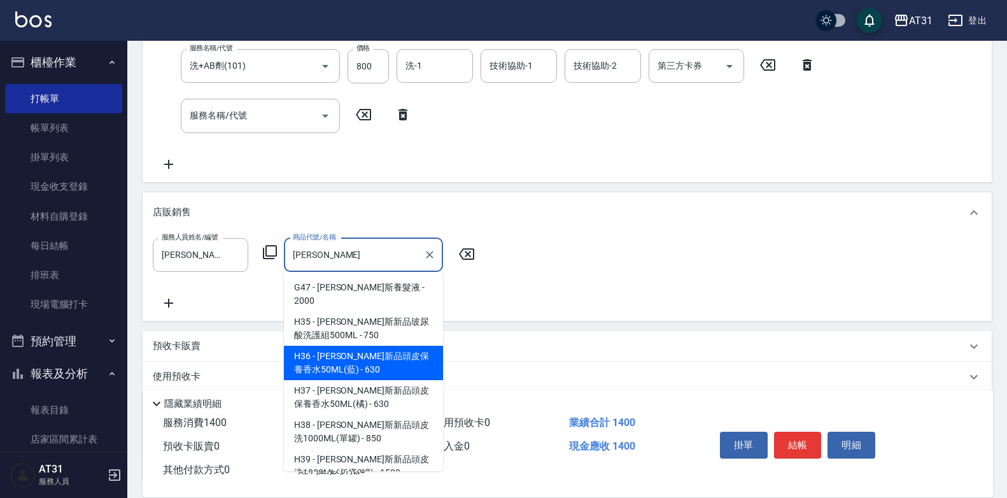
click at [379, 346] on span "H35 - [PERSON_NAME]斯新品玻尿酸洗護組500ML - 750" at bounding box center [363, 328] width 159 height 34
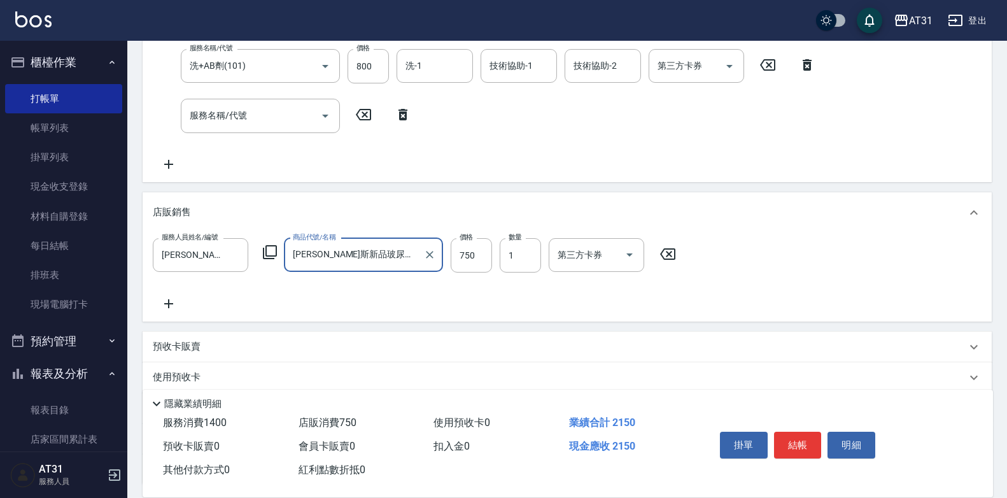
click at [419, 256] on div "[PERSON_NAME]斯新品玻尿酸洗護組500ML 商品代號/名稱" at bounding box center [363, 255] width 159 height 34
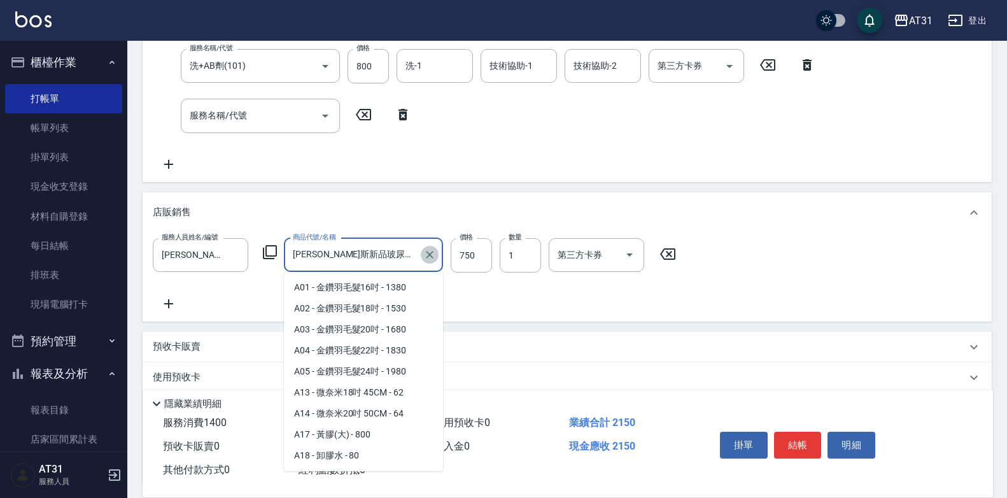
click at [431, 252] on icon "Clear" at bounding box center [429, 254] width 13 height 13
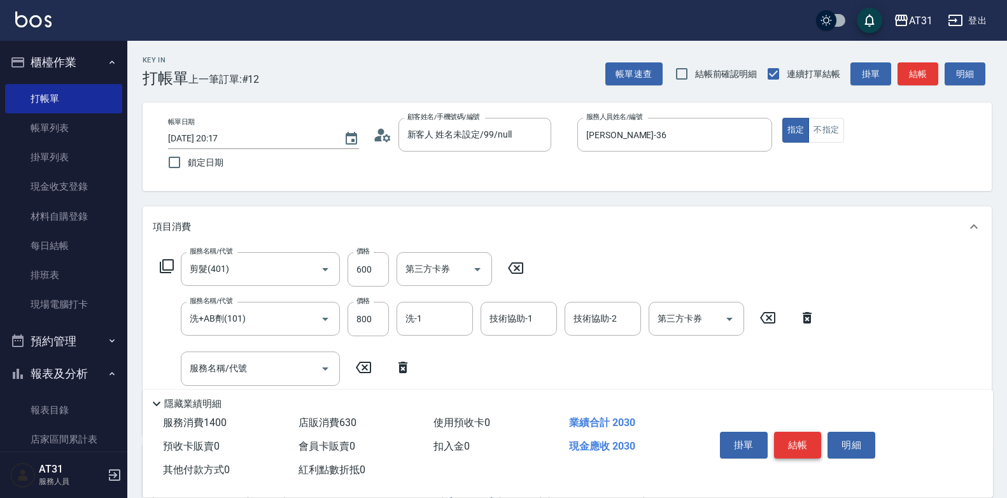
click at [799, 438] on button "結帳" at bounding box center [798, 444] width 48 height 27
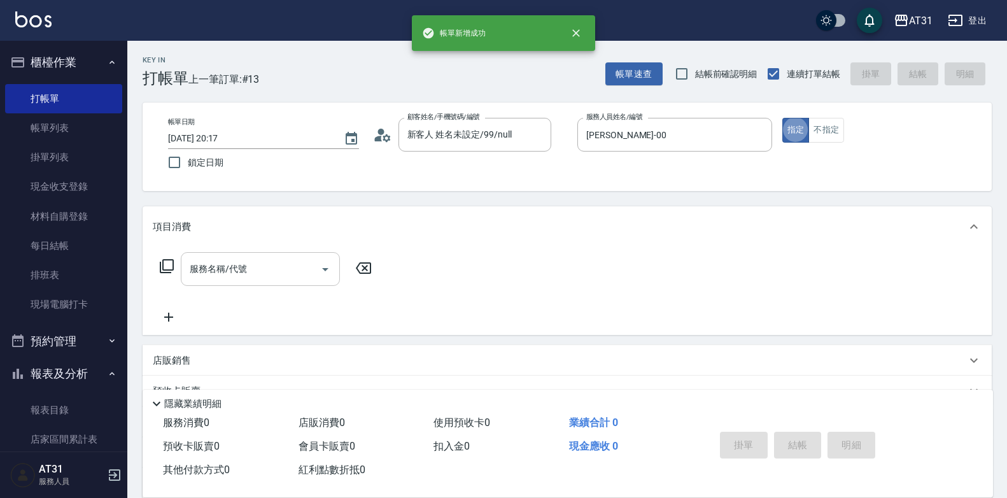
click at [239, 277] on input "服務名稱/代號" at bounding box center [250, 269] width 129 height 22
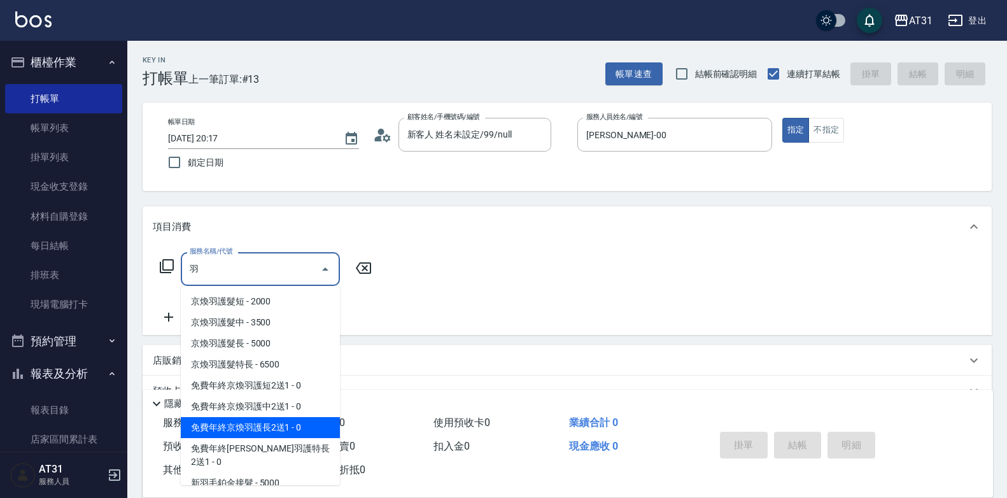
scroll to position [64, 0]
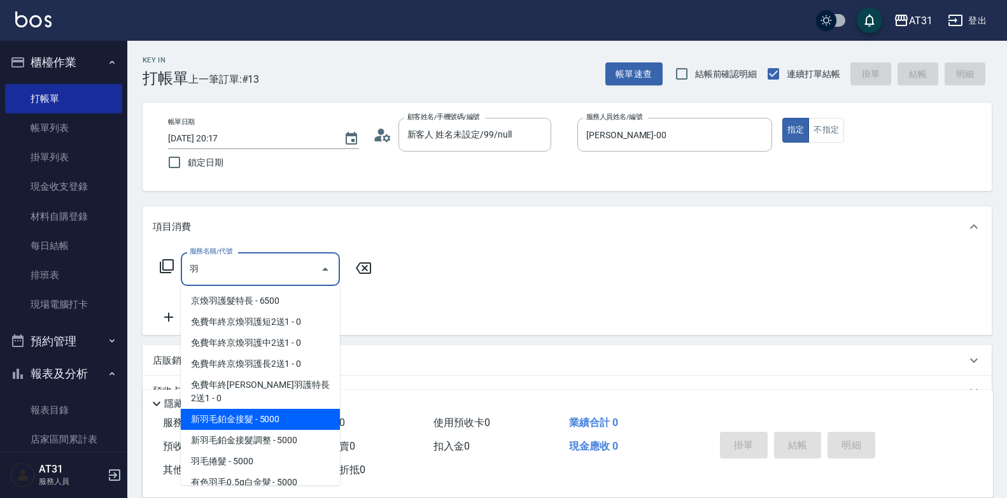
click at [282, 374] on span "免費年終京煥羽護長2送1 - 0" at bounding box center [260, 363] width 159 height 21
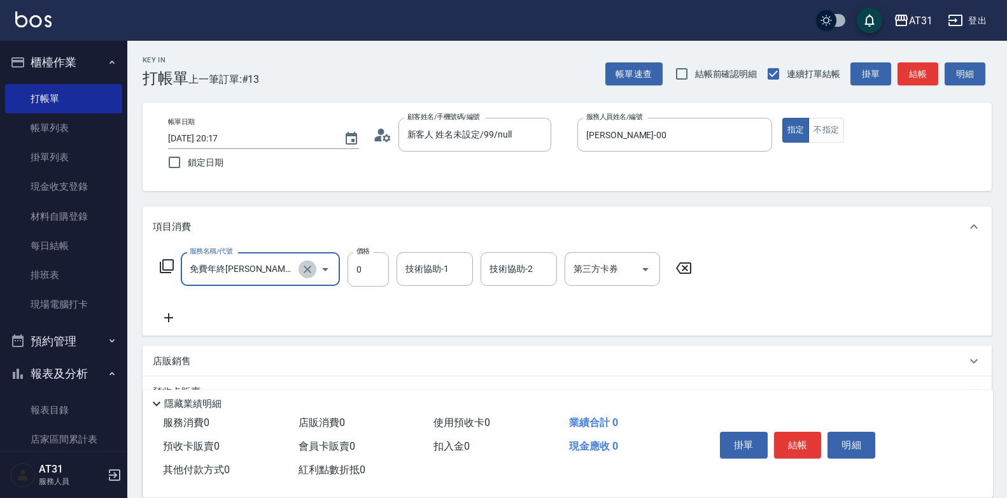
click at [312, 264] on icon "Clear" at bounding box center [307, 269] width 13 height 13
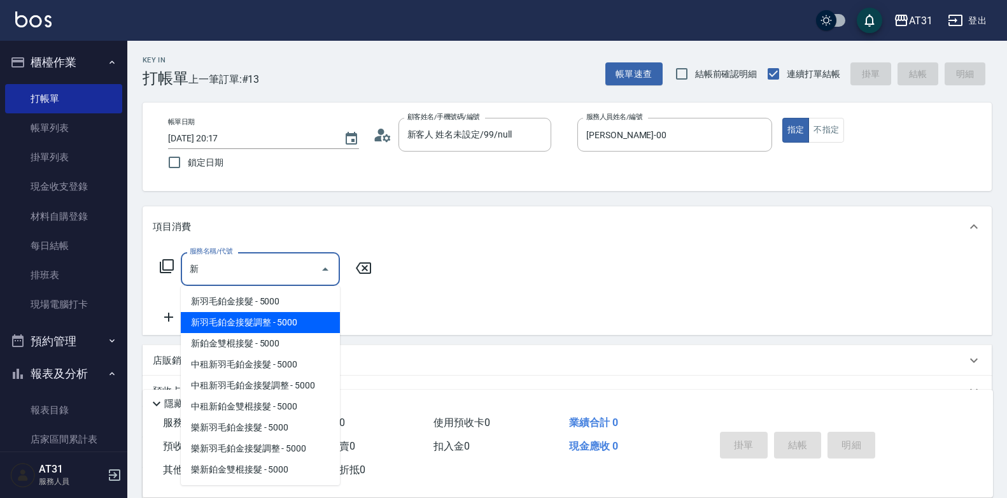
click at [304, 314] on span "新羽毛鉑金接髮調整 - 5000" at bounding box center [260, 322] width 159 height 21
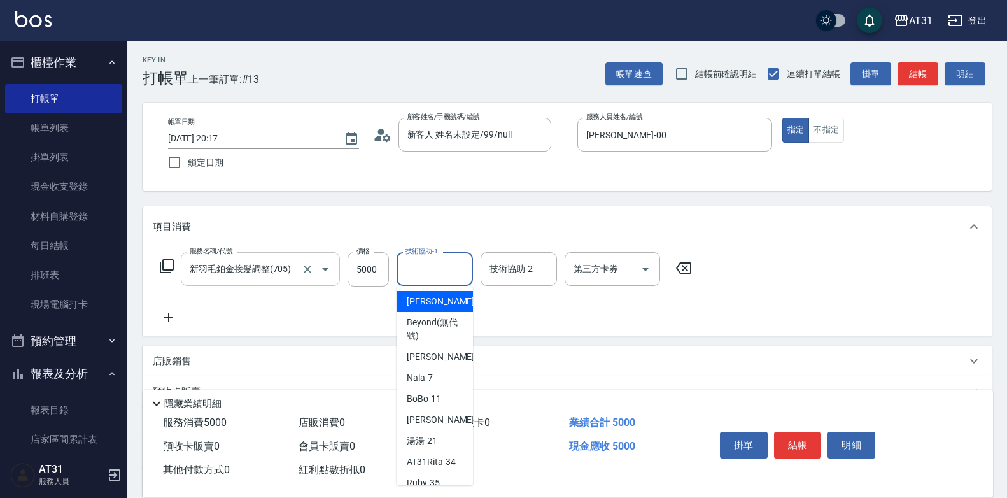
click at [421, 269] on input "技術協助-1" at bounding box center [434, 269] width 65 height 22
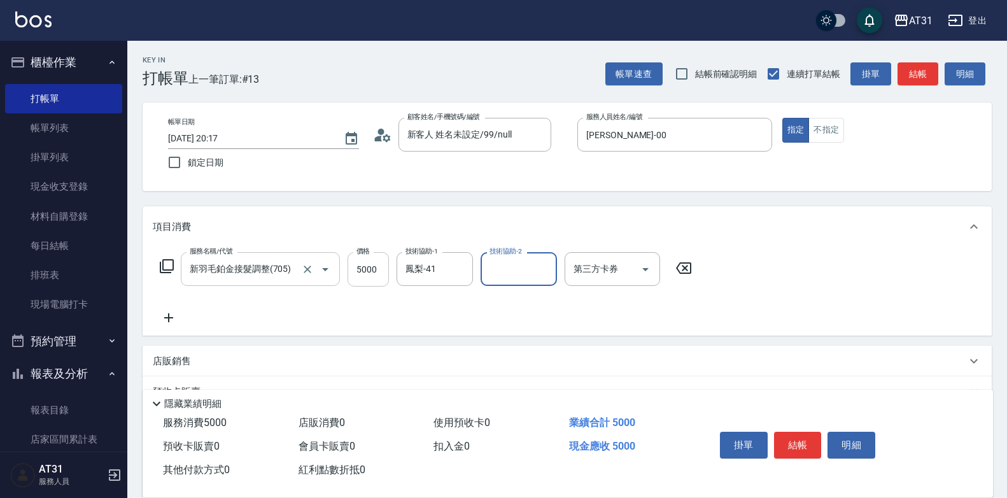
click at [386, 276] on input "5000" at bounding box center [367, 269] width 41 height 34
click at [808, 435] on button "結帳" at bounding box center [798, 444] width 48 height 27
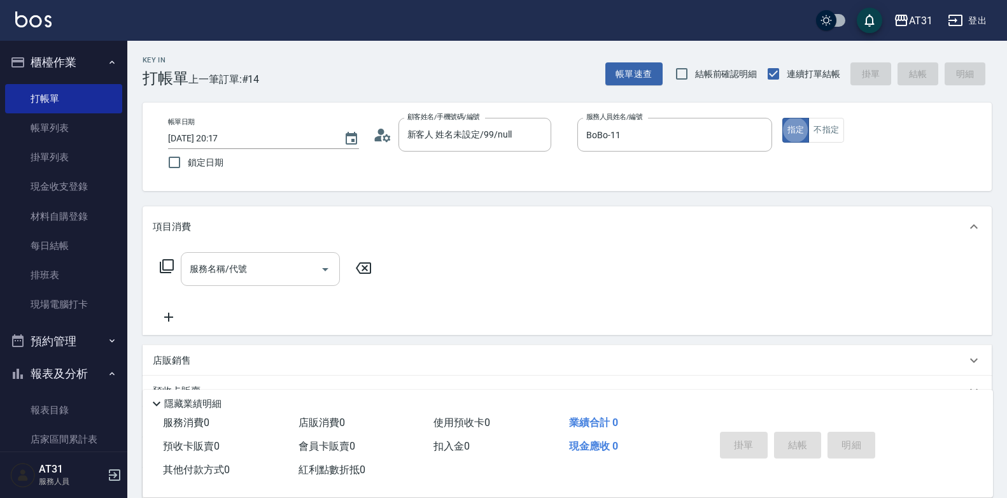
click at [284, 259] on input "服務名稱/代號" at bounding box center [250, 269] width 129 height 22
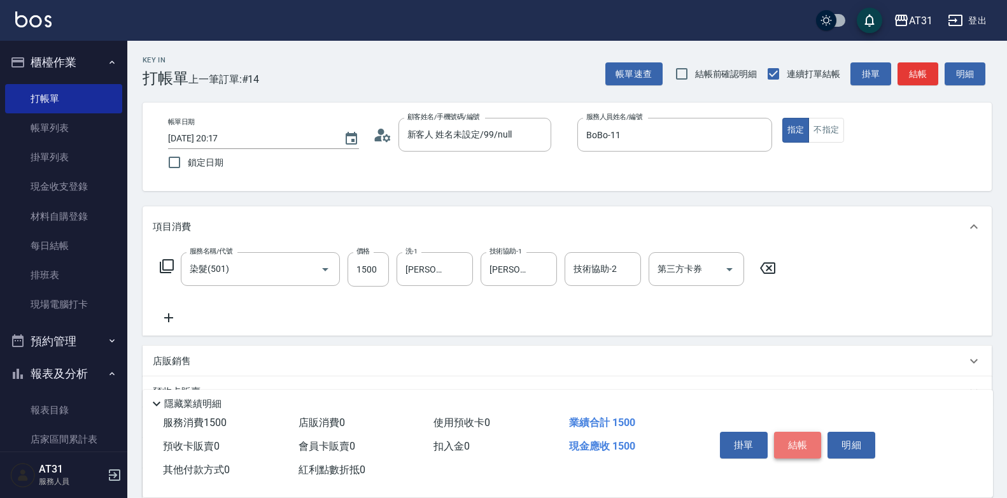
click at [812, 446] on button "結帳" at bounding box center [798, 444] width 48 height 27
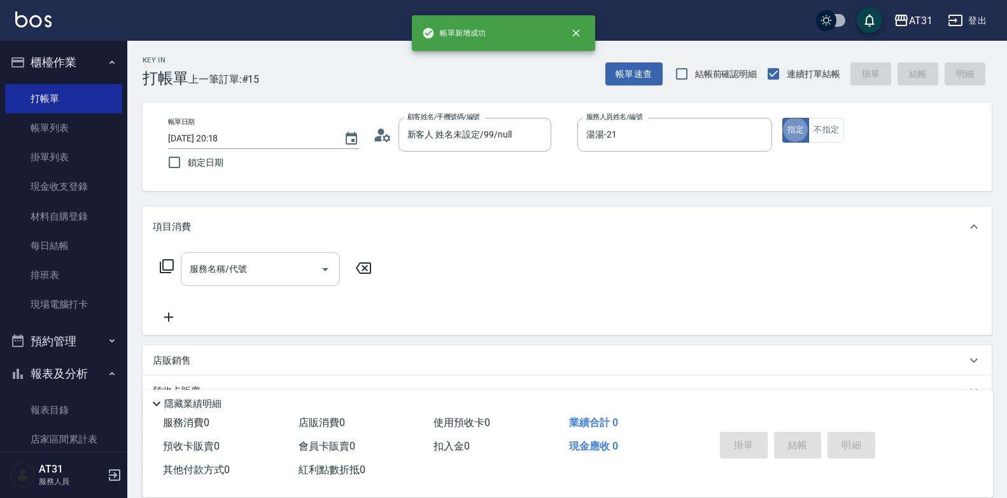
click at [231, 283] on div "服務名稱/代號" at bounding box center [260, 269] width 159 height 34
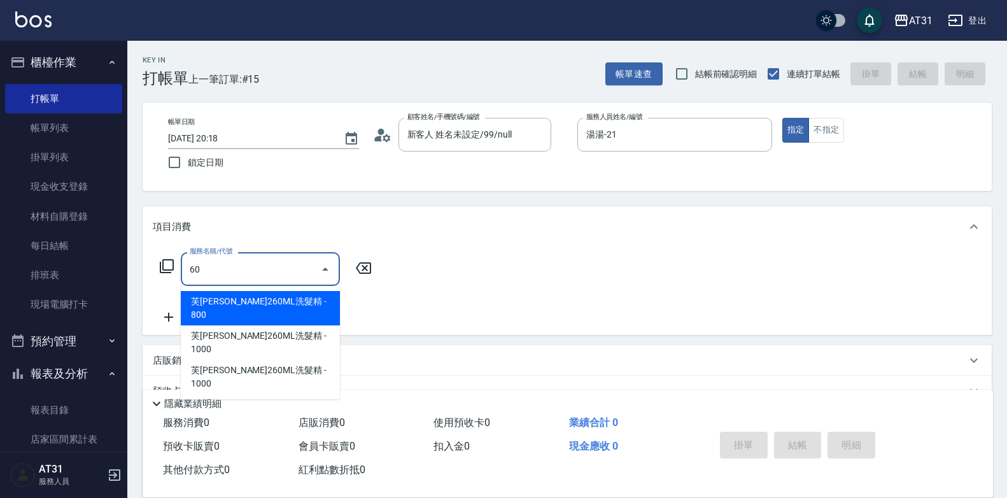
drag, startPoint x: 146, startPoint y: 269, endPoint x: 137, endPoint y: 270, distance: 9.6
click at [137, 270] on div "Key In 打帳單 上一筆訂單:#15 帳單速查 結帳前確認明細 連續打單結帳 掛單 結帳 明細 帳單日期 [DATE] 20:18 鎖定日期 顧客姓名/手…" at bounding box center [566, 346] width 879 height 610
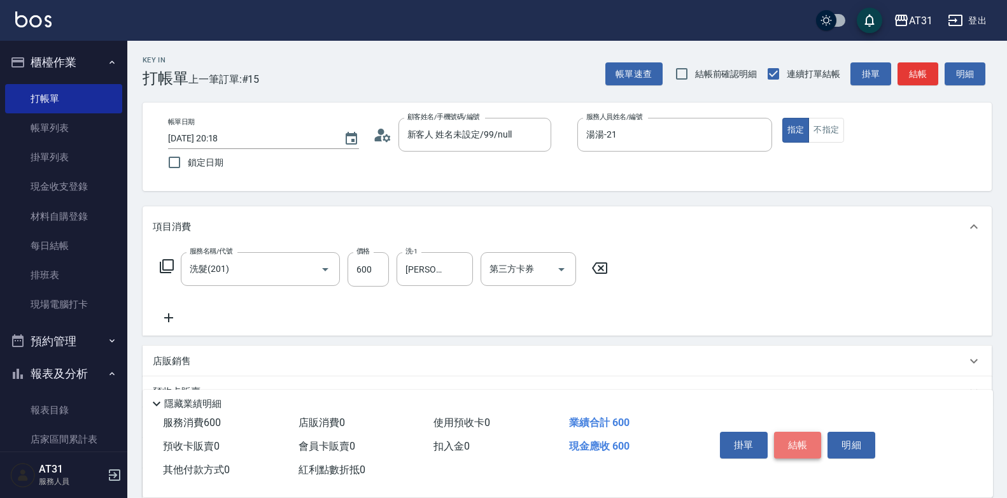
click at [794, 445] on button "結帳" at bounding box center [798, 444] width 48 height 27
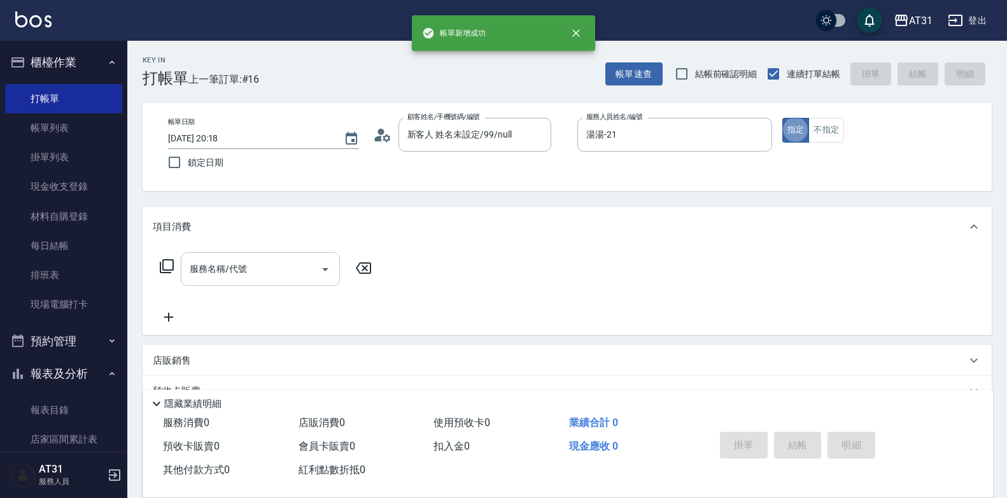
click at [241, 274] on input "服務名稱/代號" at bounding box center [250, 269] width 129 height 22
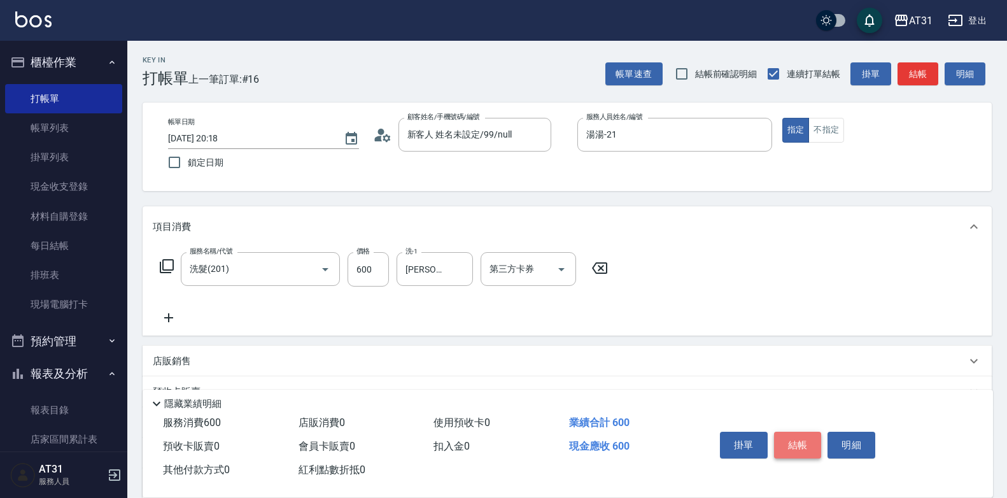
click at [798, 442] on button "結帳" at bounding box center [798, 444] width 48 height 27
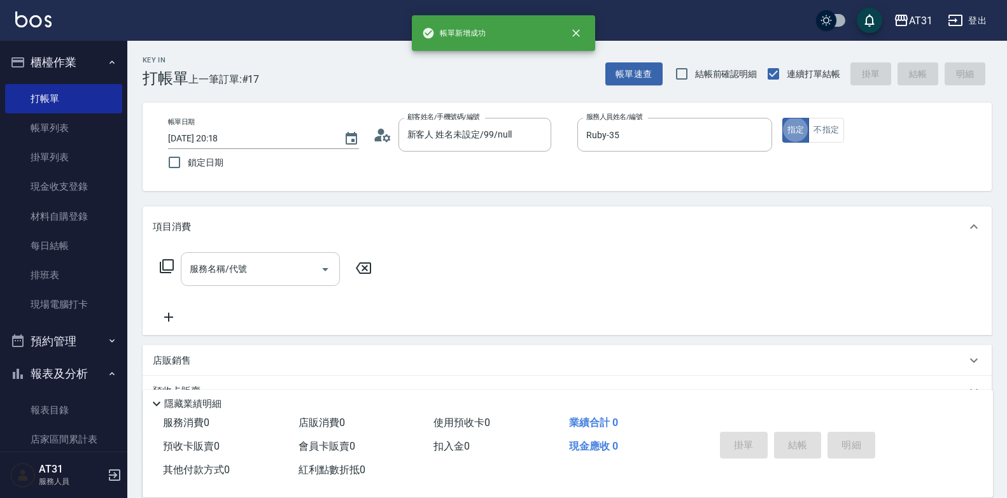
click at [256, 265] on input "服務名稱/代號" at bounding box center [250, 269] width 129 height 22
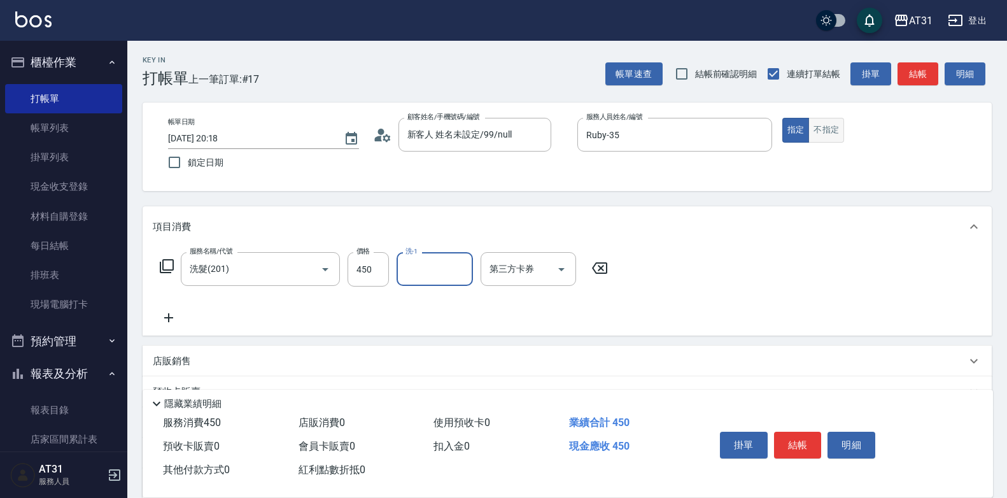
click at [831, 139] on button "不指定" at bounding box center [826, 130] width 36 height 25
click at [811, 443] on button "結帳" at bounding box center [798, 444] width 48 height 27
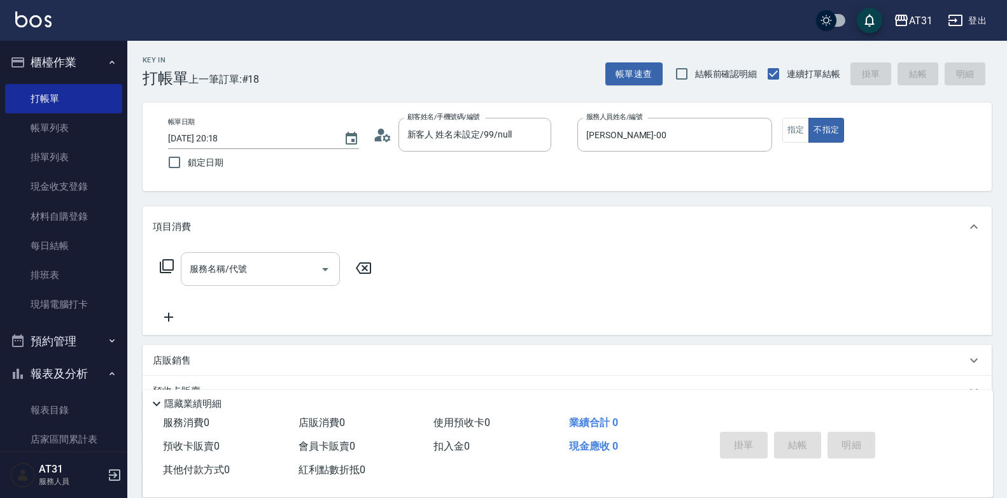
drag, startPoint x: 249, startPoint y: 291, endPoint x: 256, endPoint y: 277, distance: 16.2
click at [252, 286] on div "服務名稱/代號 服務名稱/代號" at bounding box center [266, 288] width 227 height 73
click at [257, 277] on input "服務名稱/代號" at bounding box center [250, 269] width 129 height 22
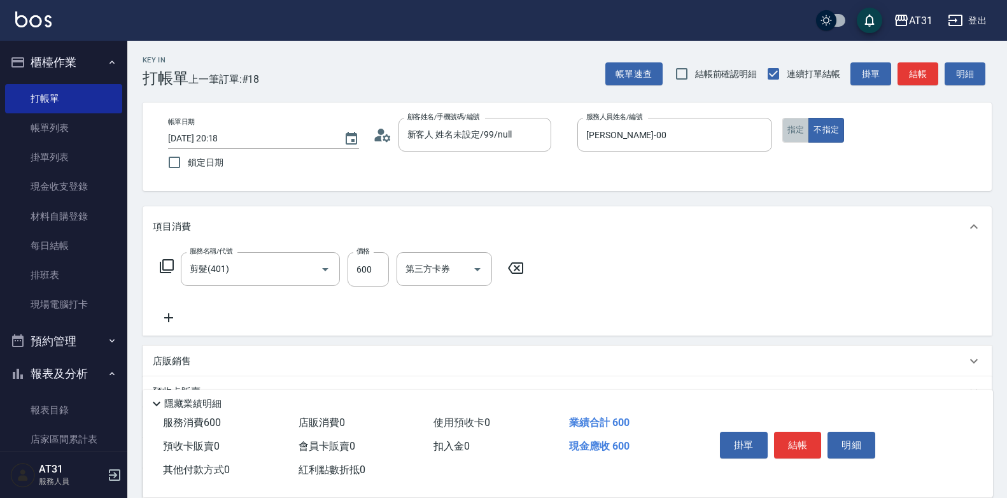
click at [794, 132] on button "指定" at bounding box center [795, 130] width 27 height 25
click at [790, 432] on button "結帳" at bounding box center [798, 444] width 48 height 27
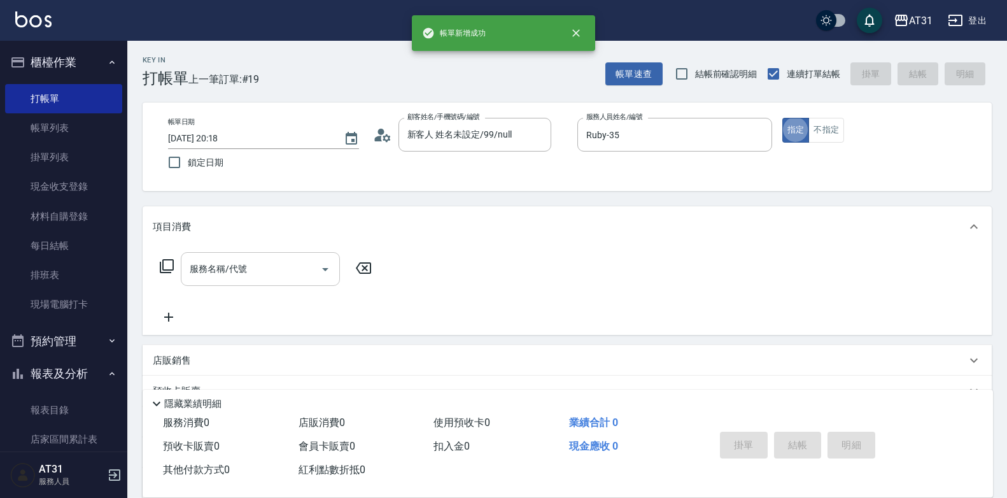
click at [251, 274] on input "服務名稱/代號" at bounding box center [250, 269] width 129 height 22
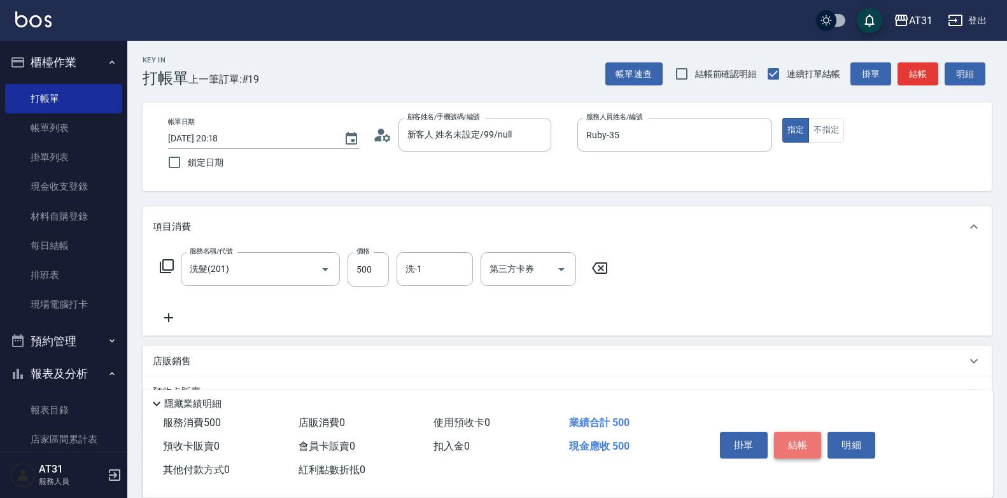
click at [792, 440] on button "結帳" at bounding box center [798, 444] width 48 height 27
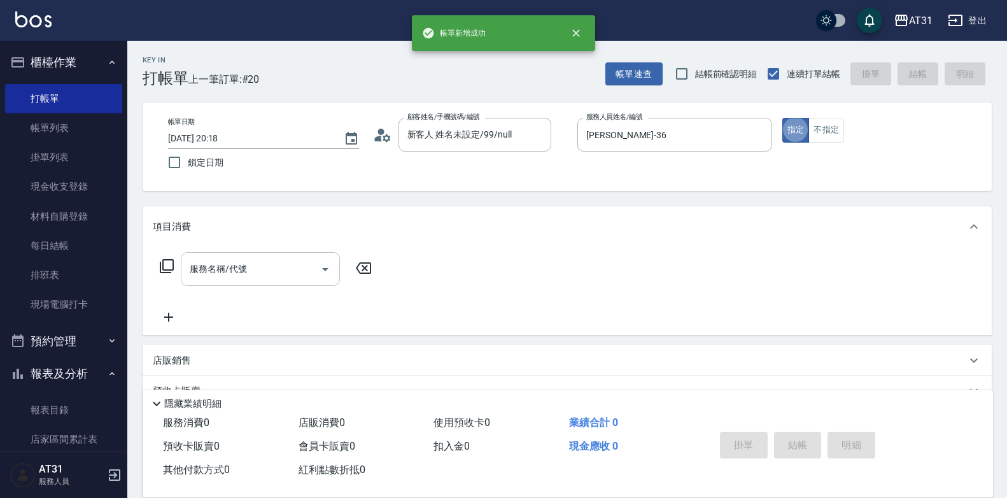
click at [245, 265] on input "服務名稱/代號" at bounding box center [250, 269] width 129 height 22
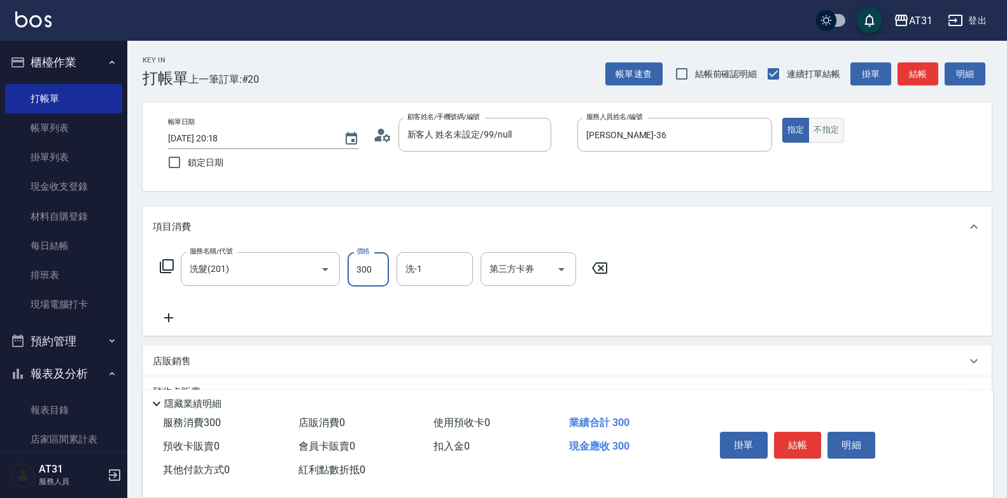
click at [835, 136] on button "不指定" at bounding box center [826, 130] width 36 height 25
click at [802, 441] on button "結帳" at bounding box center [798, 444] width 48 height 27
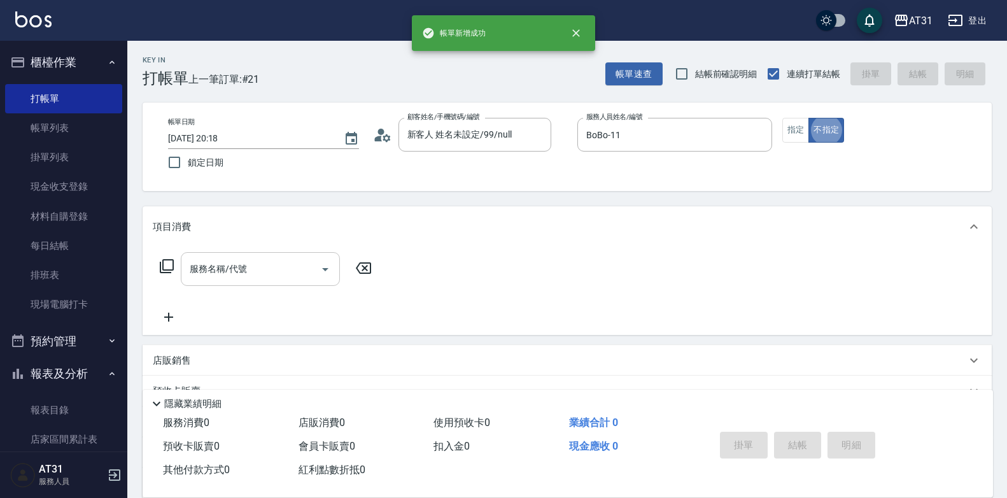
click at [264, 282] on div "服務名稱/代號" at bounding box center [260, 269] width 159 height 34
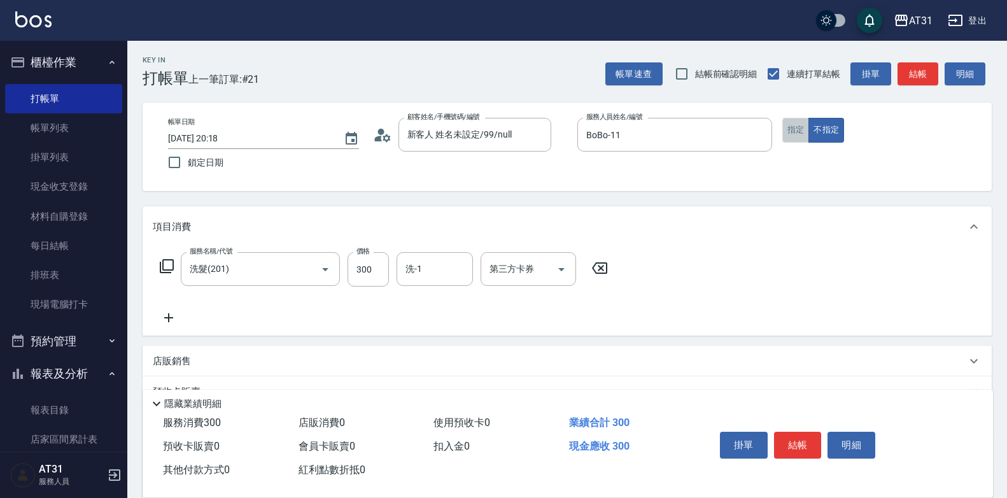
click at [801, 133] on button "指定" at bounding box center [795, 130] width 27 height 25
click at [796, 438] on button "結帳" at bounding box center [798, 444] width 48 height 27
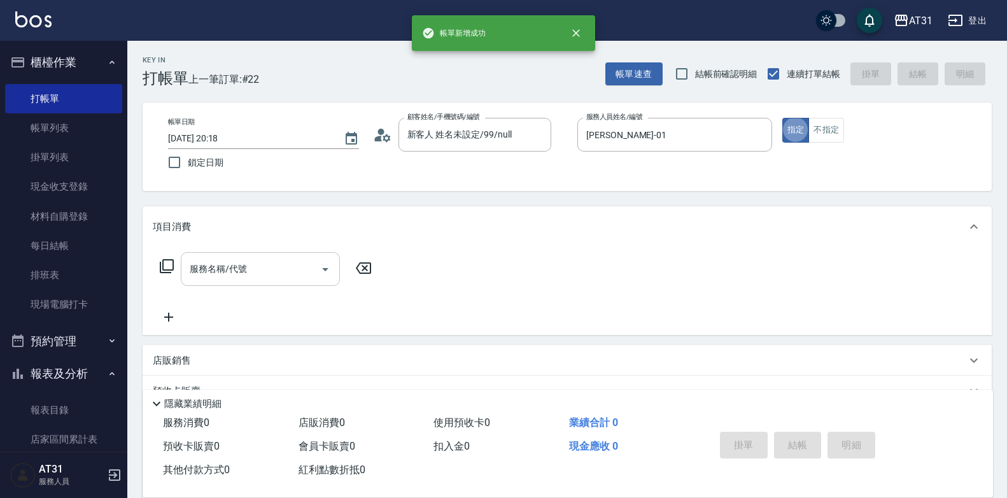
click at [267, 272] on input "服務名稱/代號" at bounding box center [250, 269] width 129 height 22
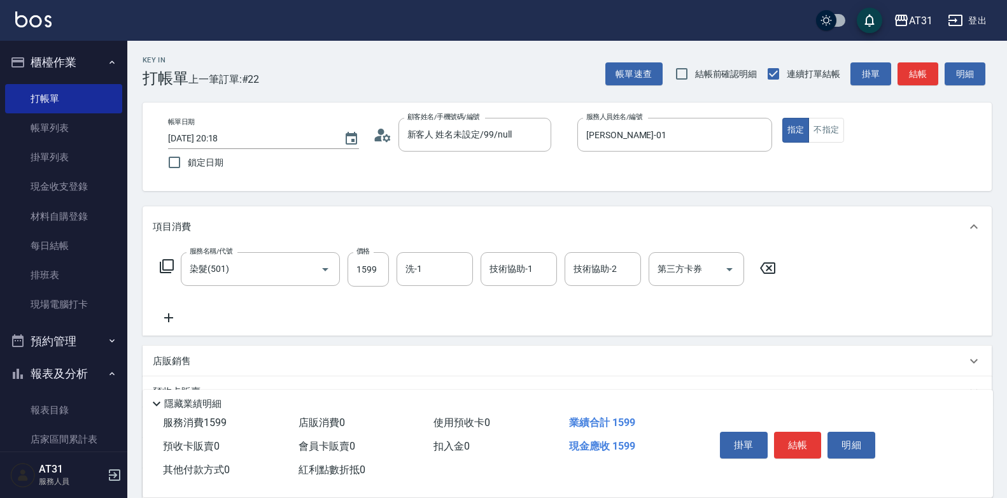
click at [165, 317] on icon at bounding box center [169, 317] width 32 height 15
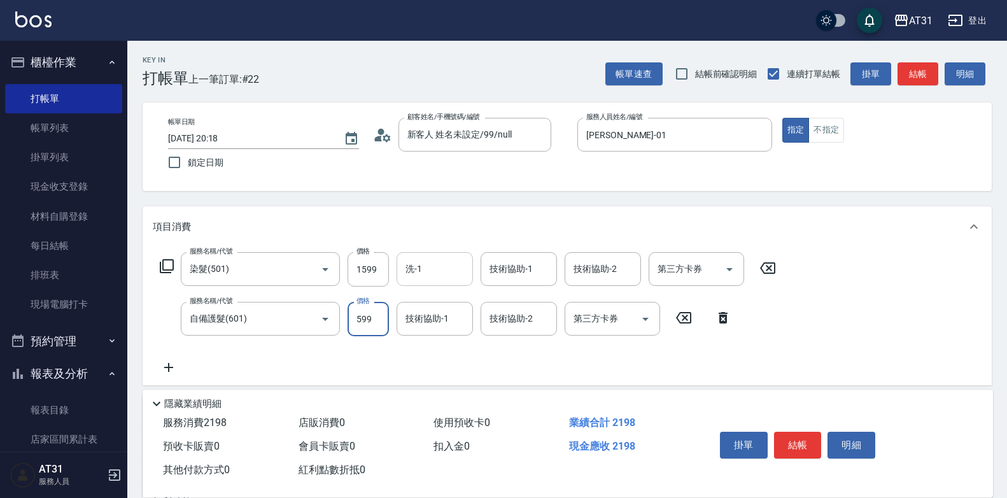
click at [454, 284] on div "洗-1" at bounding box center [434, 269] width 76 height 34
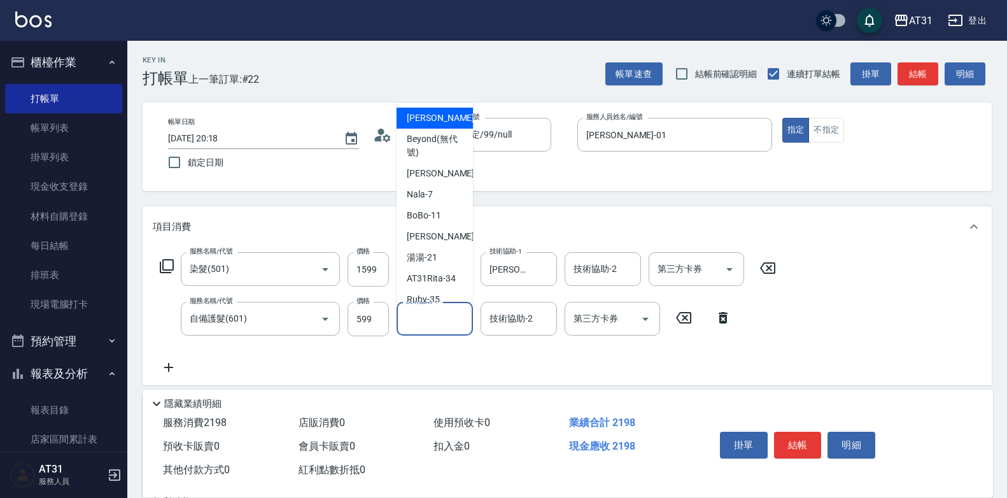
click at [443, 321] on input "技術協助-1" at bounding box center [434, 318] width 65 height 22
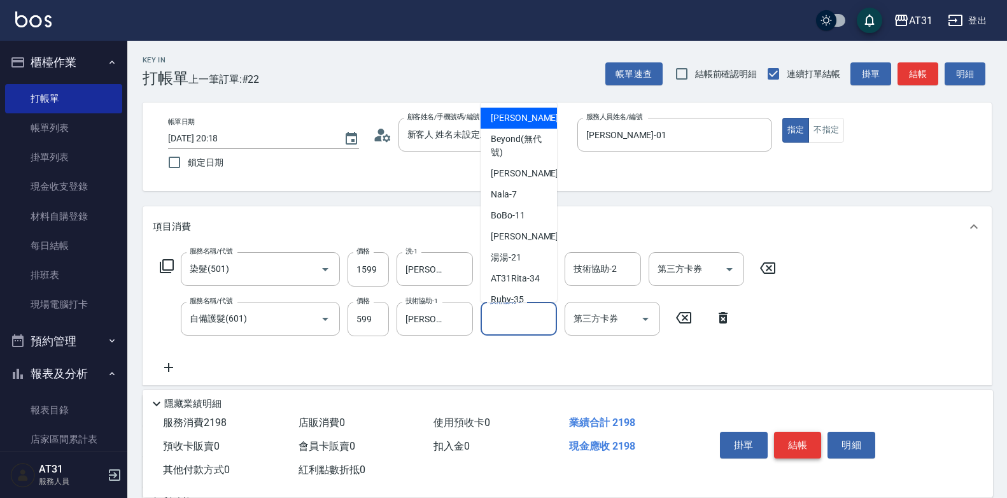
click at [804, 442] on button "結帳" at bounding box center [798, 444] width 48 height 27
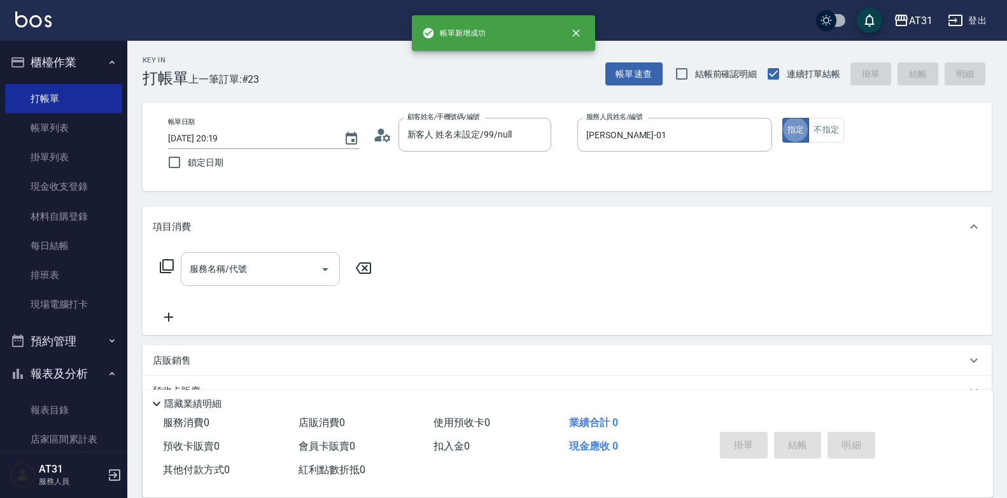
click at [274, 270] on input "服務名稱/代號" at bounding box center [250, 269] width 129 height 22
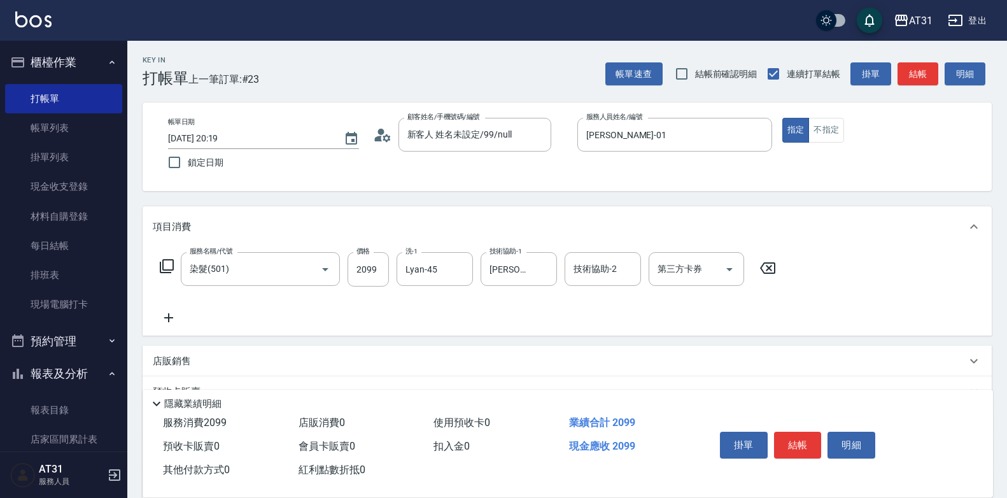
click at [176, 325] on icon at bounding box center [169, 317] width 32 height 15
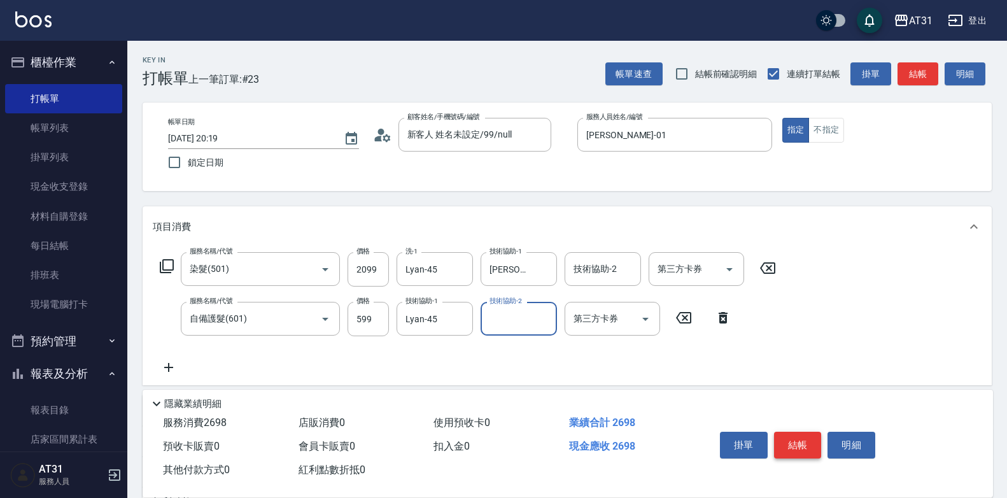
click at [791, 441] on button "結帳" at bounding box center [798, 444] width 48 height 27
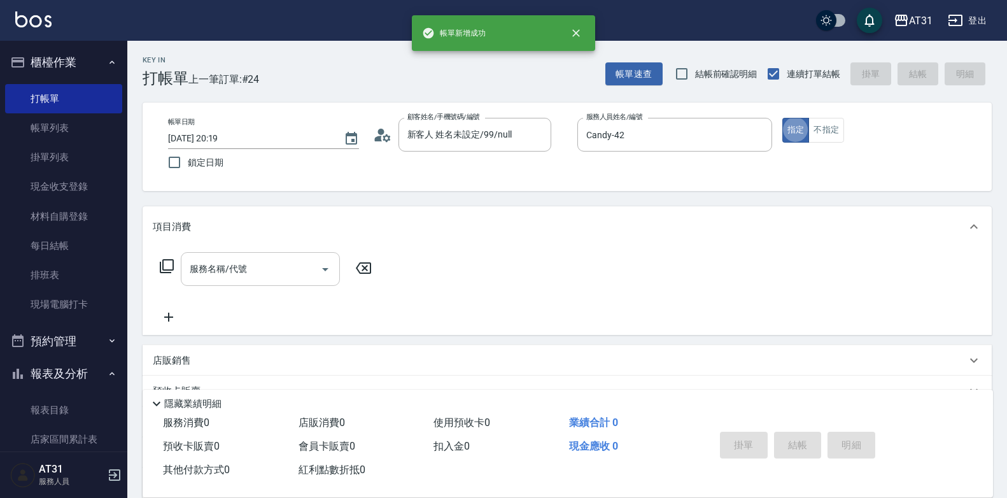
click at [273, 269] on input "服務名稱/代號" at bounding box center [250, 269] width 129 height 22
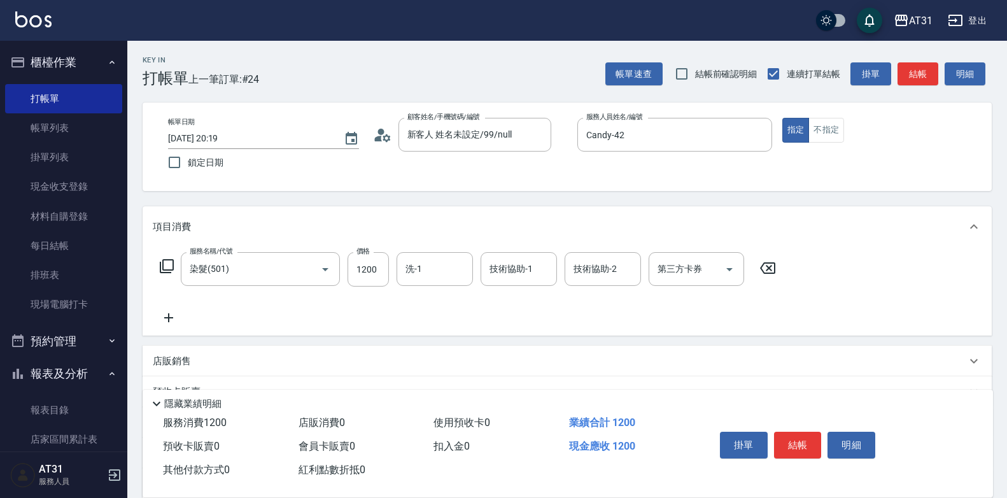
click at [175, 325] on icon at bounding box center [169, 317] width 32 height 15
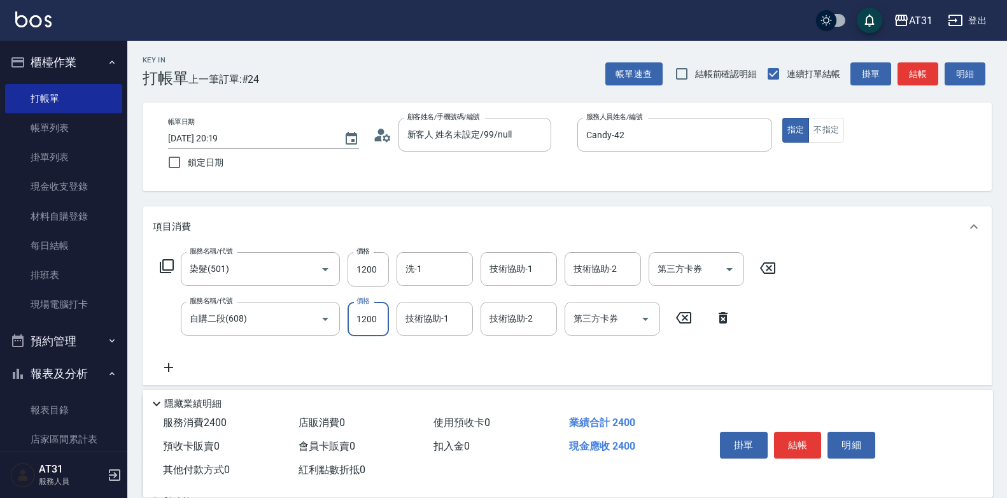
click at [370, 317] on input "1200" at bounding box center [367, 319] width 41 height 34
click at [795, 440] on button "結帳" at bounding box center [798, 444] width 48 height 27
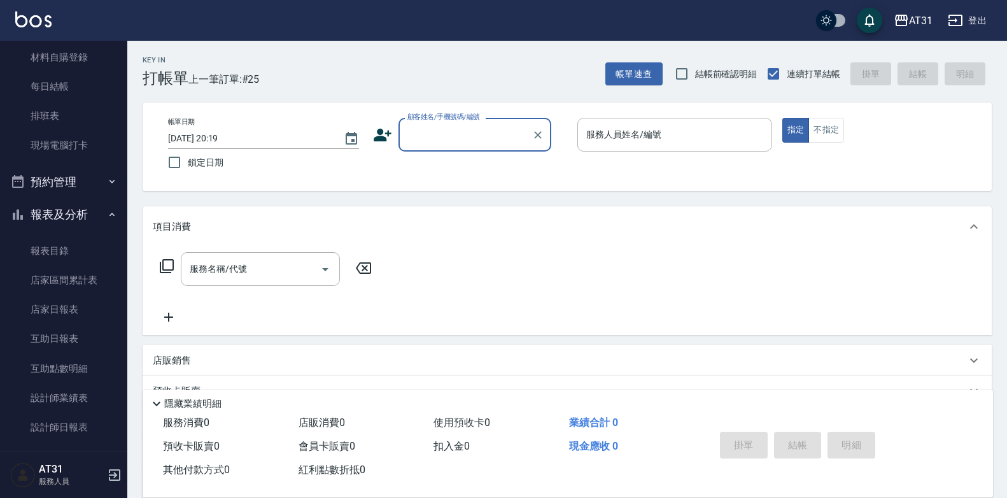
scroll to position [318, 0]
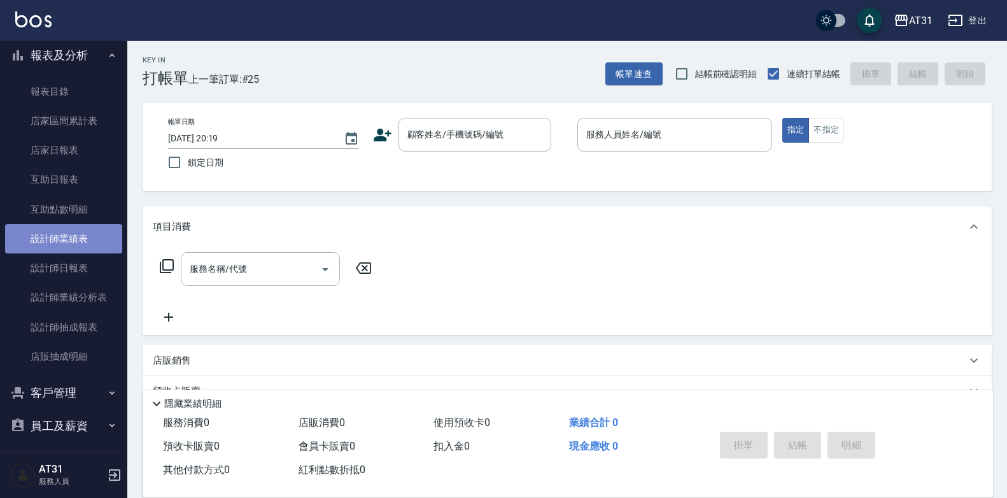
click at [76, 252] on link "設計師業績表" at bounding box center [63, 238] width 117 height 29
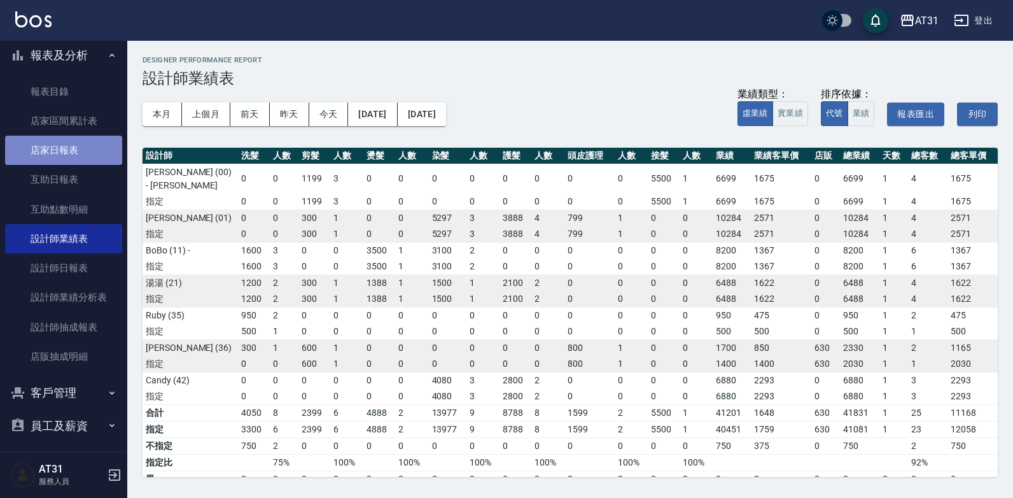
click at [72, 141] on link "店家日報表" at bounding box center [63, 150] width 117 height 29
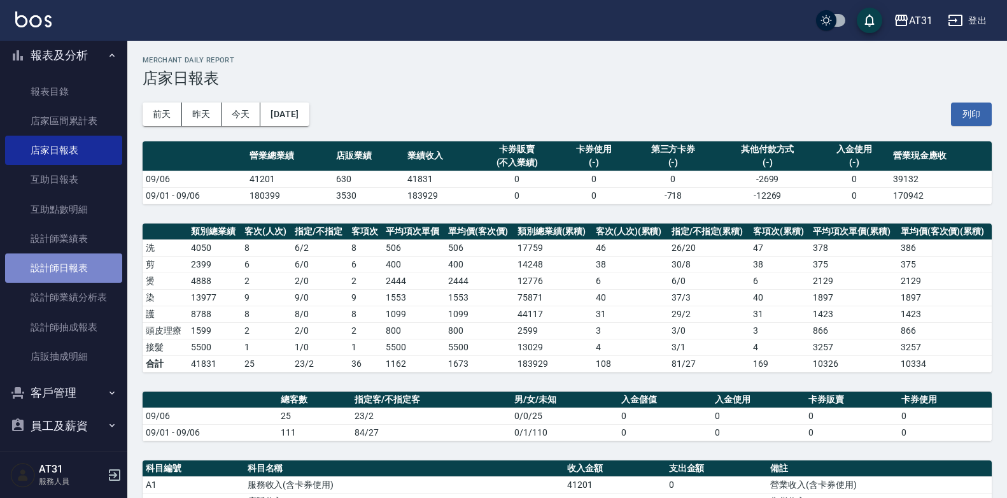
click at [89, 267] on link "設計師日報表" at bounding box center [63, 267] width 117 height 29
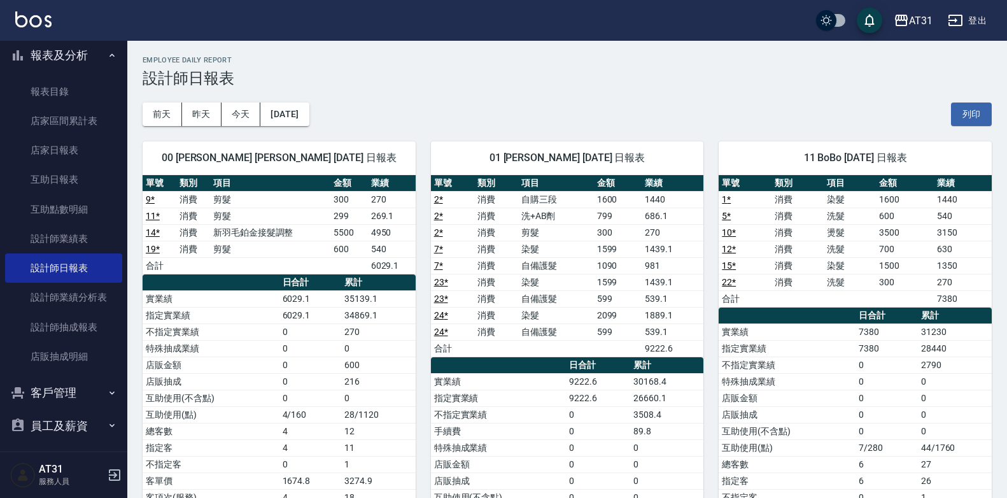
drag, startPoint x: 598, startPoint y: 289, endPoint x: 521, endPoint y: 274, distance: 77.8
click at [521, 274] on td "染髮" at bounding box center [556, 282] width 76 height 17
click at [305, 113] on button "[DATE]" at bounding box center [284, 114] width 48 height 24
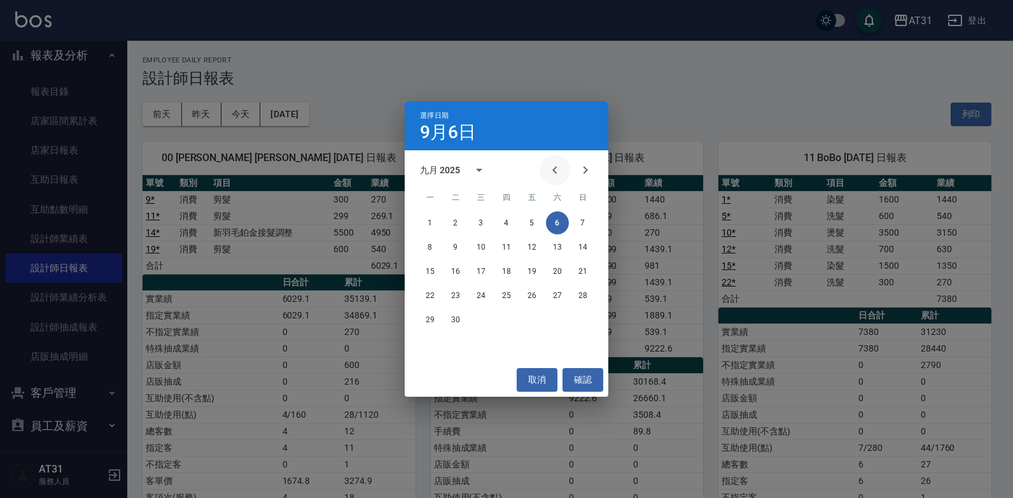
click at [550, 170] on icon "Previous month" at bounding box center [554, 169] width 15 height 15
click at [481, 252] on button "6" at bounding box center [481, 246] width 23 height 23
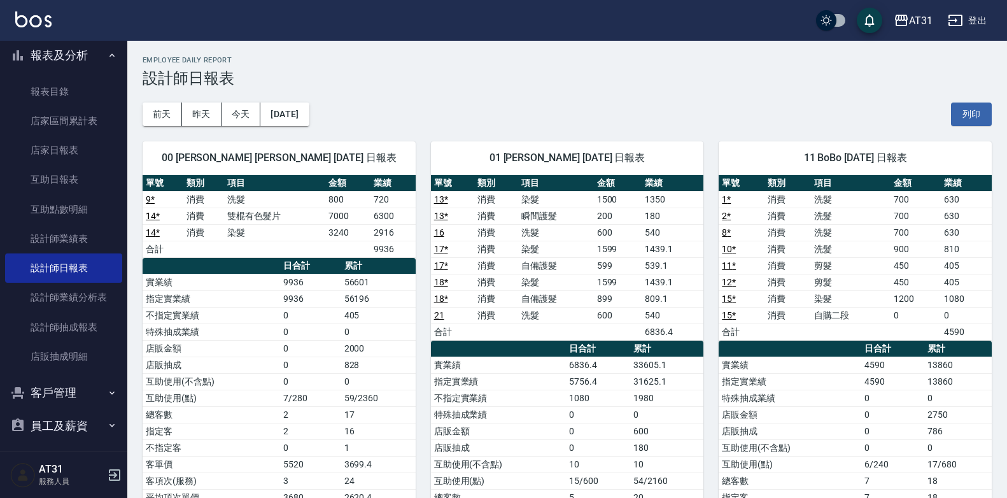
drag, startPoint x: 486, startPoint y: 102, endPoint x: 463, endPoint y: 97, distance: 22.8
drag, startPoint x: 463, startPoint y: 97, endPoint x: 436, endPoint y: 74, distance: 35.7
click at [436, 74] on h3 "設計師日報表" at bounding box center [567, 78] width 849 height 18
click at [308, 118] on button "[DATE]" at bounding box center [284, 114] width 48 height 24
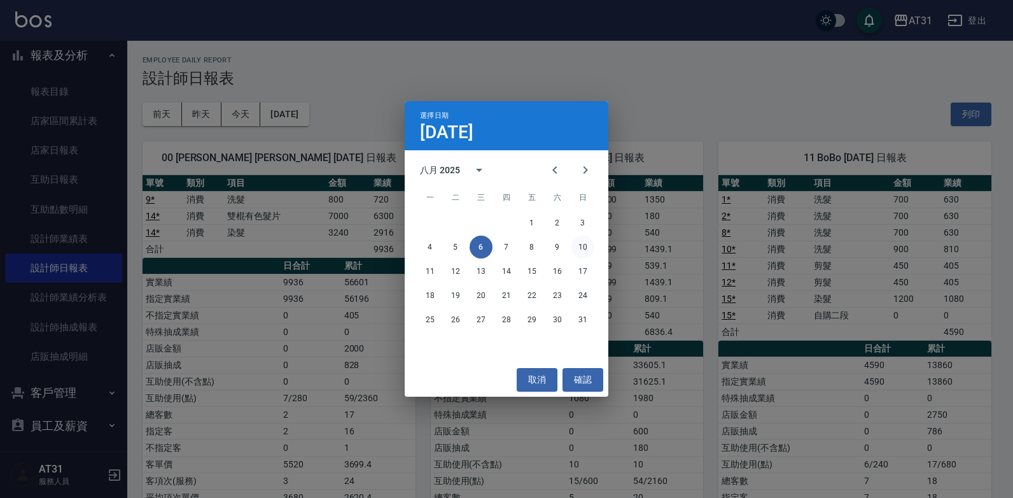
click at [578, 244] on button "10" at bounding box center [582, 246] width 23 height 23
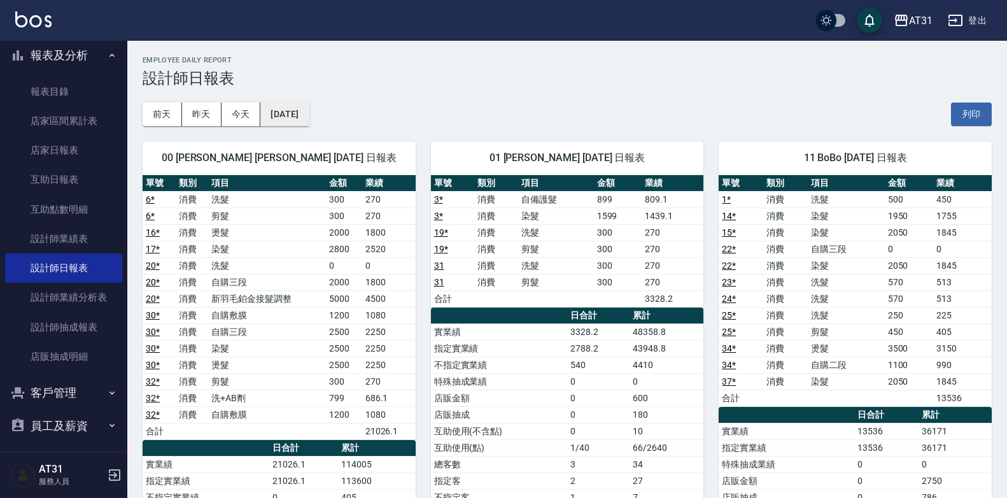
click at [309, 119] on button "[DATE]" at bounding box center [284, 114] width 48 height 24
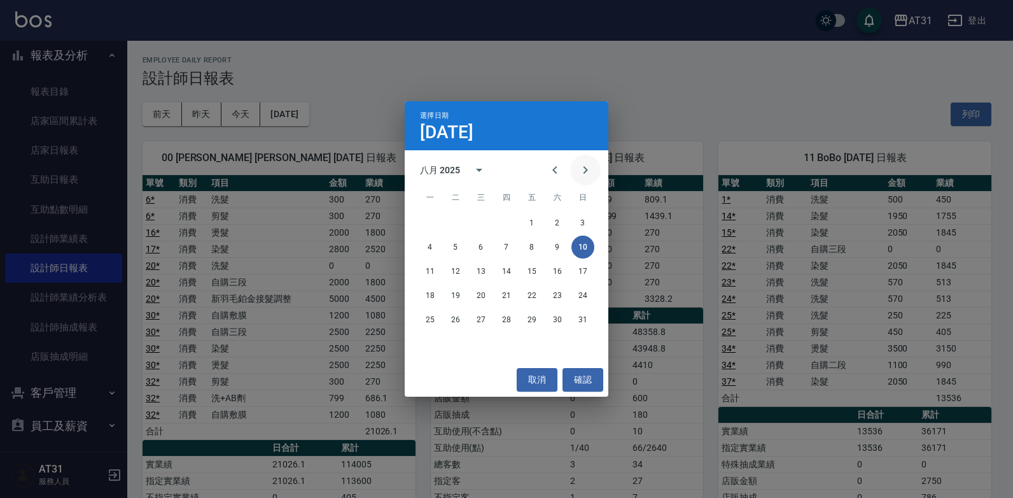
click at [575, 165] on button "Next month" at bounding box center [585, 170] width 31 height 31
click at [558, 228] on button "6" at bounding box center [557, 222] width 23 height 23
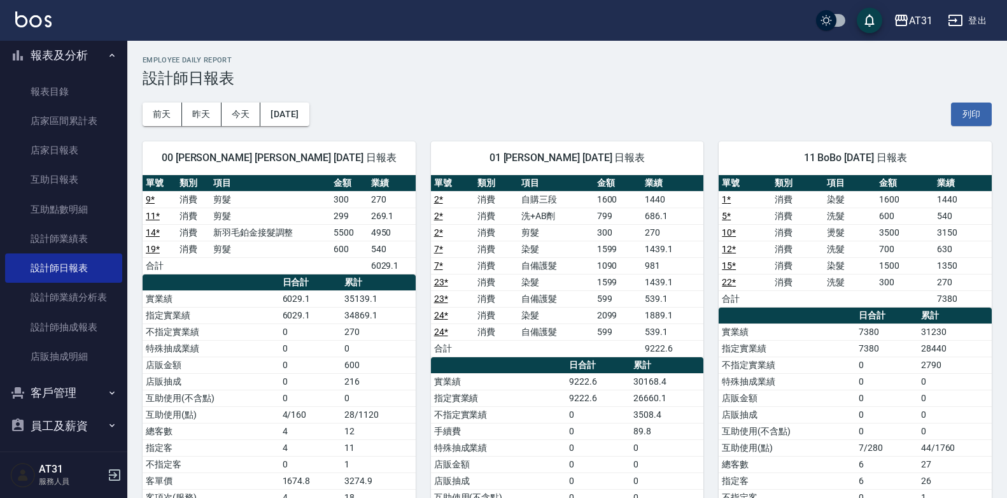
drag, startPoint x: 557, startPoint y: 227, endPoint x: 504, endPoint y: 241, distance: 54.6
drag, startPoint x: 504, startPoint y: 241, endPoint x: 468, endPoint y: 242, distance: 35.6
click at [468, 242] on td "7 *" at bounding box center [453, 249] width 44 height 17
drag, startPoint x: 652, startPoint y: 354, endPoint x: 556, endPoint y: 354, distance: 96.1
click at [556, 354] on div "單號 類別 項目 金額 業績 2 * 消費 自購三段 1600 1440 2 * 消費 洗+AB劑 799 686.1 2 * 消費 剪髮 300 270 7…" at bounding box center [567, 398] width 273 height 447
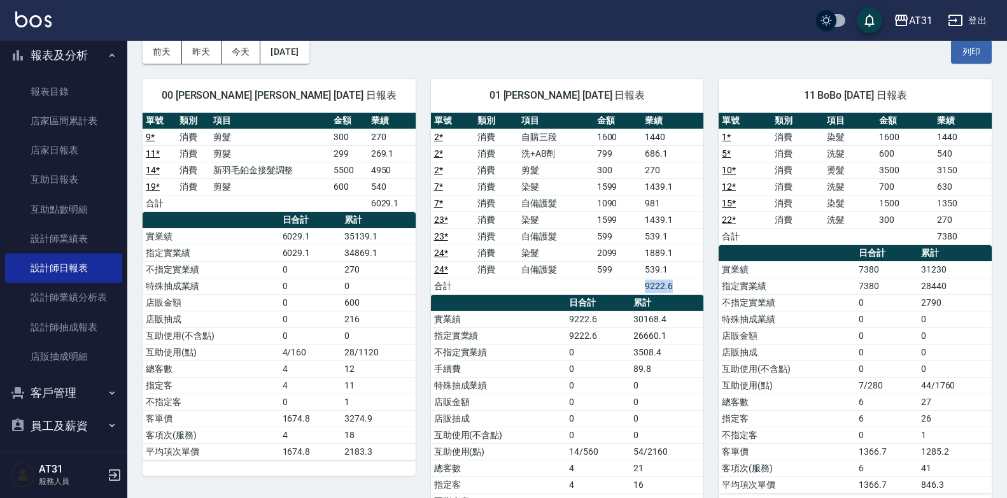
scroll to position [127, 0]
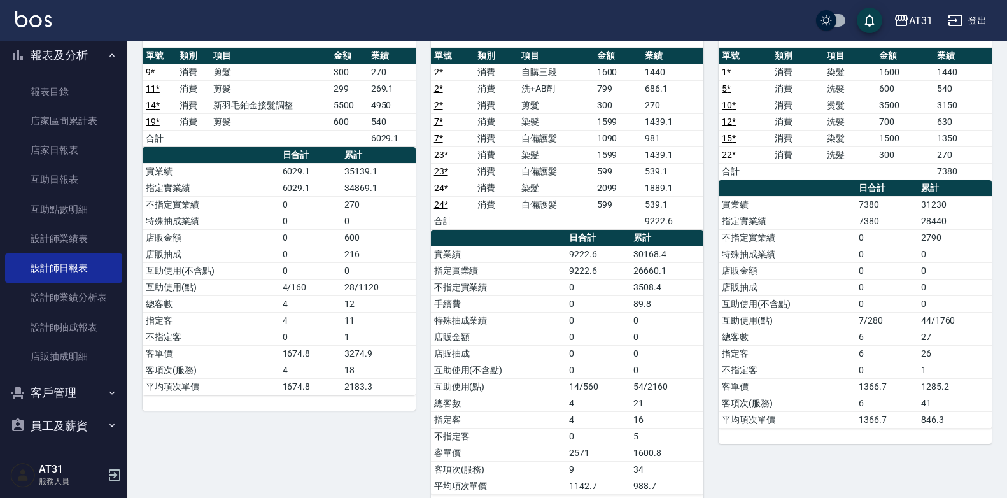
click at [710, 363] on div "11 BoBo [DATE] 日報表 單號 類別 項目 金額 業績 1 * 消費 染髮 1600 1440 5 * 消費 洗髮 600 540 10 * 消費…" at bounding box center [847, 254] width 288 height 511
drag, startPoint x: 710, startPoint y: 363, endPoint x: 701, endPoint y: 361, distance: 9.6
drag, startPoint x: 701, startPoint y: 361, endPoint x: 524, endPoint y: 347, distance: 176.8
drag, startPoint x: 524, startPoint y: 347, endPoint x: 474, endPoint y: 356, distance: 51.1
click at [474, 356] on td "店販抽成" at bounding box center [499, 353] width 136 height 17
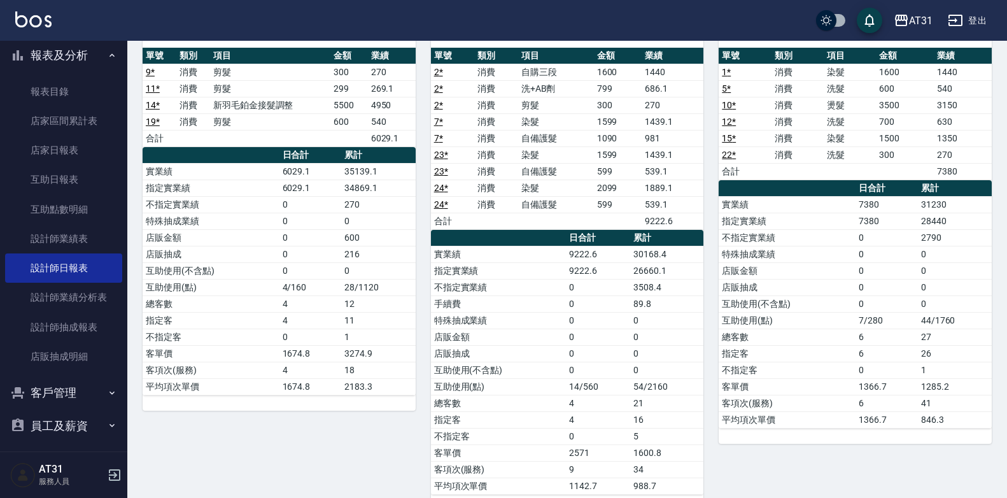
drag, startPoint x: 874, startPoint y: 308, endPoint x: 747, endPoint y: 329, distance: 128.4
click at [747, 329] on td "總客數" at bounding box center [786, 336] width 137 height 17
drag, startPoint x: 747, startPoint y: 329, endPoint x: 890, endPoint y: 316, distance: 143.8
click at [890, 316] on td "7/280" at bounding box center [886, 320] width 62 height 17
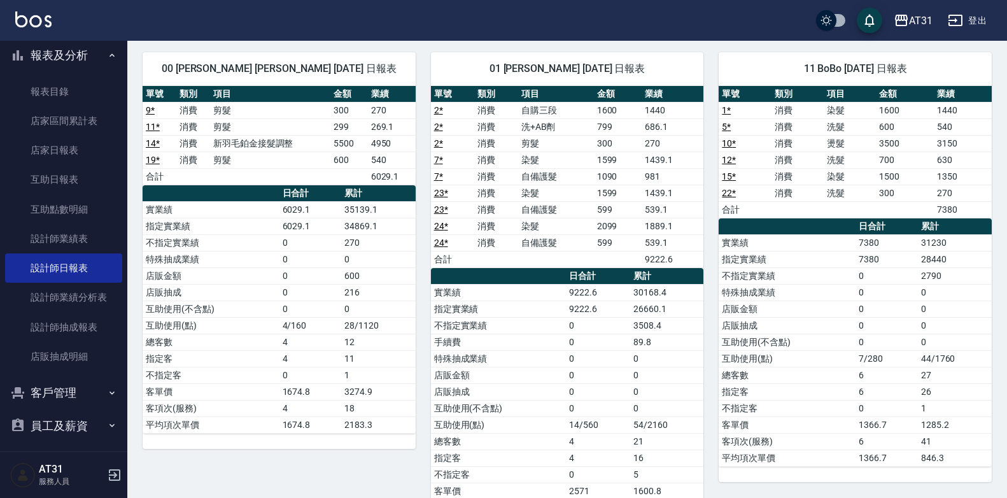
scroll to position [255, 0]
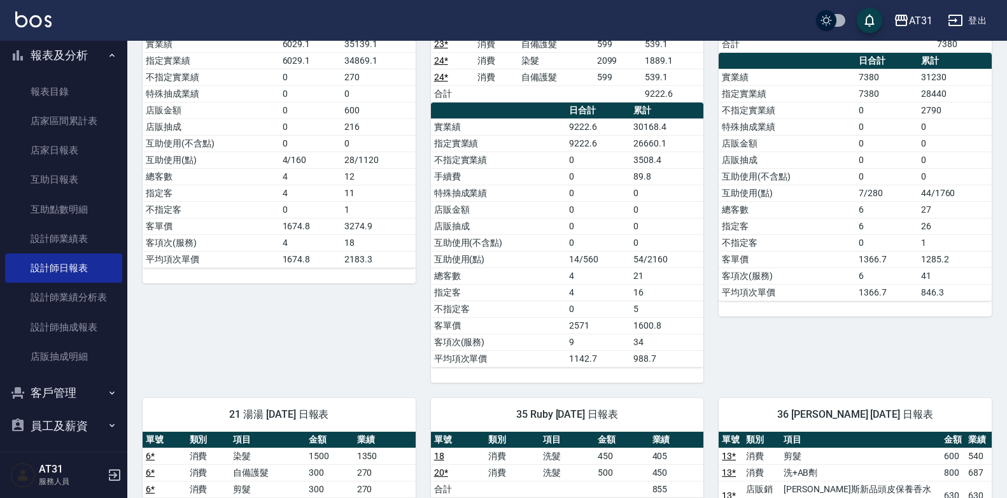
drag, startPoint x: 680, startPoint y: 337, endPoint x: 601, endPoint y: 344, distance: 79.2
click at [601, 344] on td "9" at bounding box center [598, 341] width 64 height 17
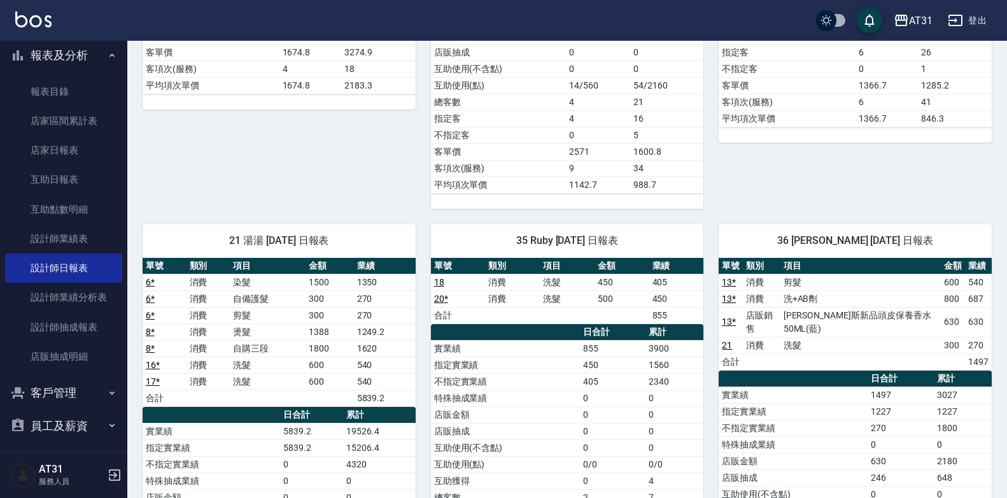
scroll to position [382, 0]
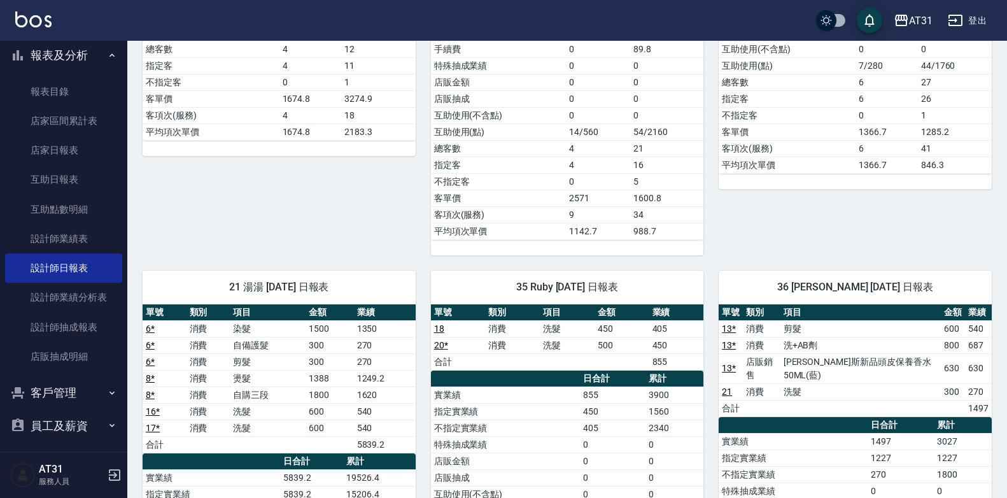
drag, startPoint x: 647, startPoint y: 288, endPoint x: 568, endPoint y: 297, distance: 79.4
click at [568, 297] on div "35 Ruby [DATE] 日報表" at bounding box center [567, 286] width 273 height 33
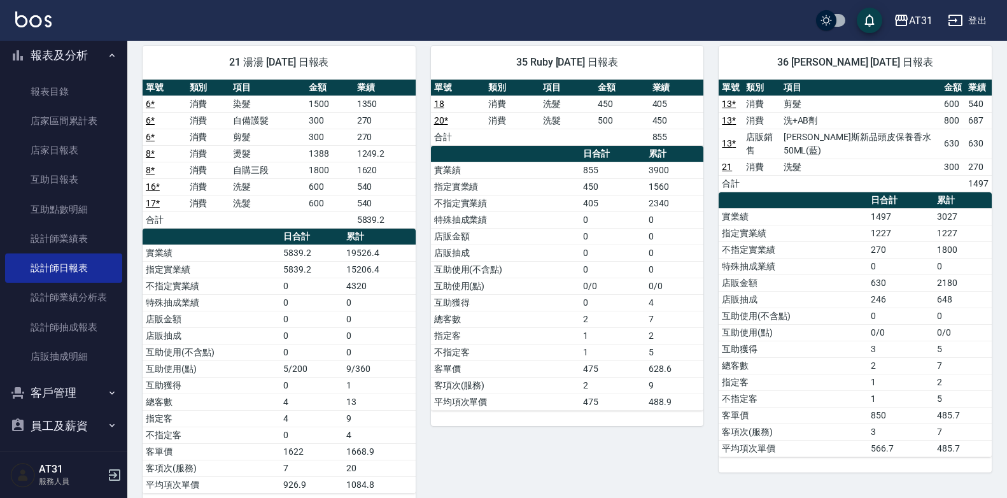
scroll to position [568, 0]
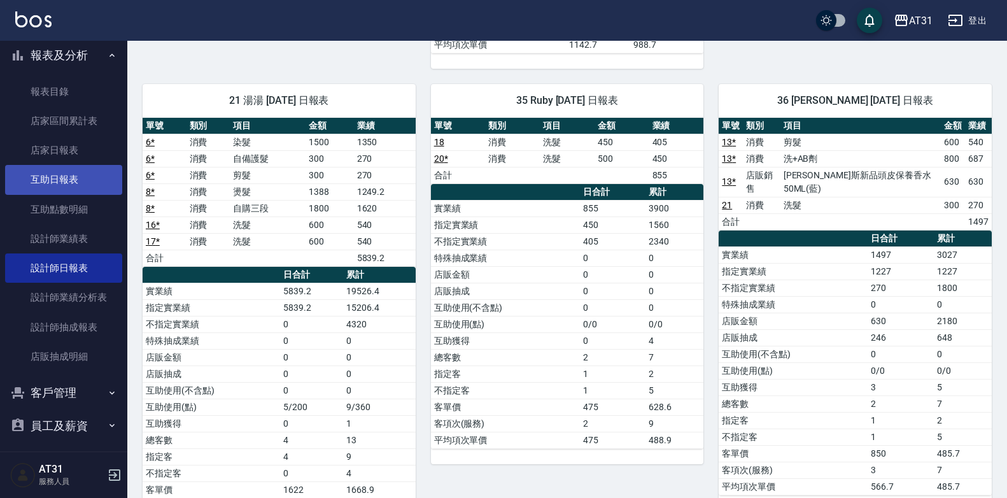
click at [50, 176] on link "互助日報表" at bounding box center [63, 179] width 117 height 29
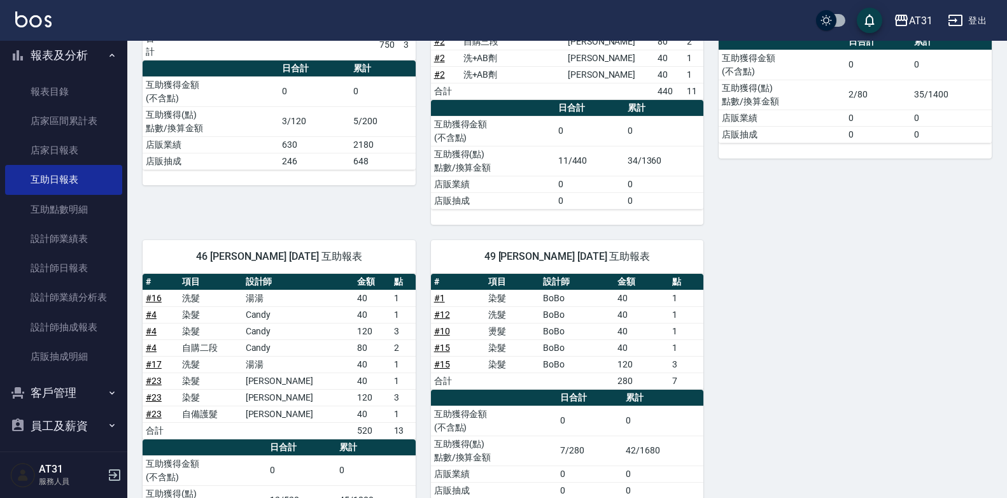
scroll to position [255, 0]
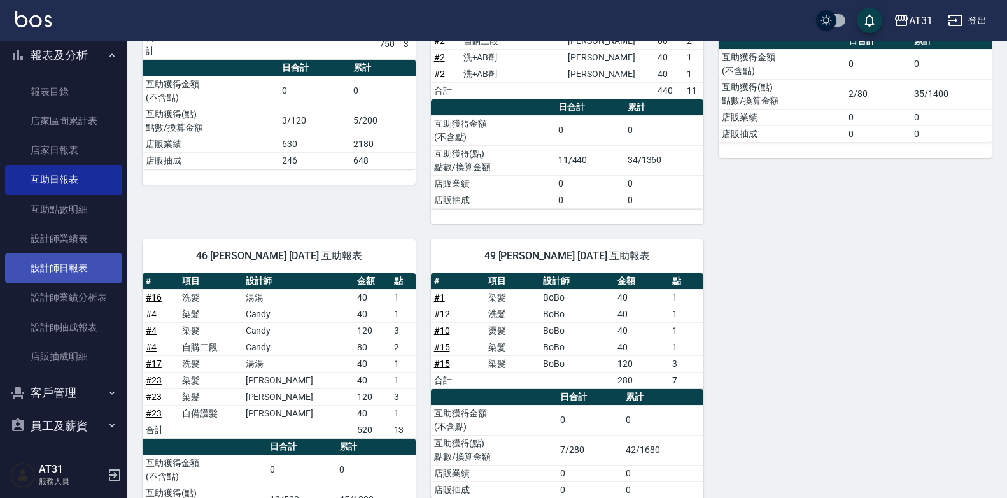
click at [80, 274] on link "設計師日報表" at bounding box center [63, 267] width 117 height 29
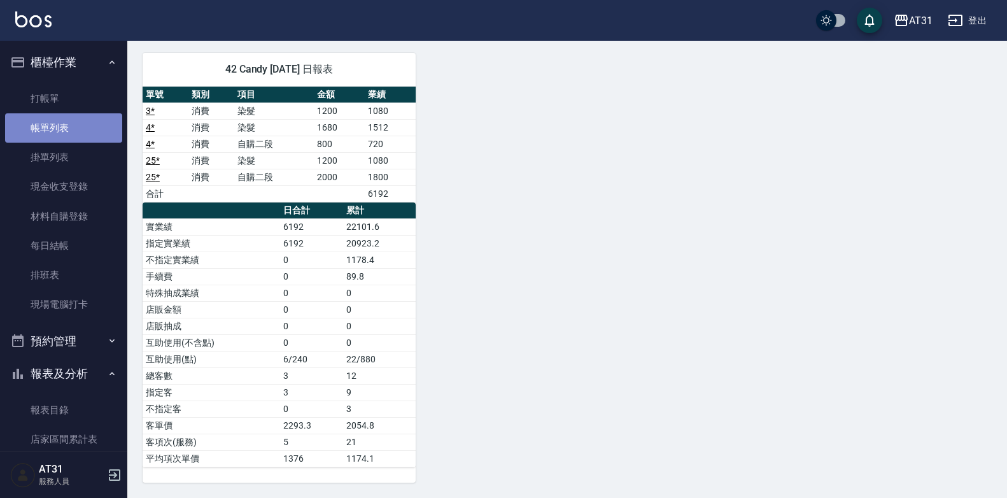
click at [69, 132] on link "帳單列表" at bounding box center [63, 127] width 117 height 29
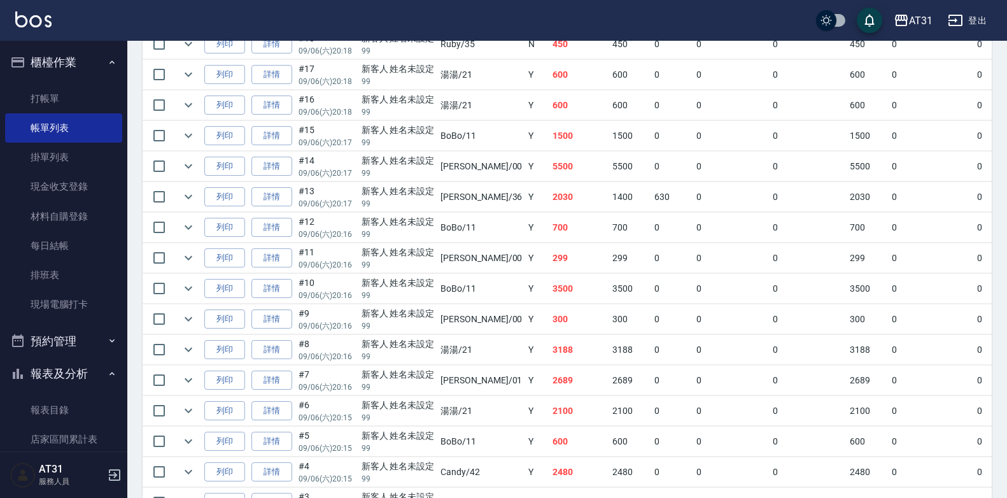
scroll to position [573, 0]
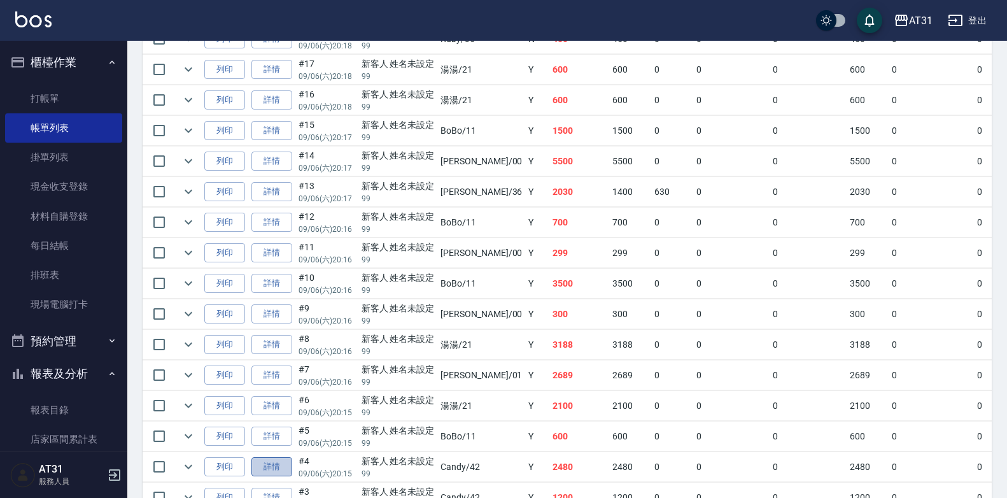
click at [263, 466] on link "詳情" at bounding box center [271, 467] width 41 height 20
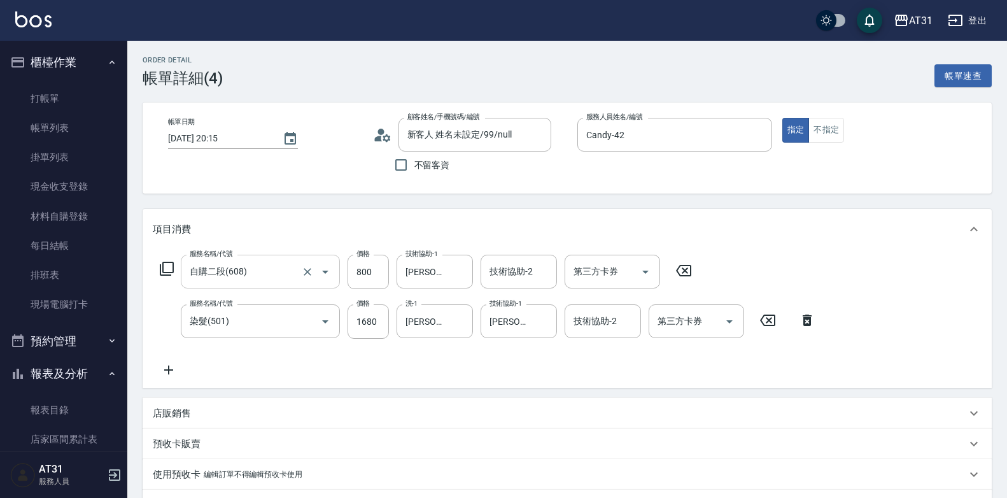
click at [267, 272] on input "自購二段(608)" at bounding box center [242, 271] width 112 height 22
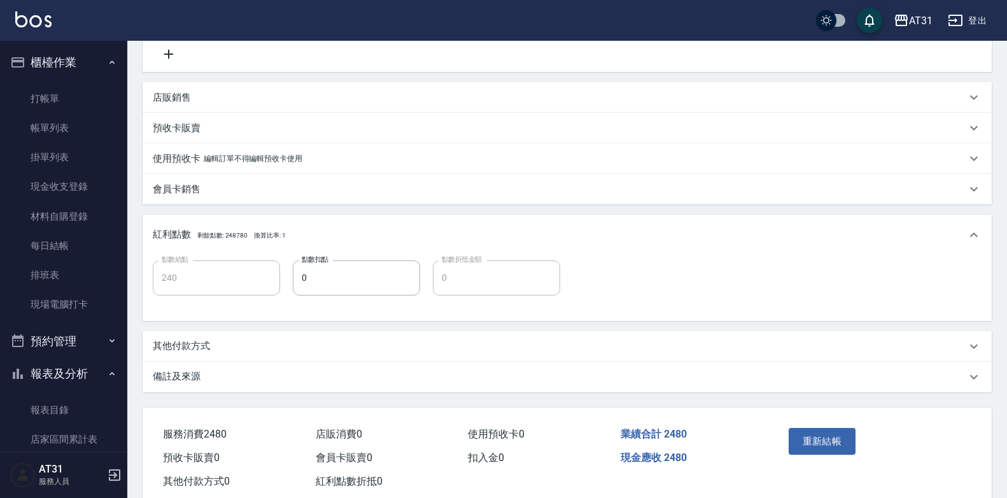
scroll to position [318, 0]
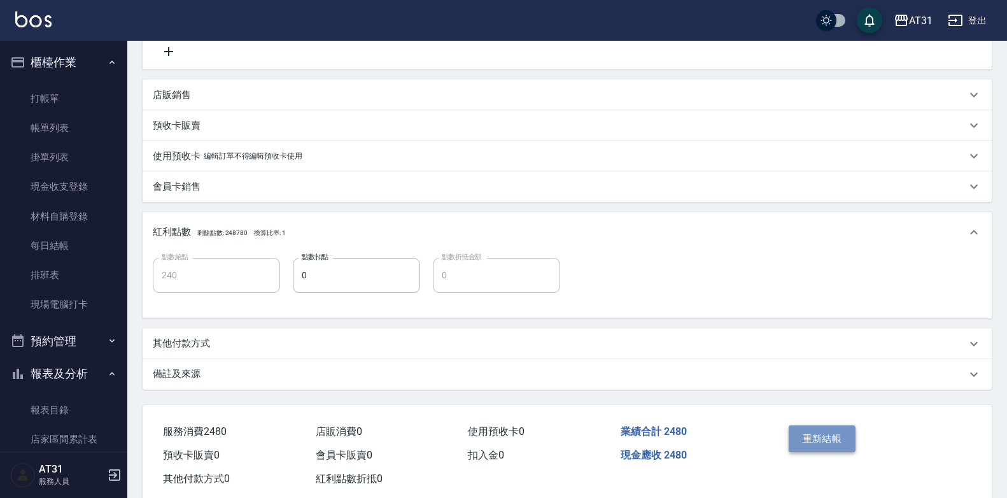
click at [839, 446] on button "重新結帳" at bounding box center [821, 438] width 67 height 27
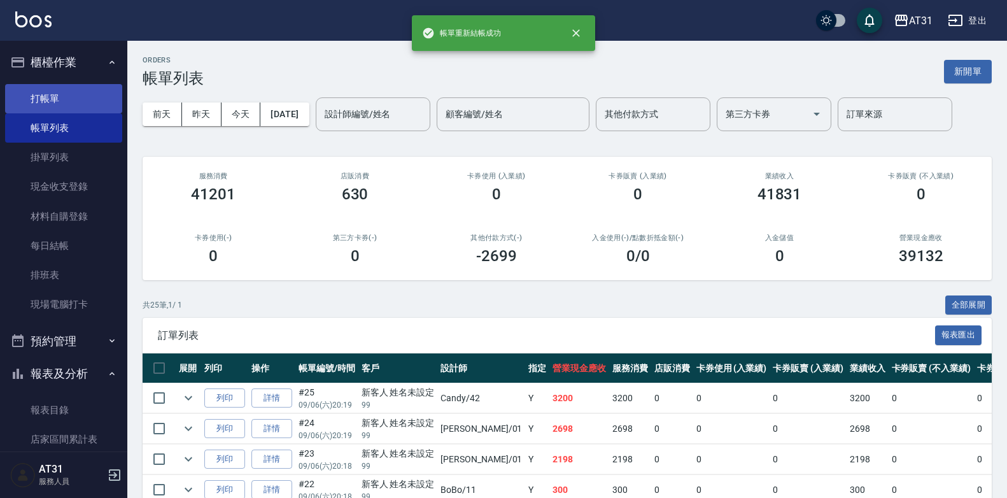
click at [66, 94] on link "打帳單" at bounding box center [63, 98] width 117 height 29
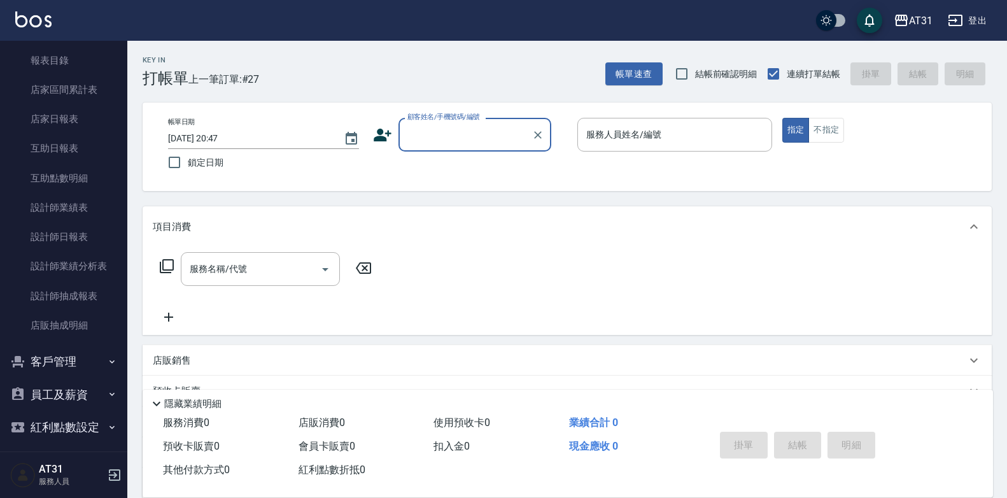
scroll to position [357, 0]
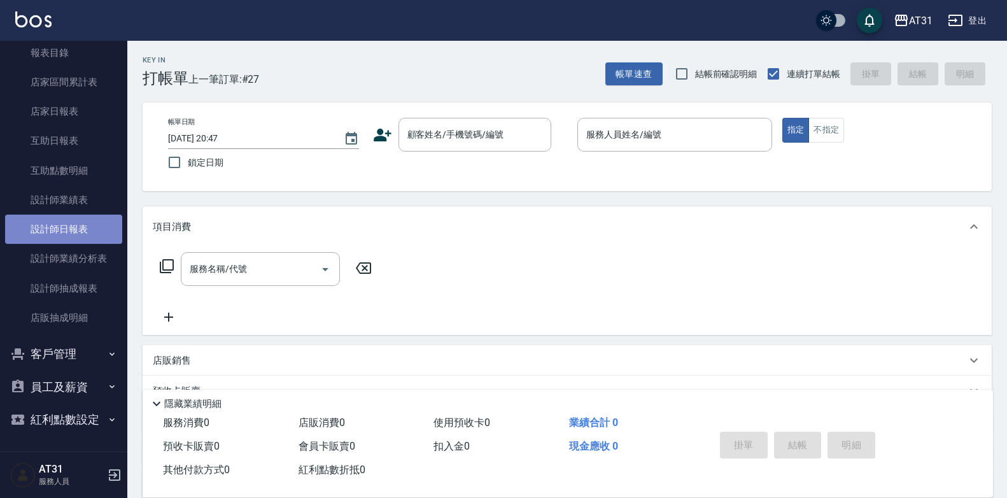
click at [69, 231] on link "設計師日報表" at bounding box center [63, 228] width 117 height 29
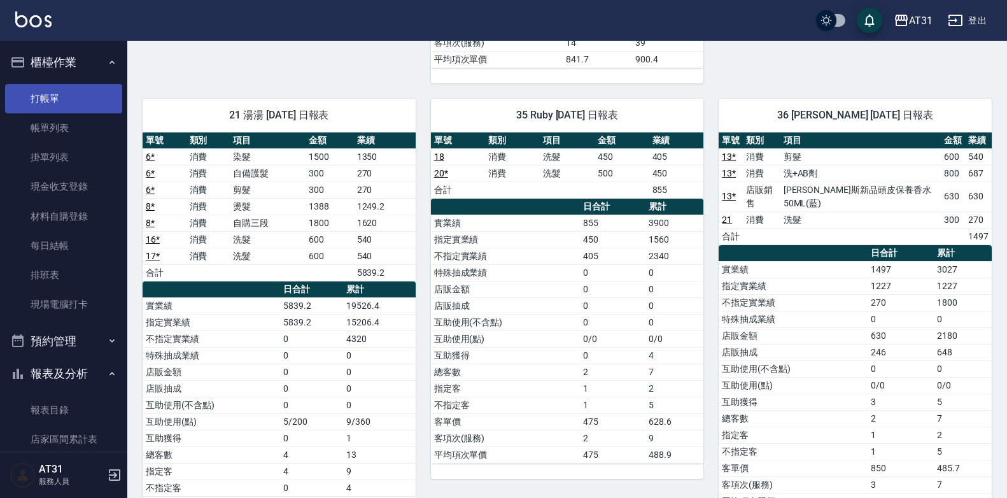
click at [57, 99] on link "打帳單" at bounding box center [63, 98] width 117 height 29
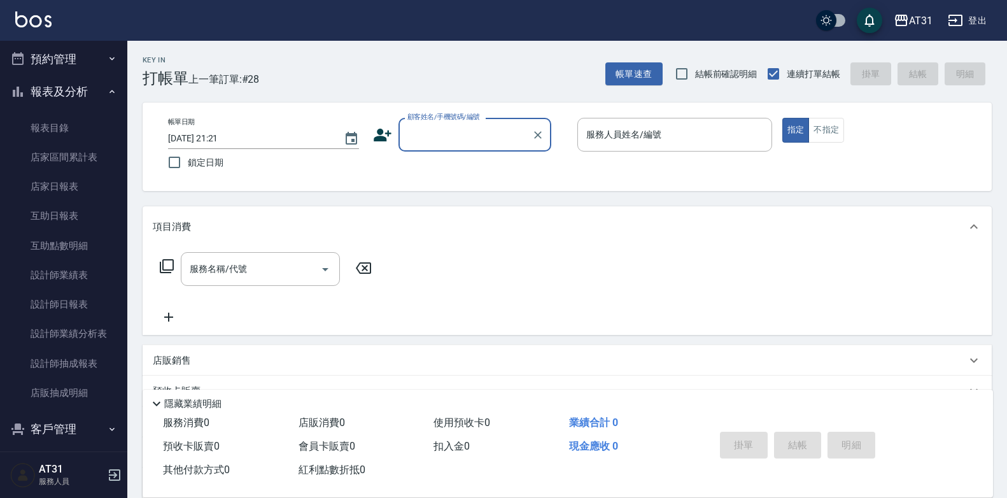
scroll to position [318, 0]
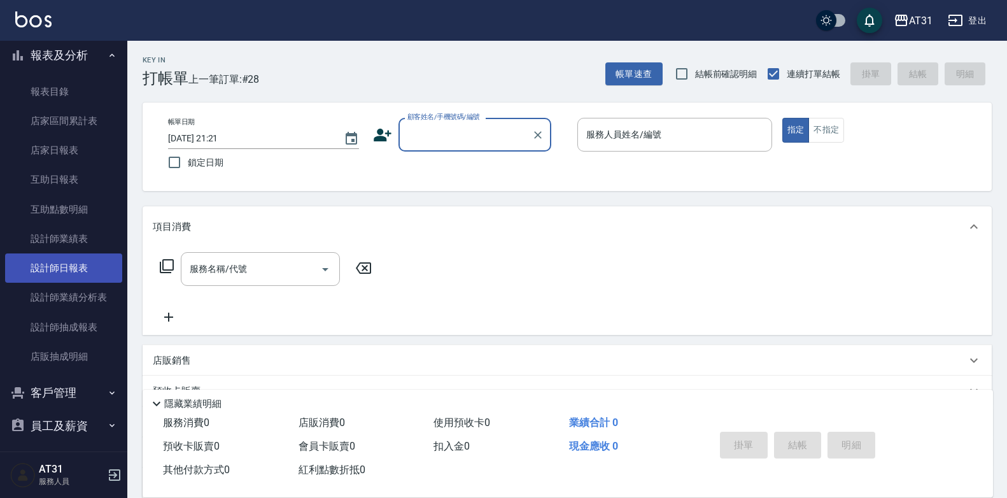
click at [87, 276] on link "設計師日報表" at bounding box center [63, 267] width 117 height 29
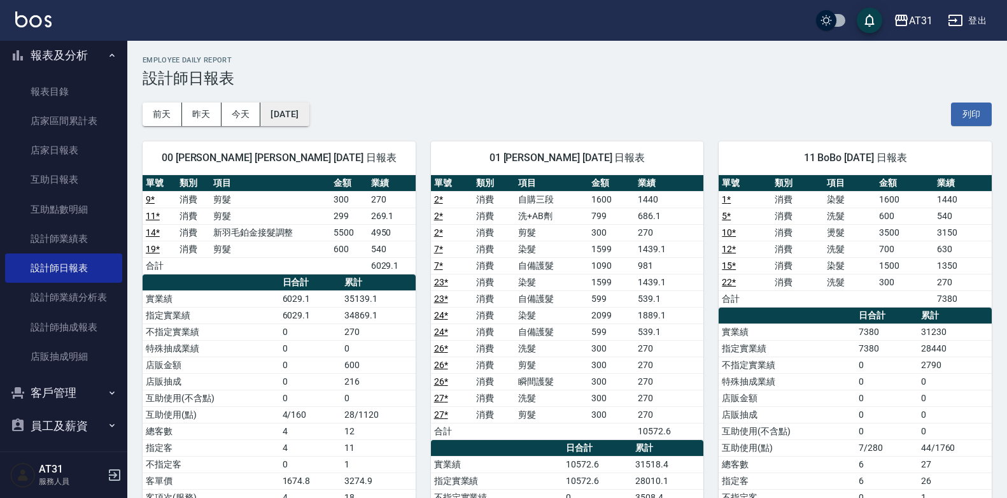
click at [281, 111] on button "[DATE]" at bounding box center [284, 114] width 48 height 24
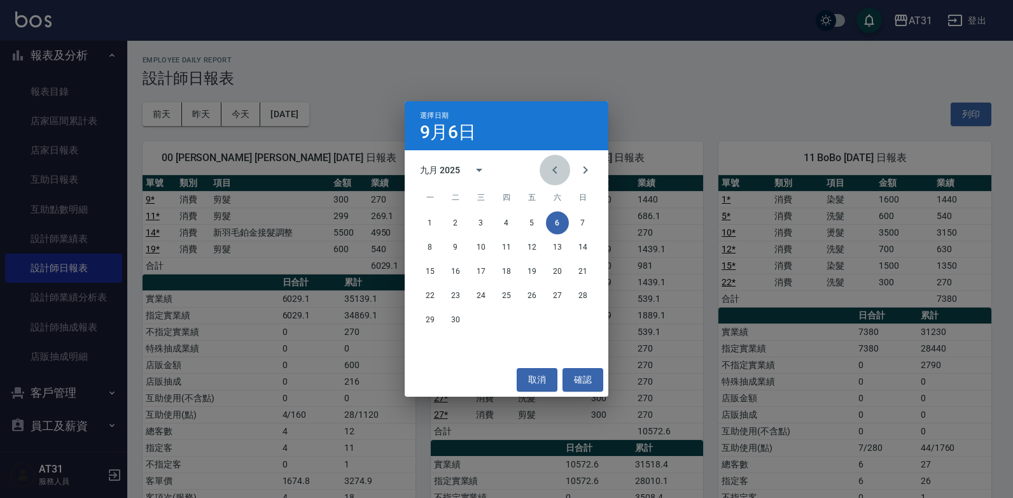
click at [559, 170] on icon "Previous month" at bounding box center [554, 169] width 15 height 15
click at [482, 248] on button "6" at bounding box center [481, 246] width 23 height 23
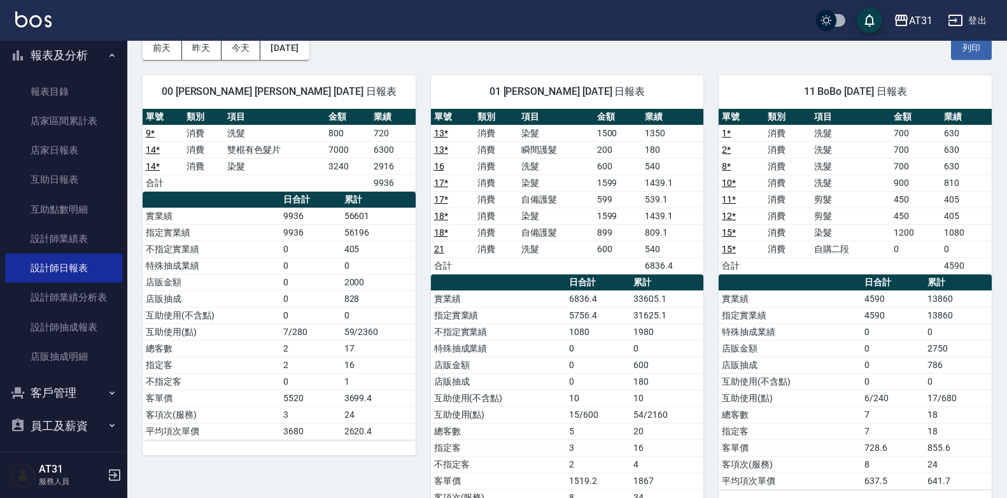
scroll to position [38, 0]
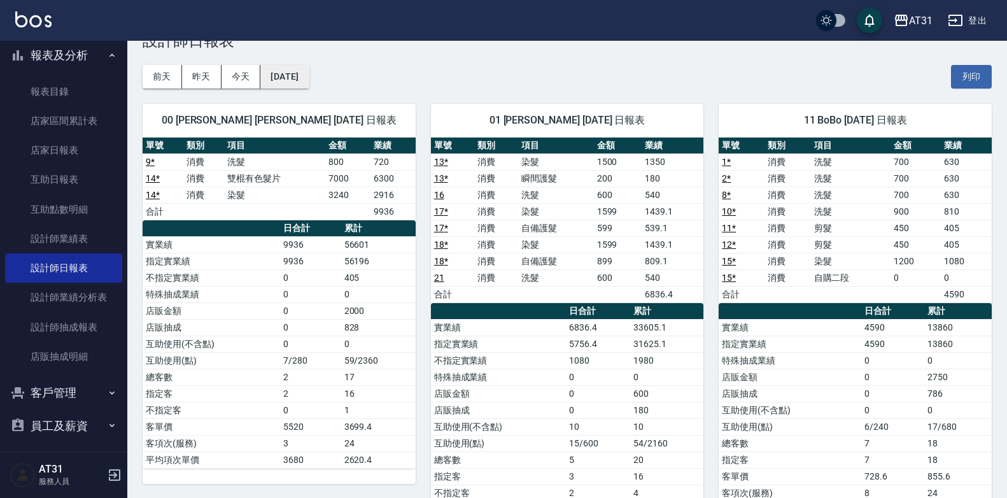
click at [307, 83] on button "[DATE]" at bounding box center [284, 77] width 48 height 24
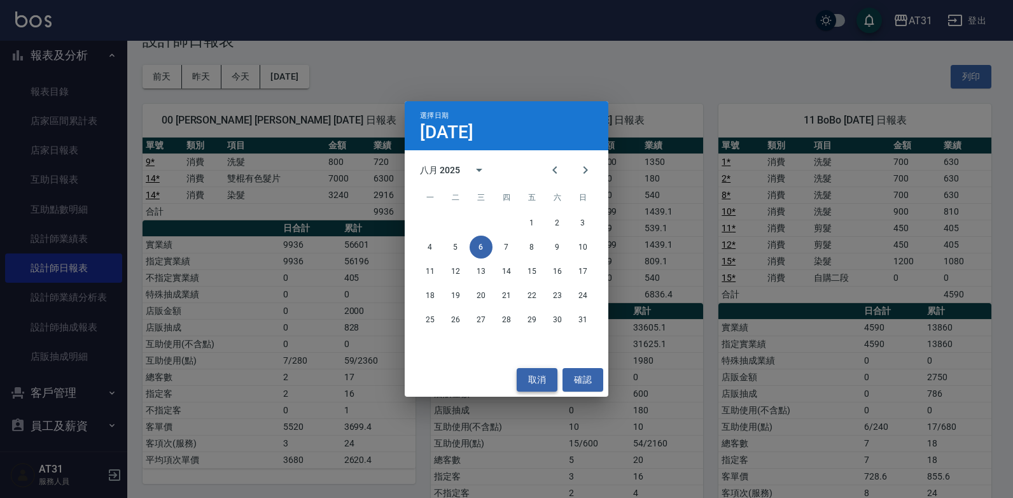
click at [533, 383] on button "取消" at bounding box center [537, 380] width 41 height 24
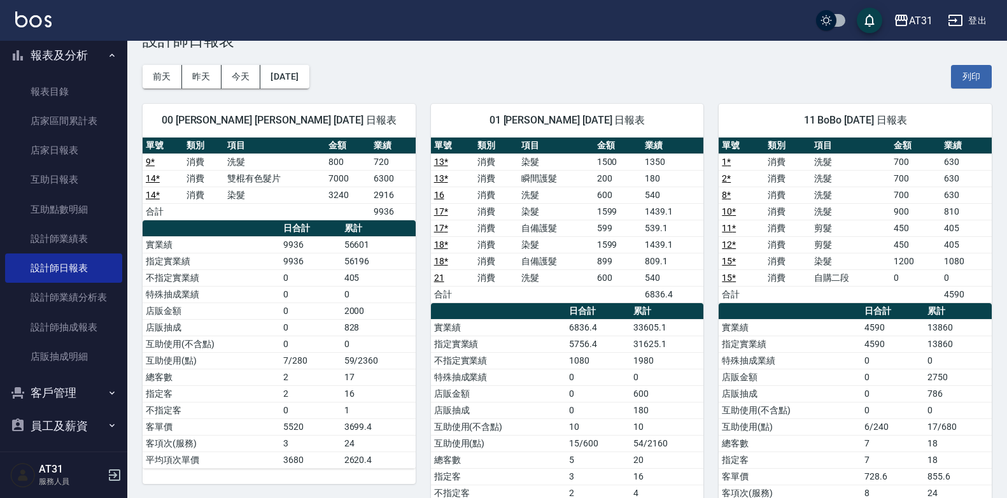
click at [246, 85] on button "今天" at bounding box center [240, 77] width 39 height 24
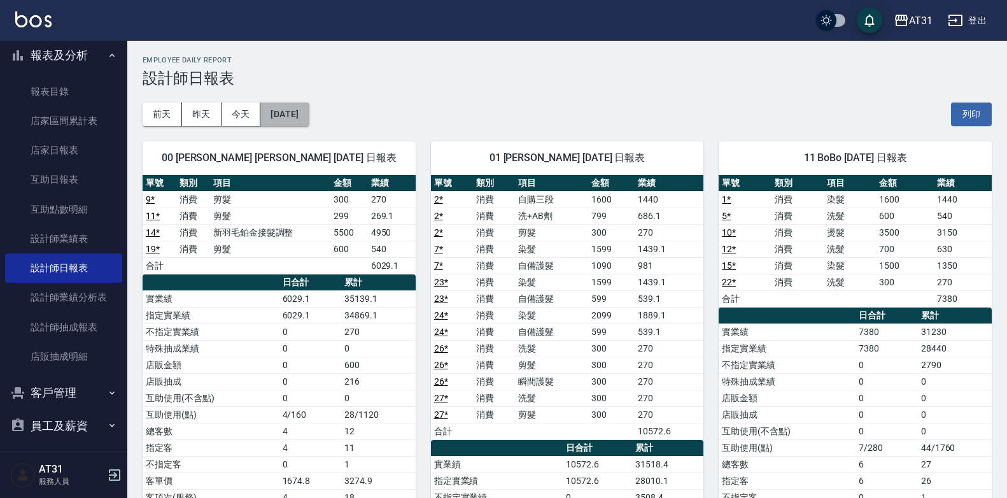
click at [309, 121] on button "[DATE]" at bounding box center [284, 114] width 48 height 24
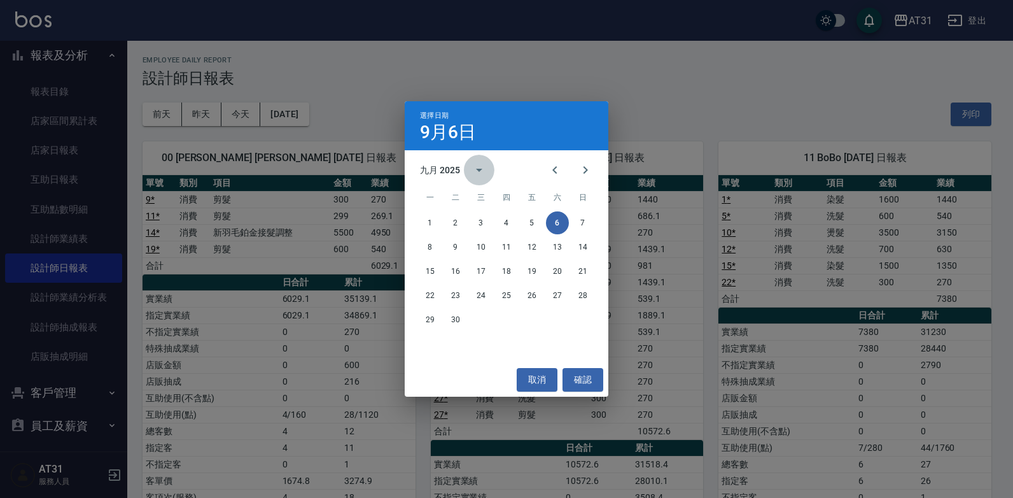
click at [475, 174] on icon "calendar view is open, switch to year view" at bounding box center [479, 169] width 15 height 15
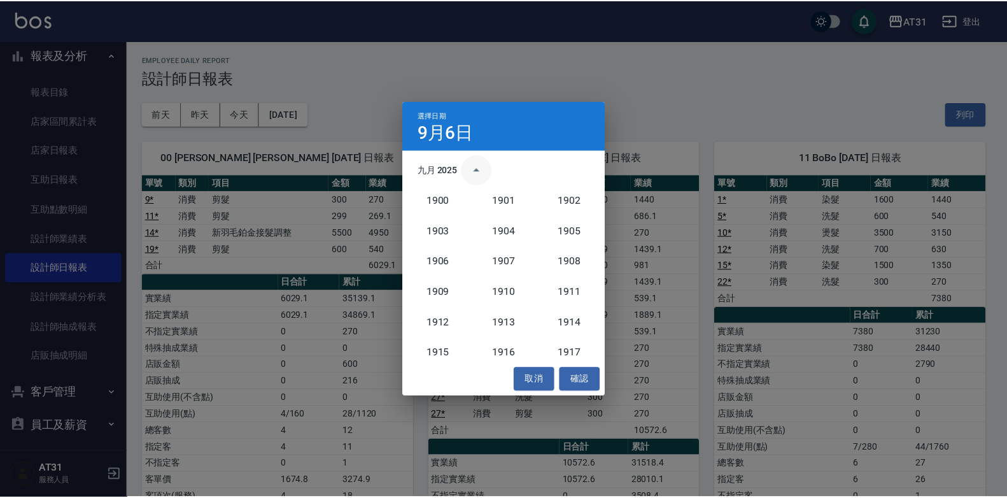
scroll to position [1179, 0]
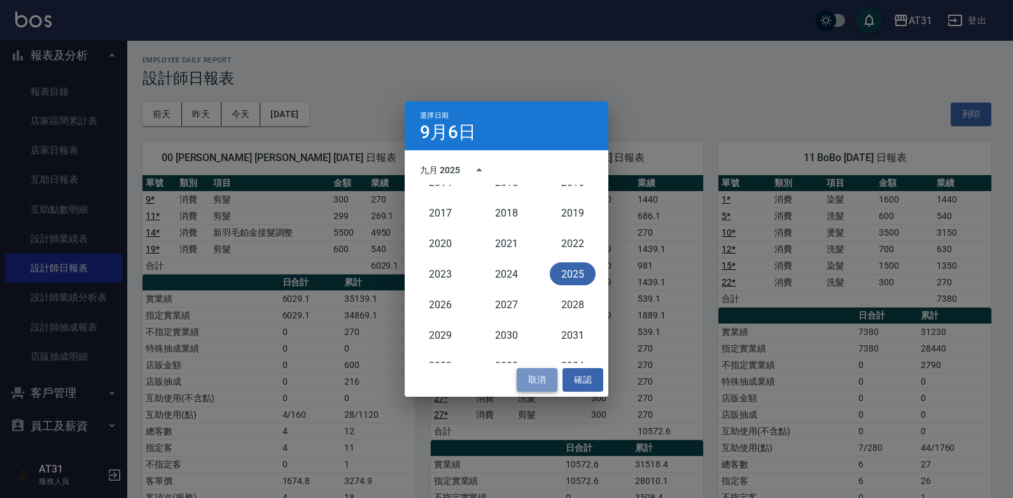
click at [521, 373] on button "取消" at bounding box center [537, 380] width 41 height 24
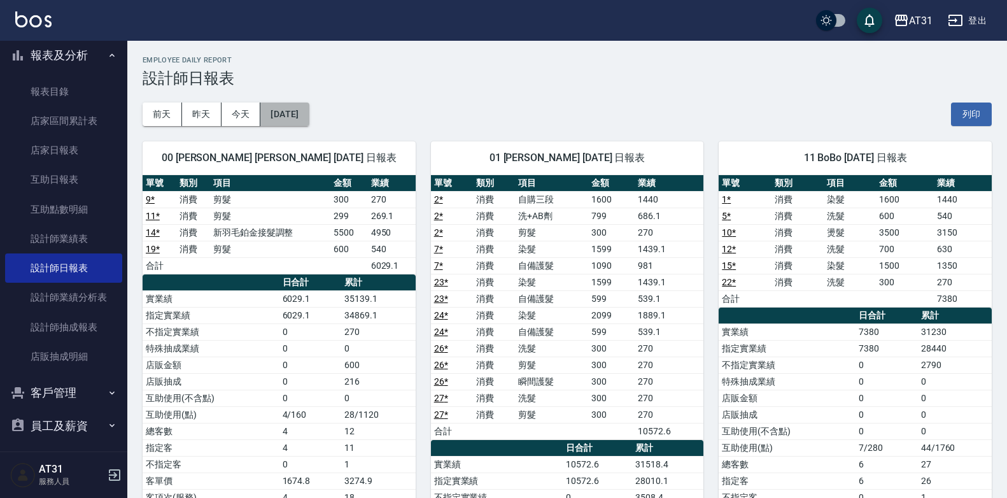
click at [303, 107] on button "[DATE]" at bounding box center [284, 114] width 48 height 24
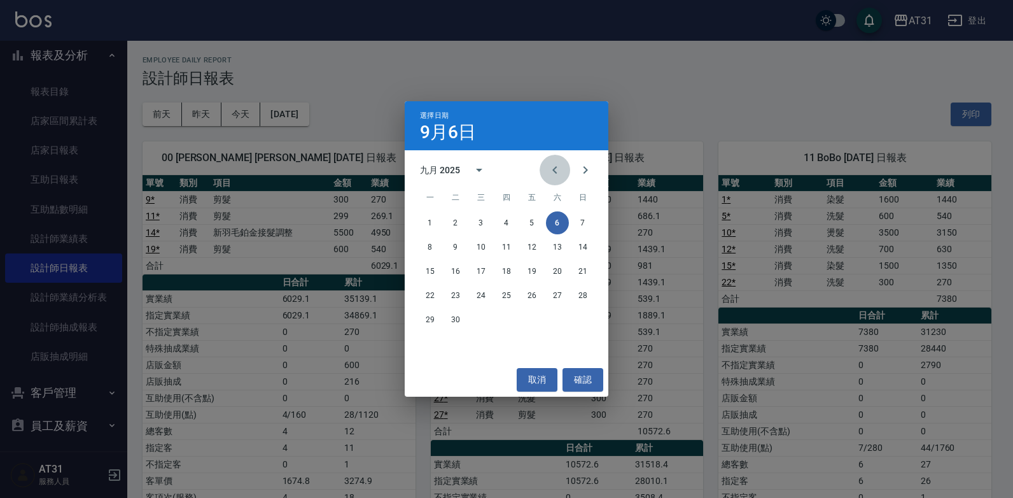
click at [560, 172] on icon "Previous month" at bounding box center [554, 169] width 15 height 15
click at [482, 247] on button "6" at bounding box center [481, 246] width 23 height 23
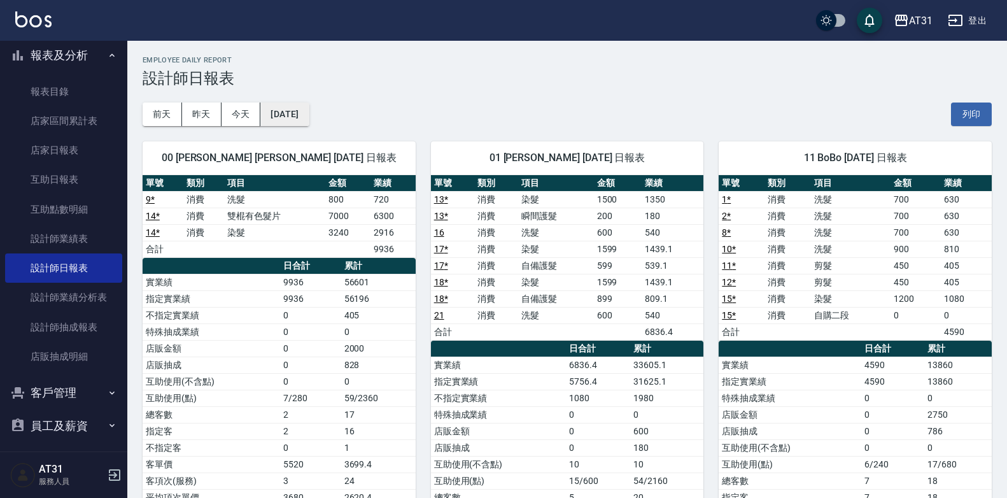
click at [309, 123] on button "[DATE]" at bounding box center [284, 114] width 48 height 24
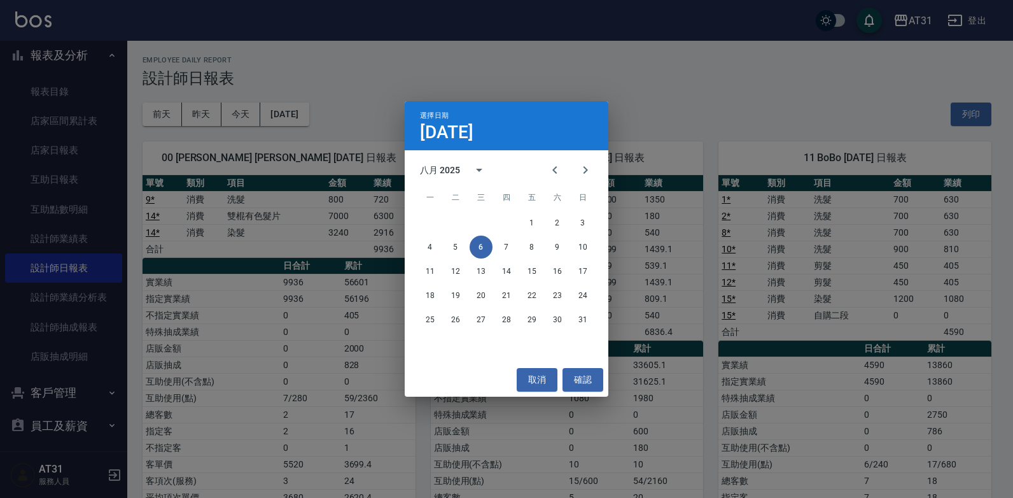
click at [525, 367] on div "取消 確認" at bounding box center [507, 380] width 204 height 34
click at [530, 377] on button "取消" at bounding box center [537, 380] width 41 height 24
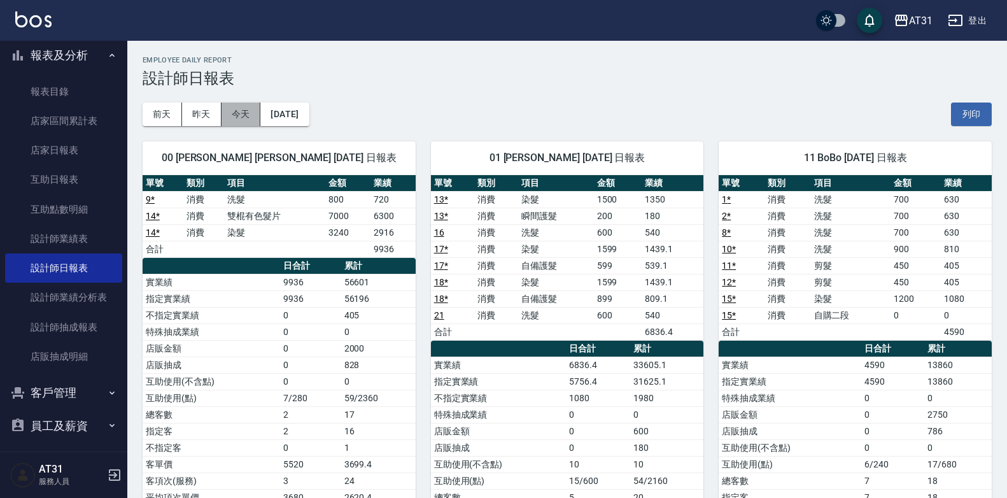
click at [251, 115] on button "今天" at bounding box center [240, 114] width 39 height 24
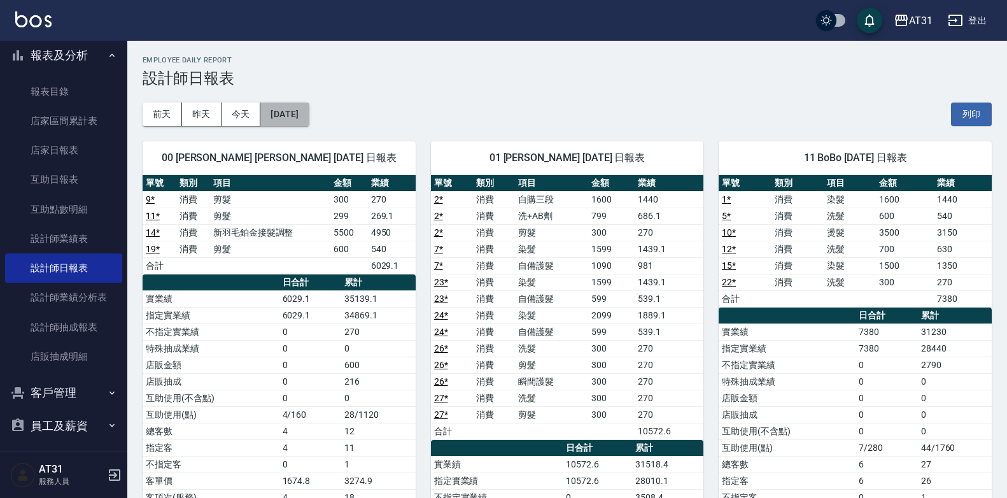
click at [297, 105] on button "[DATE]" at bounding box center [284, 114] width 48 height 24
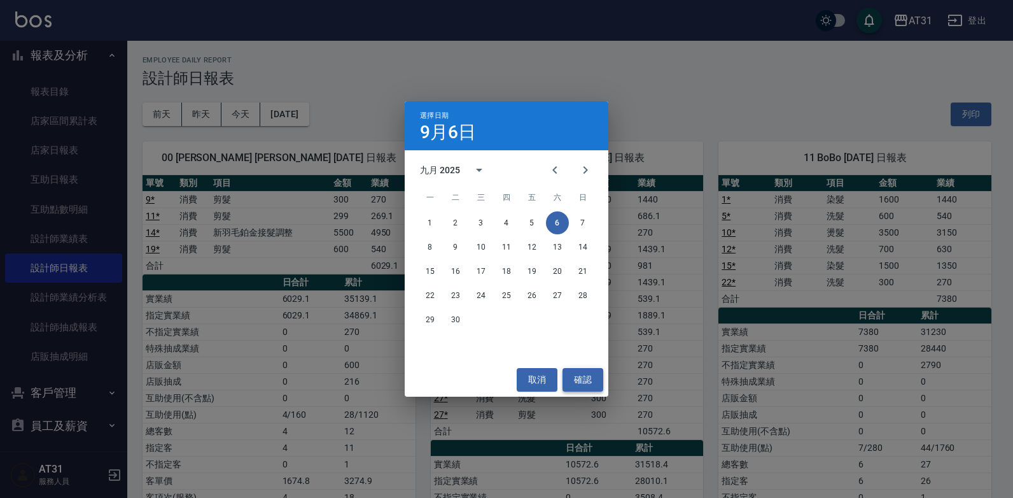
click at [578, 375] on button "確認" at bounding box center [583, 380] width 41 height 24
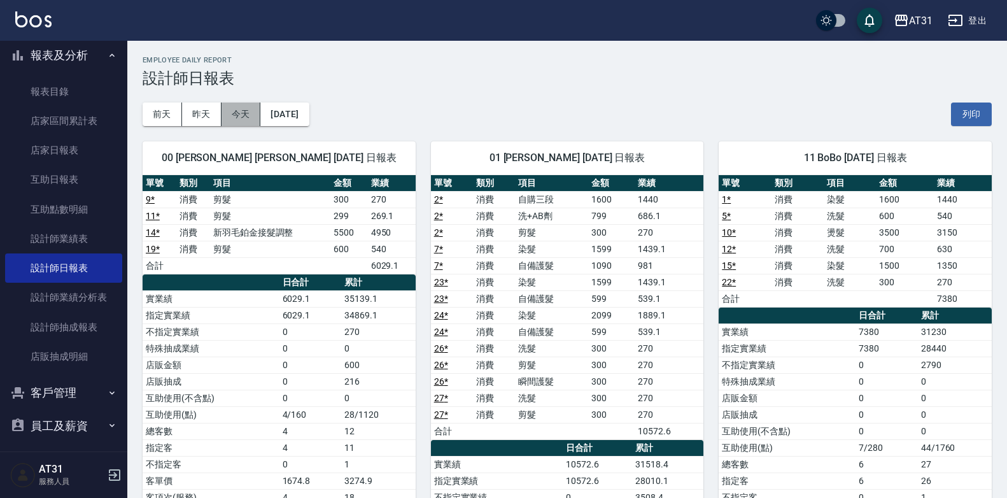
click at [235, 110] on button "今天" at bounding box center [240, 114] width 39 height 24
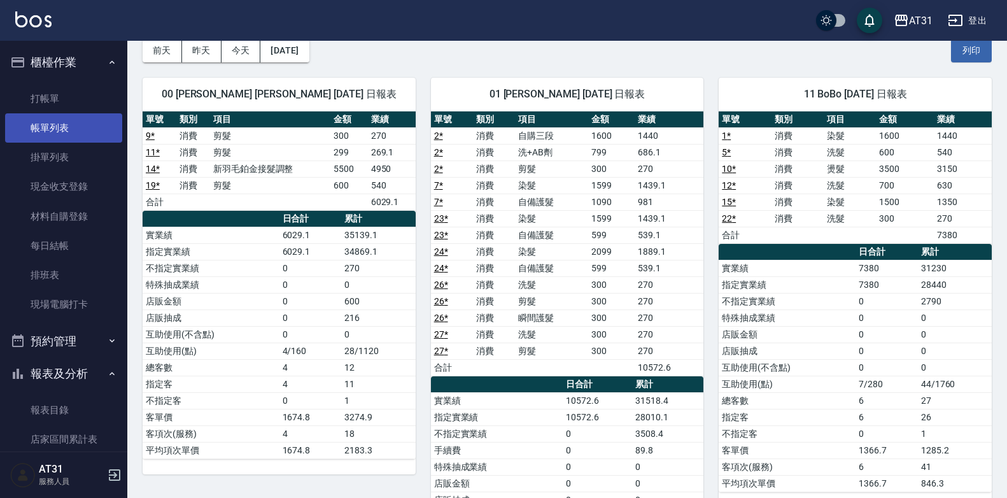
click at [67, 127] on link "帳單列表" at bounding box center [63, 127] width 117 height 29
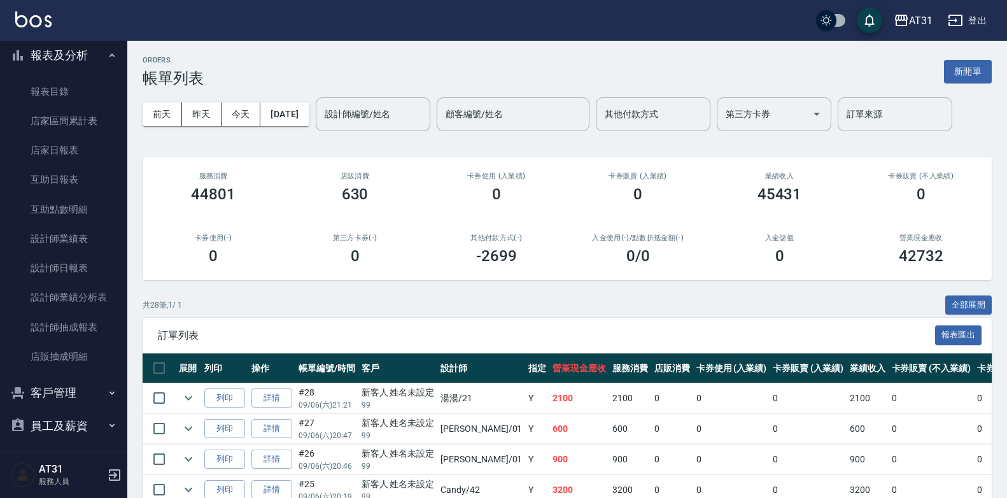
scroll to position [357, 0]
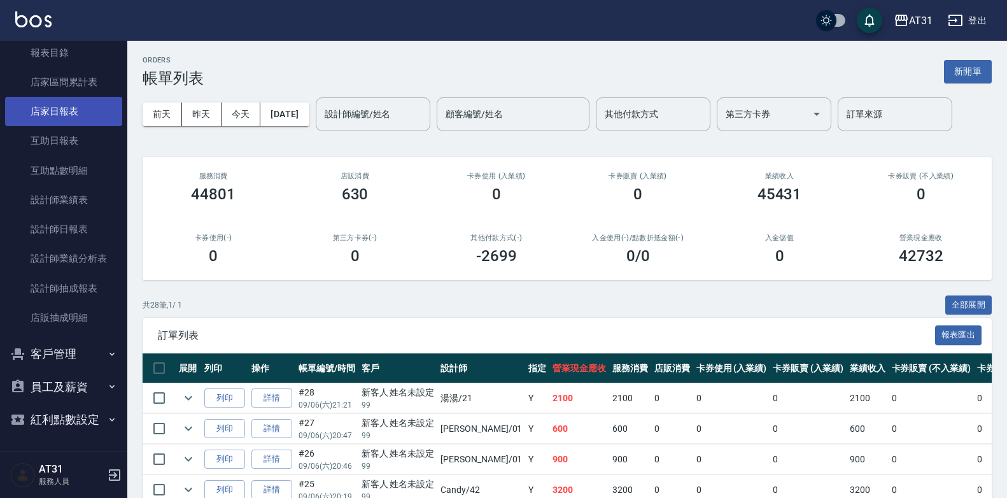
click at [71, 118] on link "店家日報表" at bounding box center [63, 111] width 117 height 29
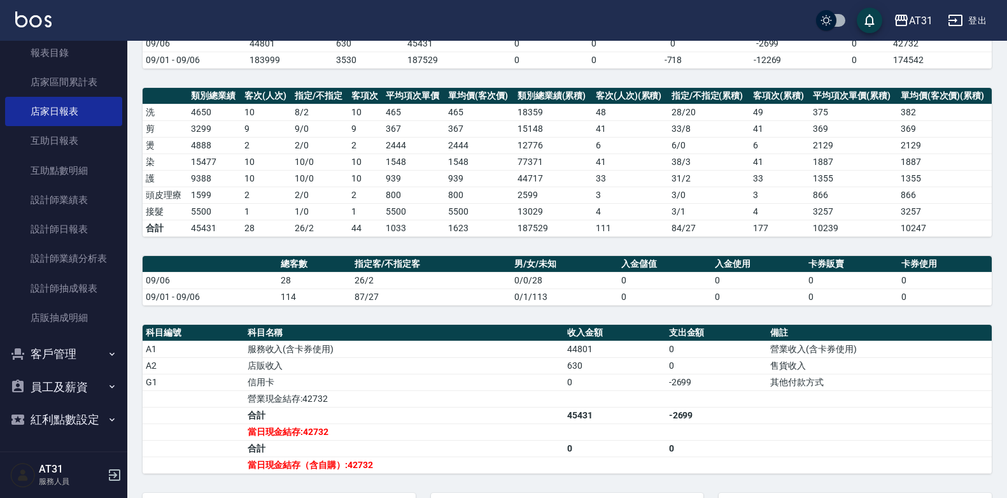
scroll to position [120, 0]
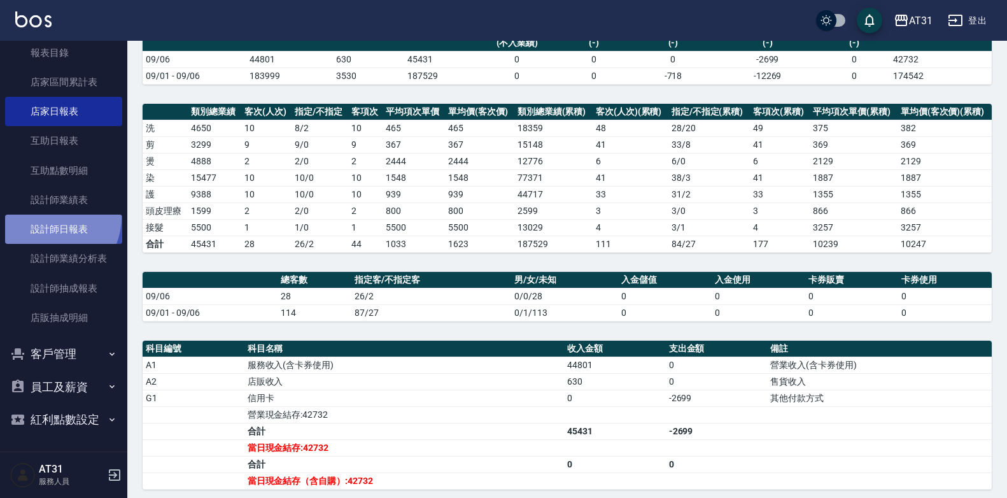
click at [49, 217] on link "設計師日報表" at bounding box center [63, 228] width 117 height 29
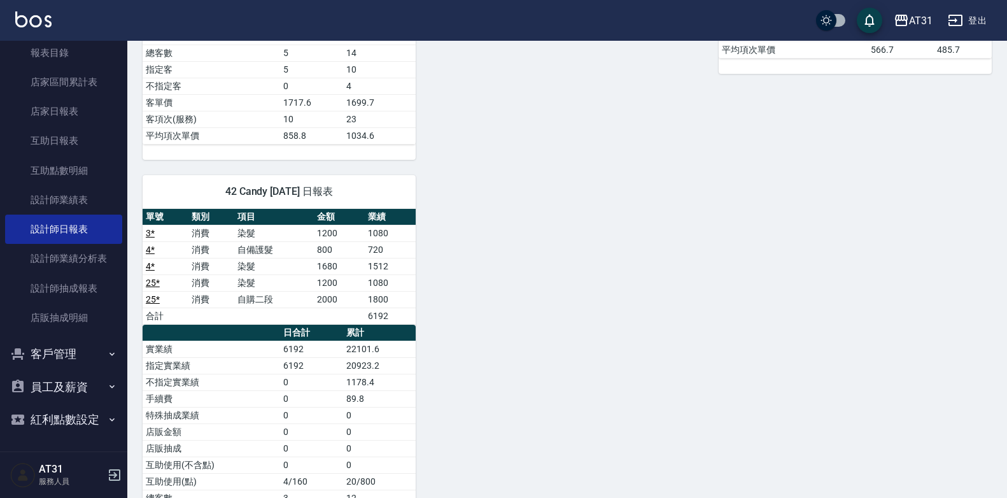
scroll to position [1149, 0]
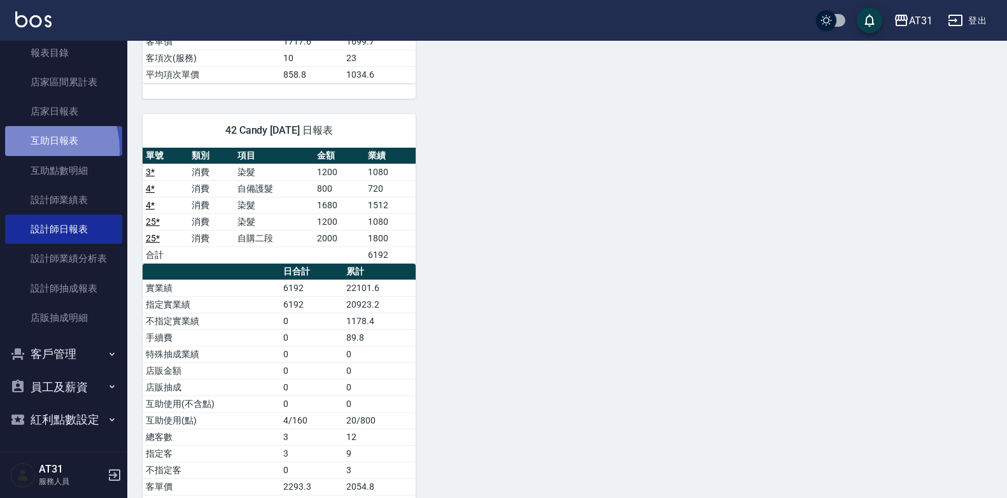
click at [36, 149] on link "互助日報表" at bounding box center [63, 140] width 117 height 29
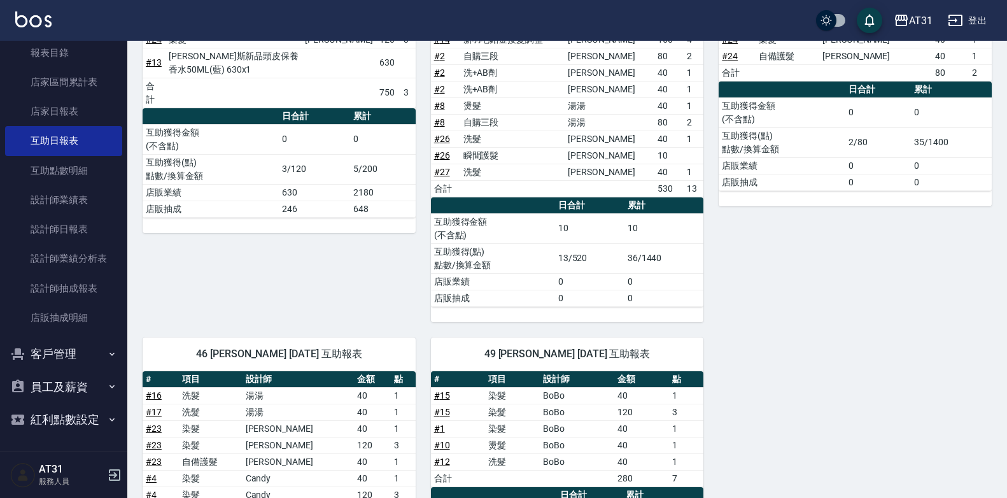
scroll to position [368, 0]
